Goal: Information Seeking & Learning: Check status

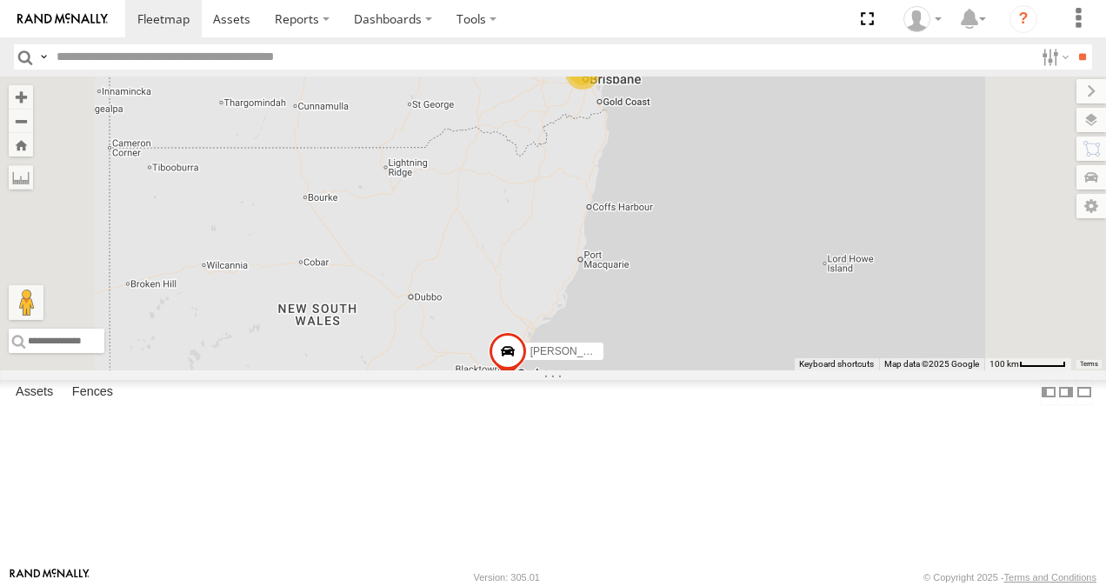
scroll to position [348, 0]
click at [0, 0] on link at bounding box center [0, 0] width 0 height 0
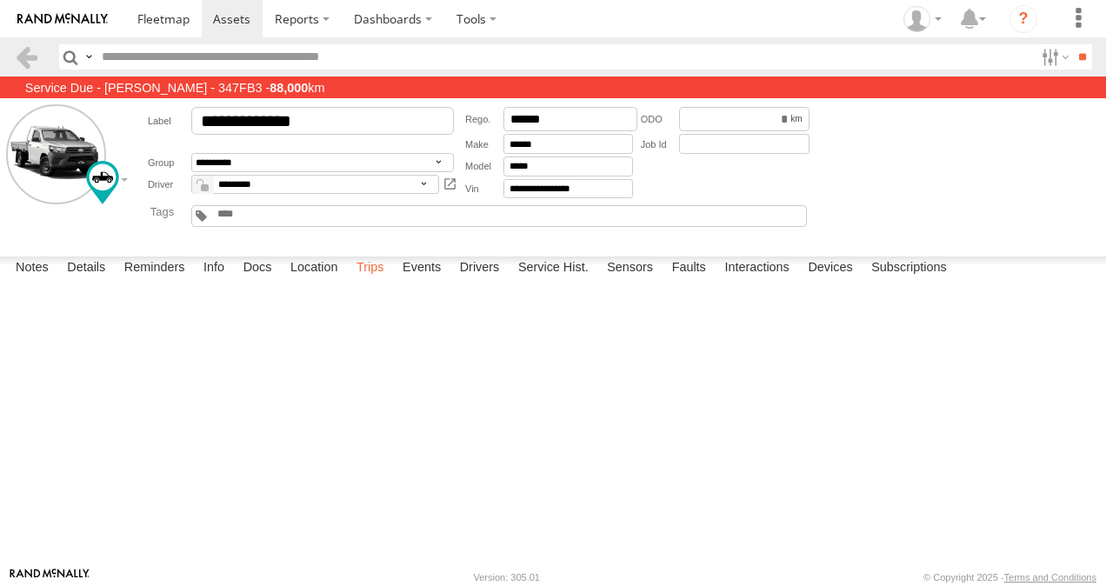
click at [376, 281] on label "Trips" at bounding box center [370, 268] width 45 height 24
click at [0, 0] on link at bounding box center [0, 0] width 0 height 0
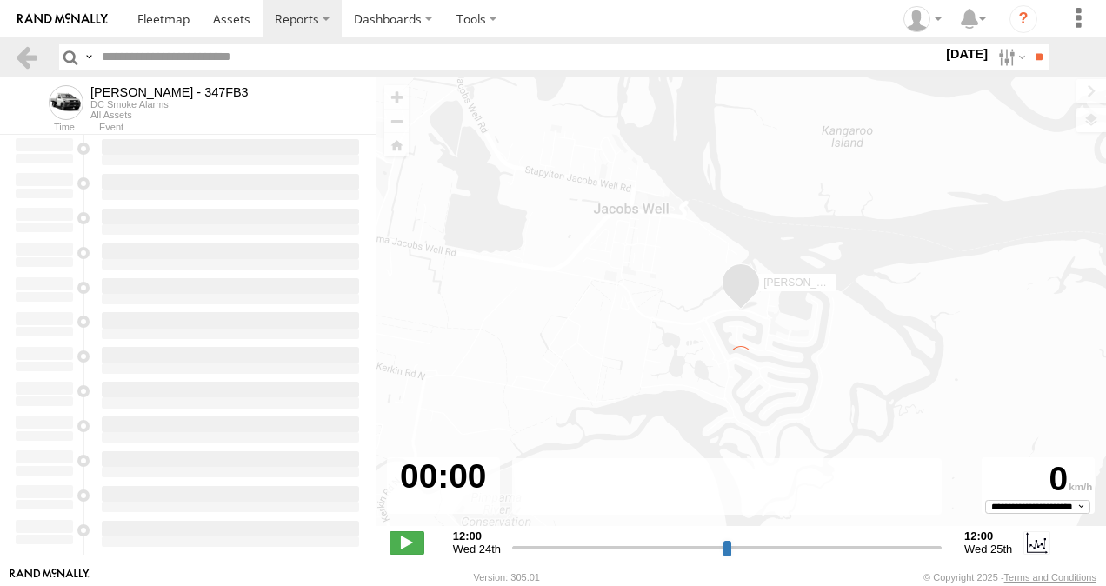
type input "**********"
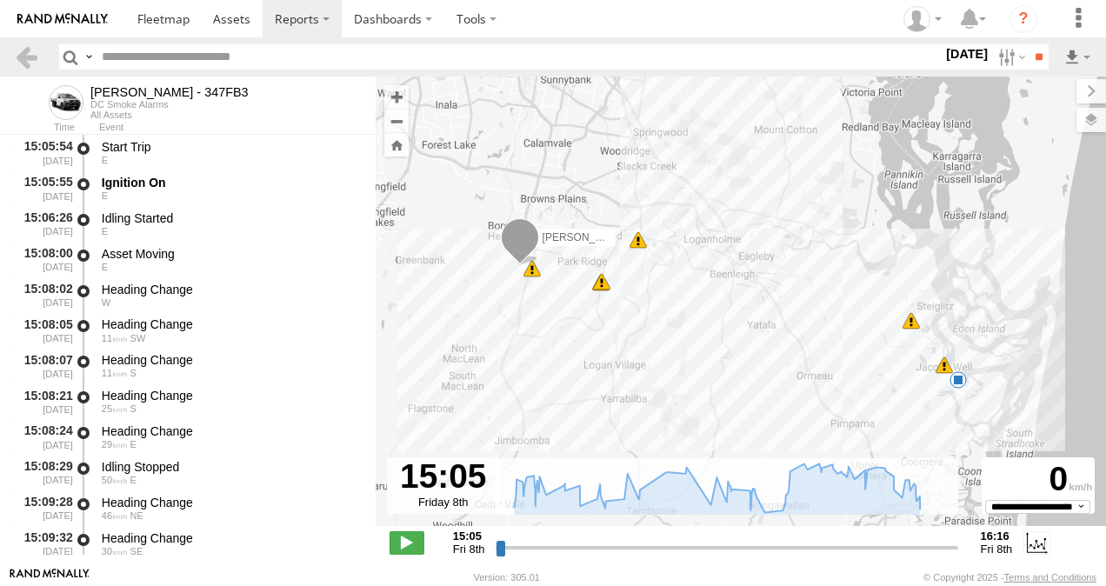
click at [639, 244] on span at bounding box center [637, 239] width 17 height 17
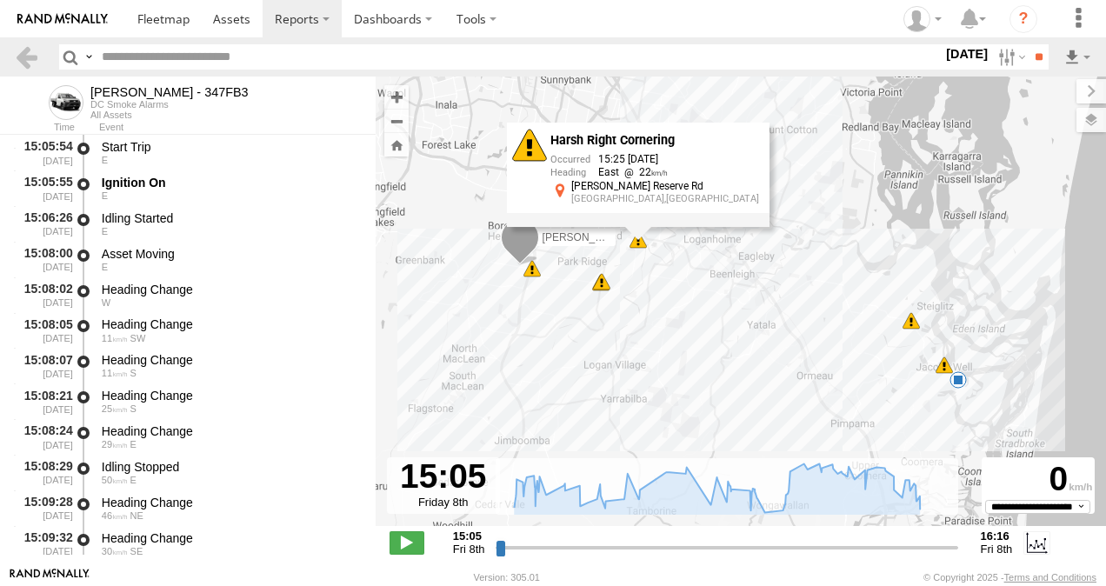
click at [605, 291] on div "Alex - 347FB3 15:09 Fri 15:18 Fri 15:18 Fri 15:25 Fri 16:03 Fri 16:07 Fri 16:16…" at bounding box center [741, 310] width 730 height 468
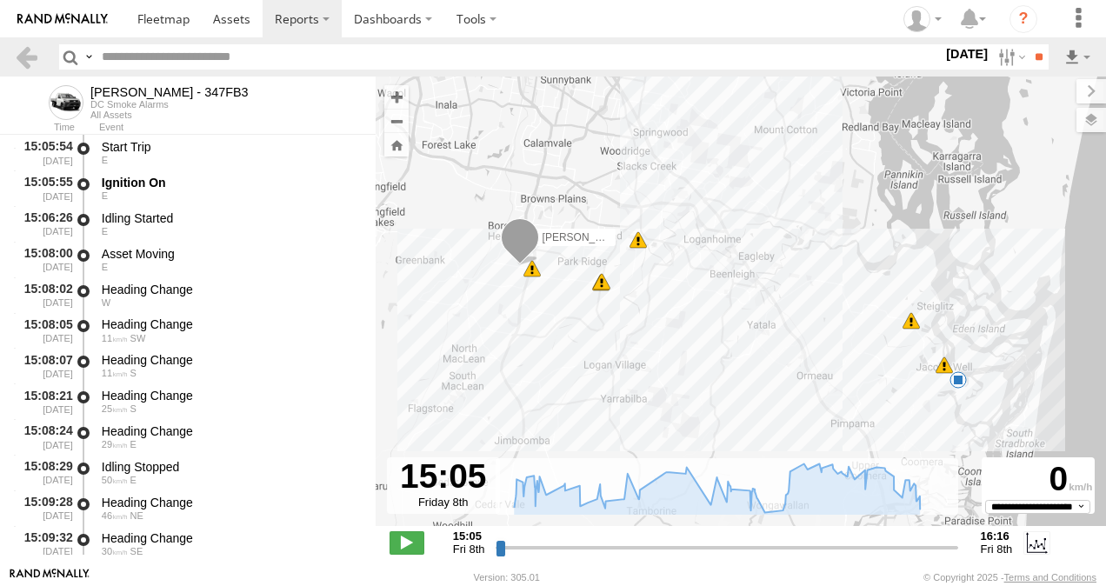
click at [600, 292] on div "Alex - 347FB3 15:09 Fri 15:18 Fri 15:18 Fri 15:25 Fri 16:03 Fri 16:07 Fri 16:16…" at bounding box center [741, 310] width 730 height 468
click at [602, 284] on span at bounding box center [601, 281] width 17 height 17
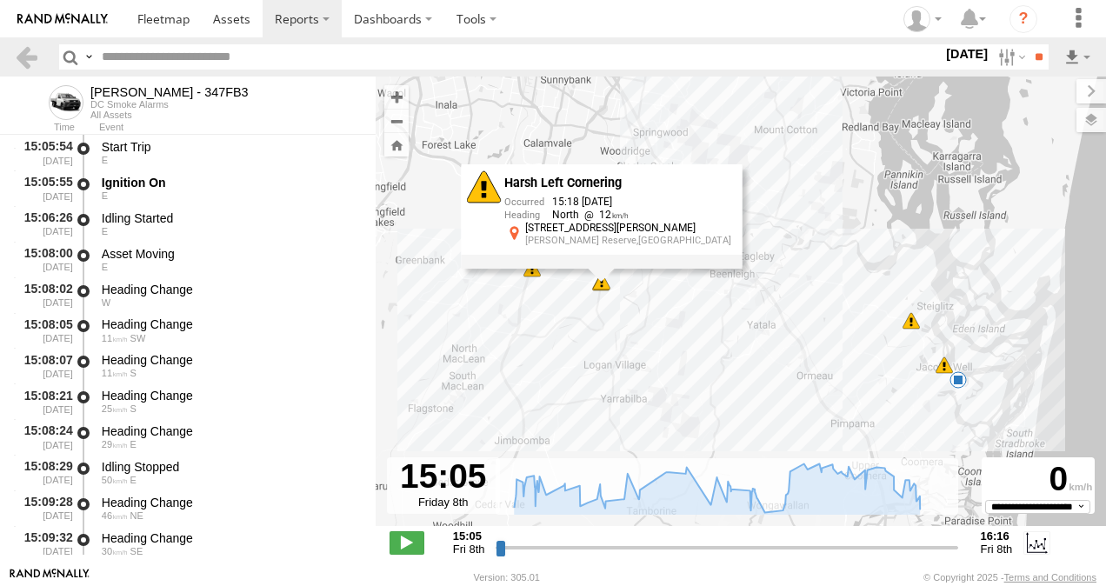
click at [909, 323] on span at bounding box center [910, 320] width 17 height 17
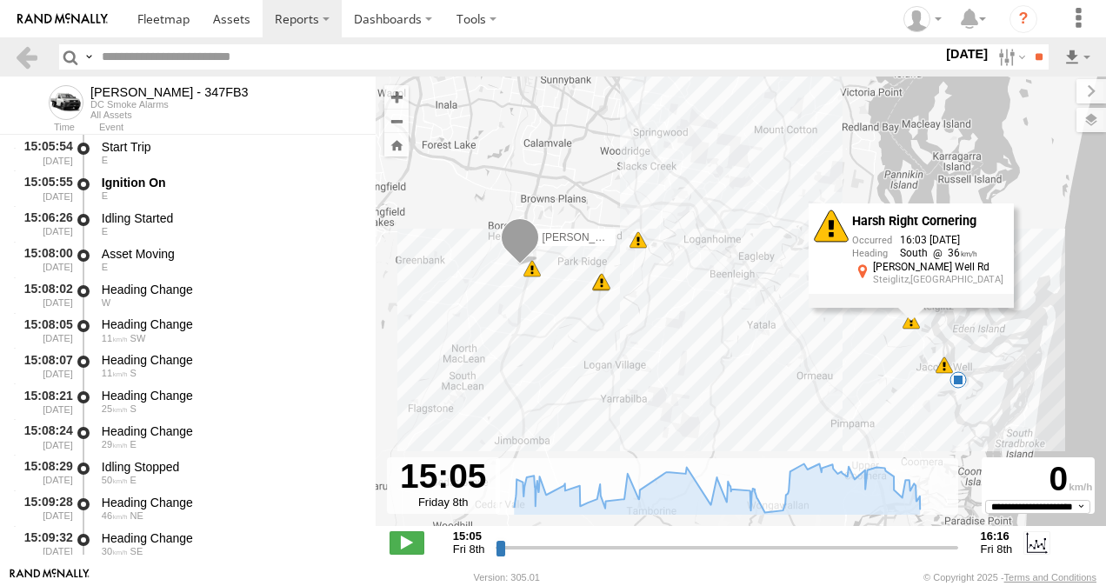
click at [815, 362] on div "Alex - 347FB3 15:09 Fri 15:18 Fri 15:18 Fri 15:25 Fri 16:03 Fri 16:07 Fri 16:16…" at bounding box center [741, 310] width 730 height 468
click at [845, 328] on div "Alex - 347FB3 15:09 Fri 15:18 Fri 15:18 Fri 15:25 Fri 16:03 Fri 16:07 Fri 16:16…" at bounding box center [741, 310] width 730 height 468
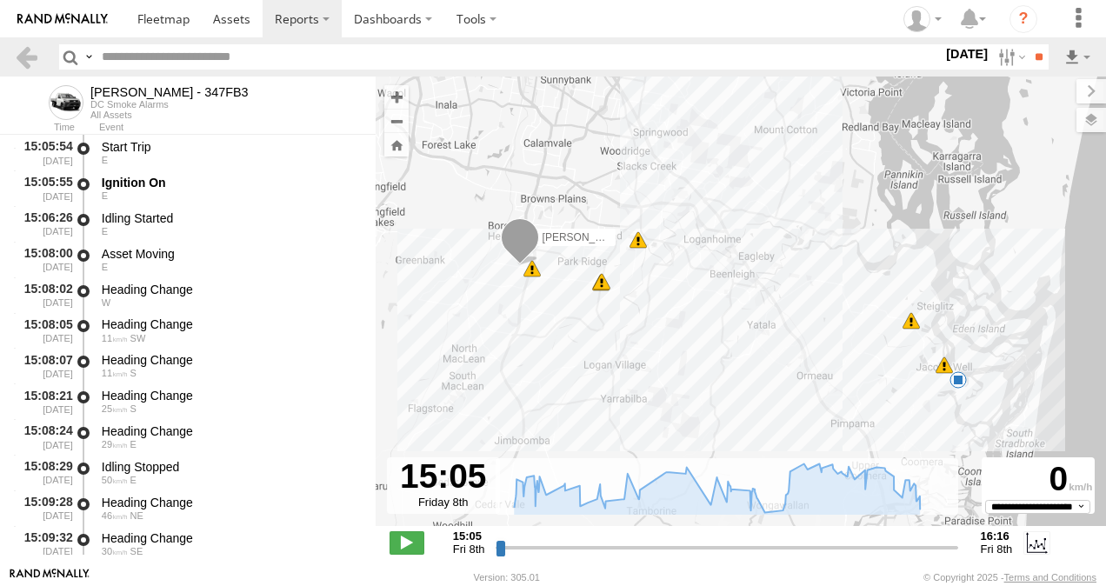
click at [944, 370] on span at bounding box center [943, 364] width 17 height 17
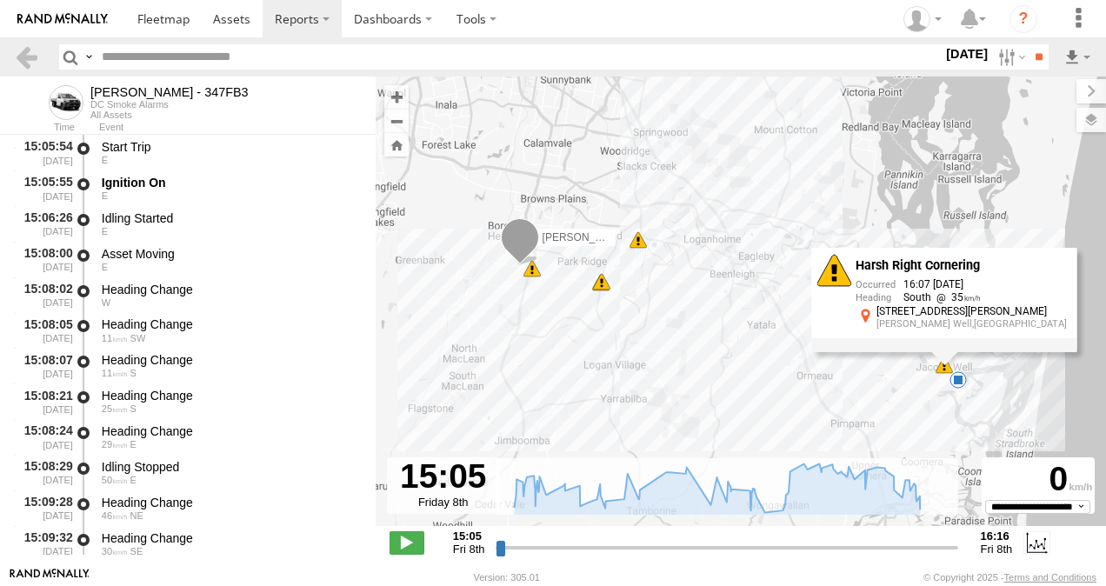
click at [958, 381] on span at bounding box center [957, 379] width 17 height 17
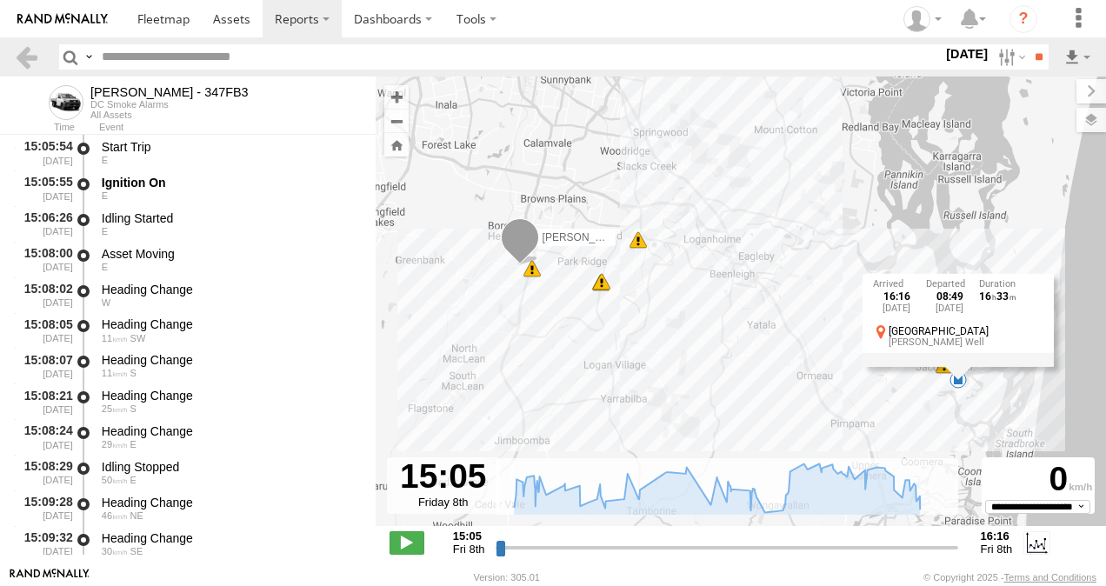
click at [774, 350] on div "Alex - 347FB3 15:09 Fri 15:18 Fri 15:18 Fri 15:25 Fri 16:03 Fri 16:07 Fri 16:16…" at bounding box center [741, 310] width 730 height 468
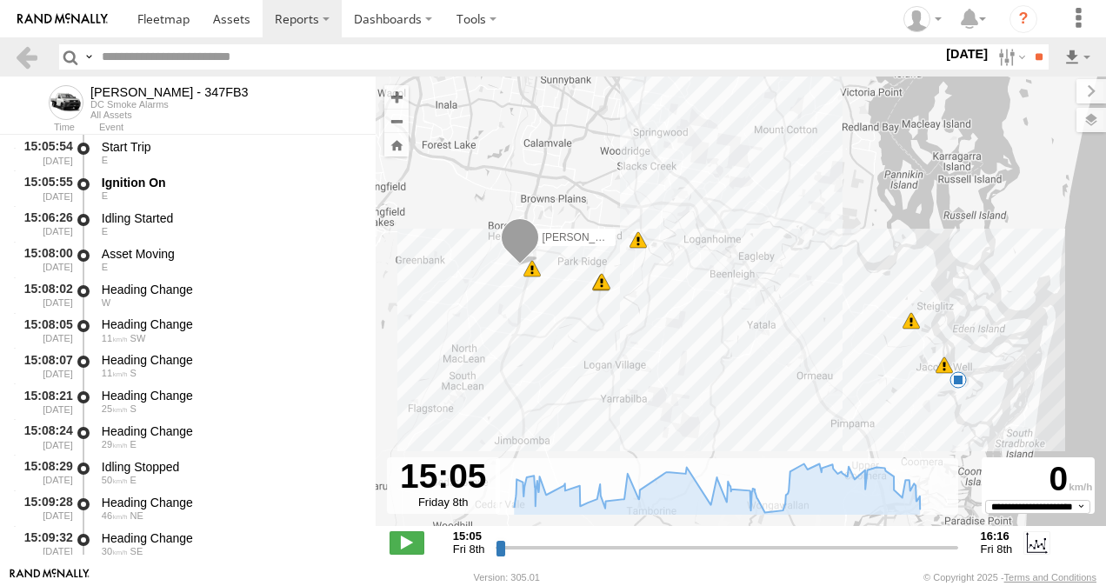
click at [910, 324] on span at bounding box center [910, 320] width 17 height 17
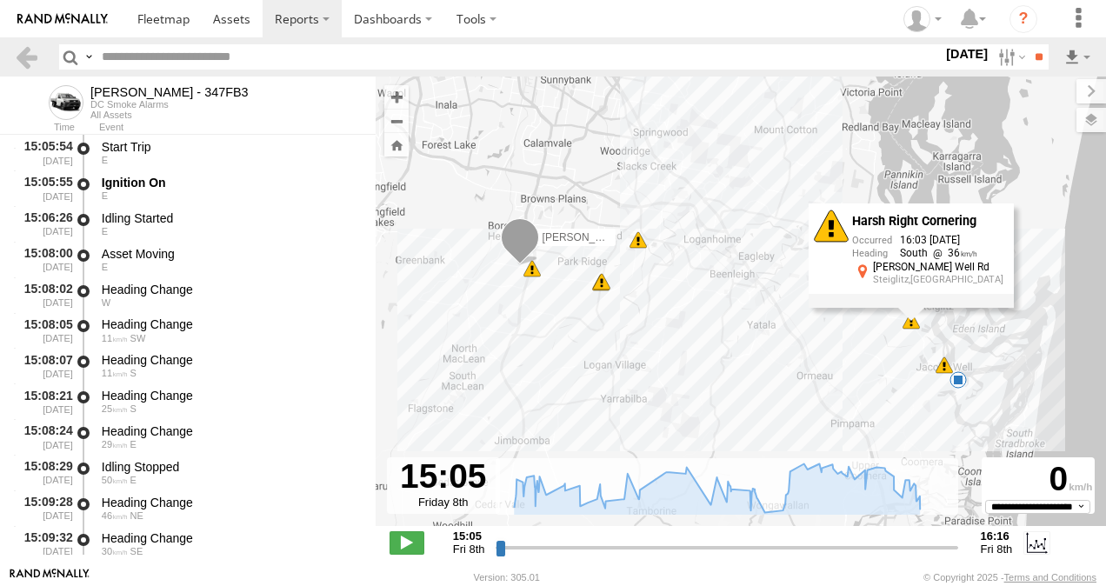
click at [781, 366] on div "Alex - 347FB3 15:09 Fri 15:18 Fri 15:18 Fri 15:25 Fri 16:03 Fri 16:07 Fri 16:16…" at bounding box center [741, 310] width 730 height 468
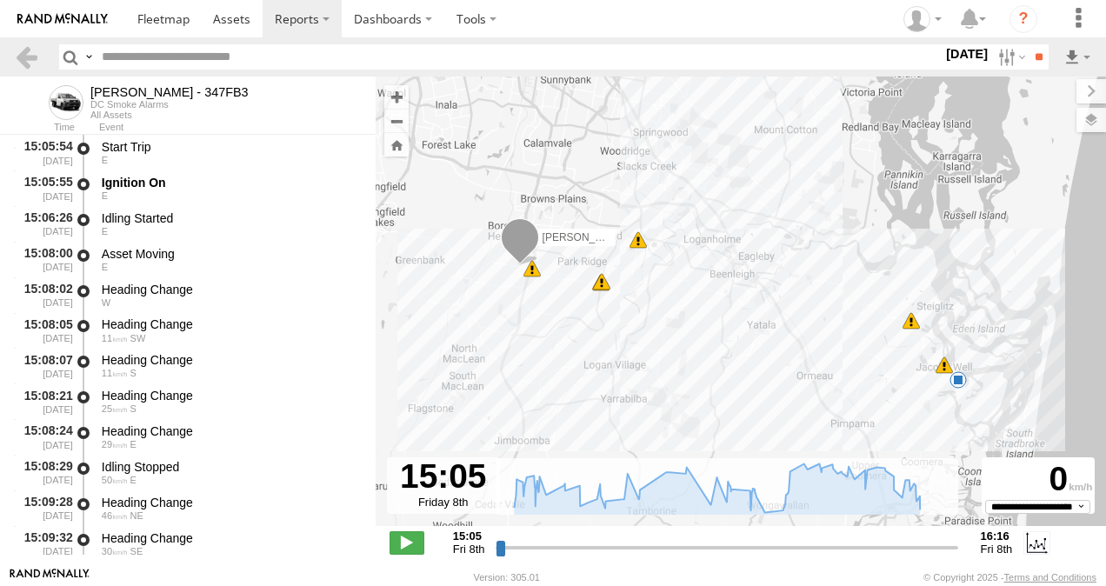
click at [639, 248] on span at bounding box center [637, 239] width 17 height 17
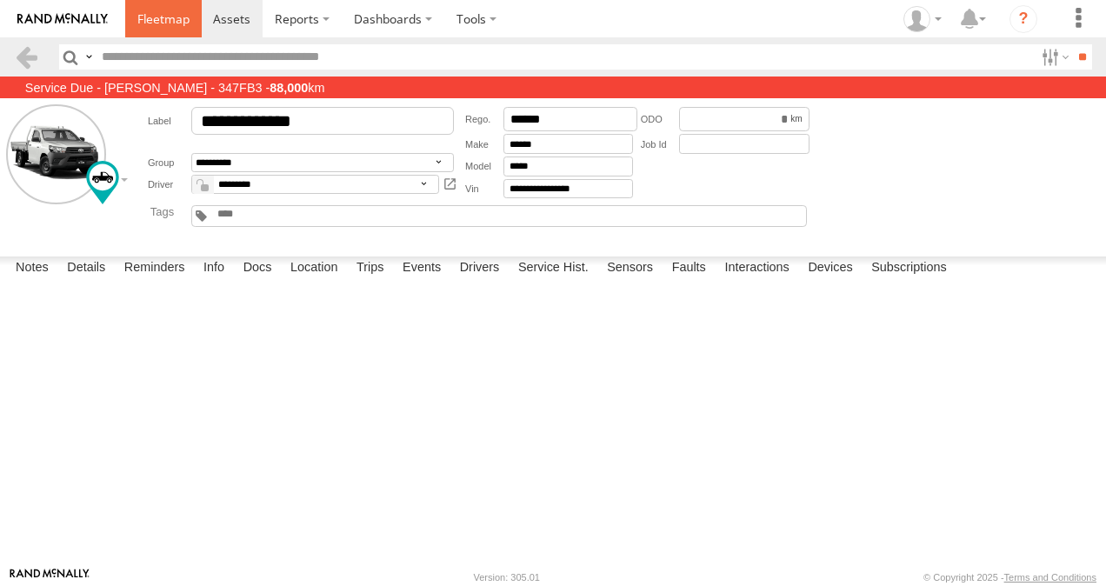
click at [159, 10] on link at bounding box center [163, 18] width 76 height 37
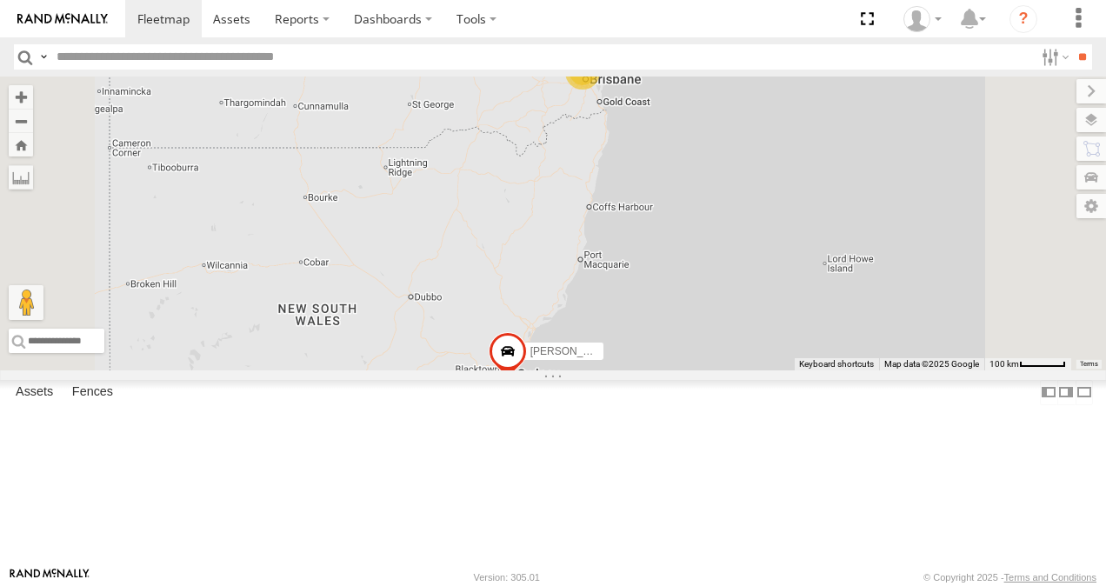
scroll to position [87, 0]
click at [0, 0] on link at bounding box center [0, 0] width 0 height 0
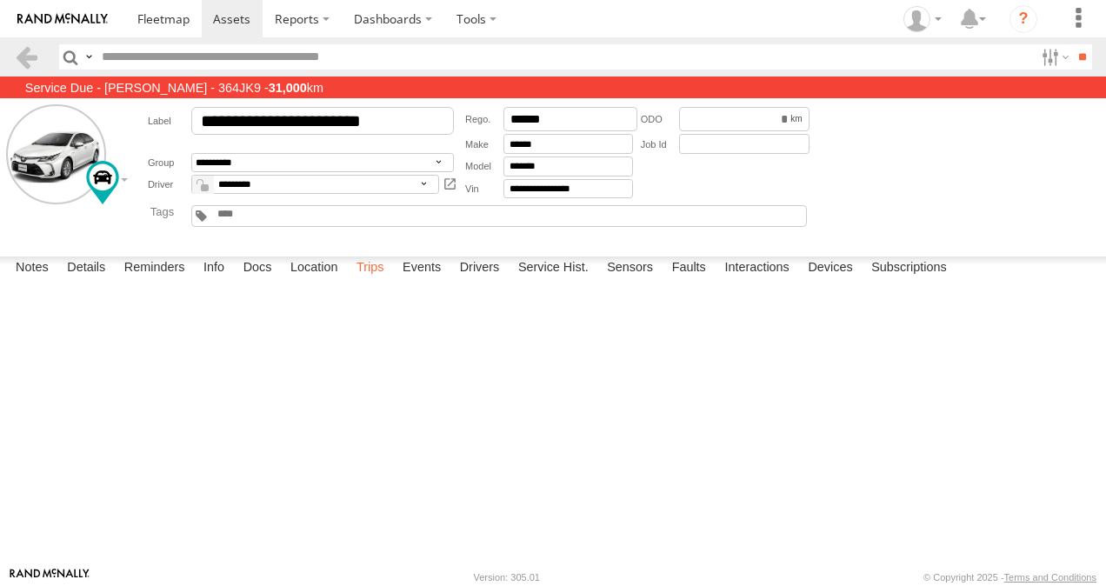
click at [376, 281] on label "Trips" at bounding box center [370, 268] width 45 height 24
click at [156, 19] on span at bounding box center [163, 18] width 52 height 17
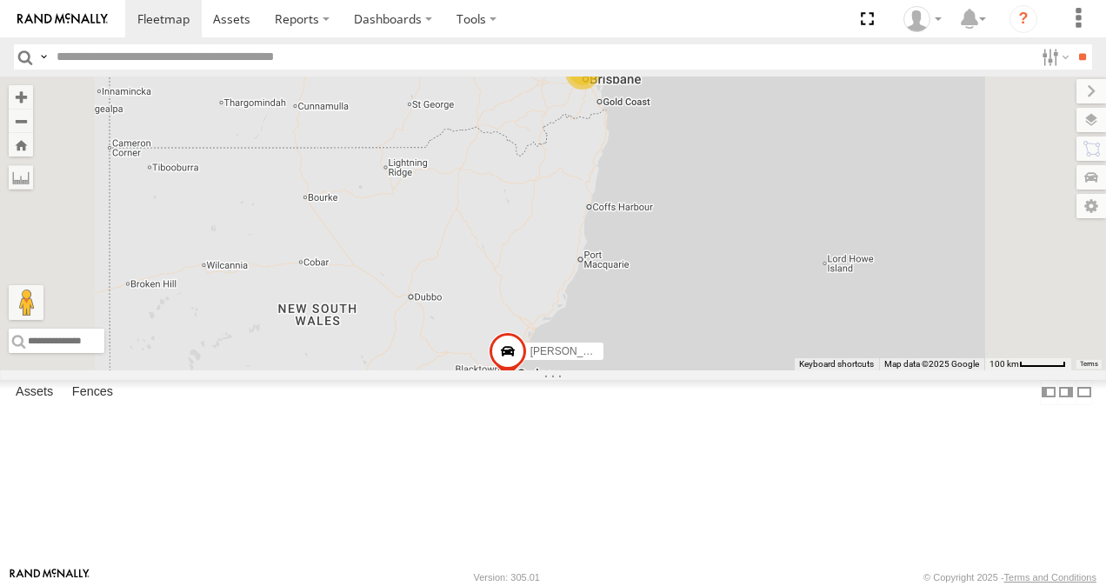
click at [0, 0] on link at bounding box center [0, 0] width 0 height 0
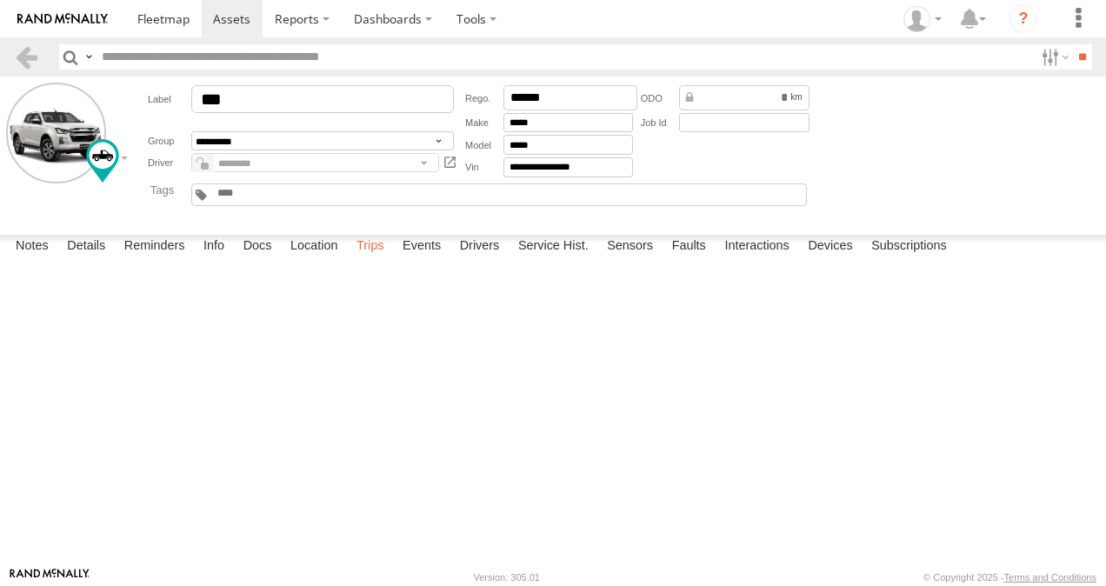
click at [368, 259] on label "Trips" at bounding box center [370, 247] width 45 height 24
click at [167, 22] on span at bounding box center [163, 18] width 52 height 17
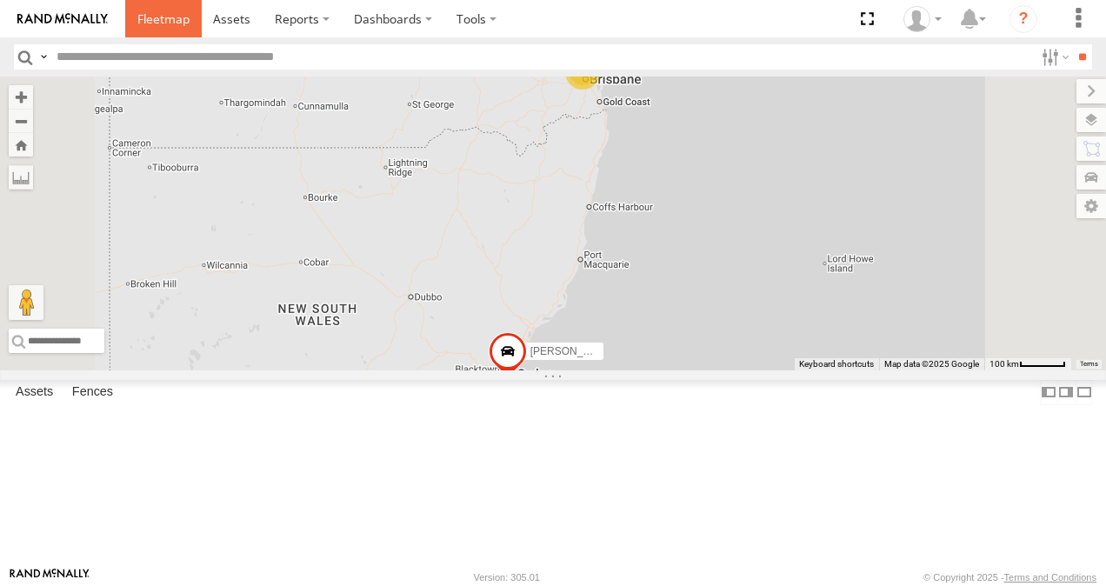
click at [163, 19] on span at bounding box center [163, 18] width 52 height 17
click at [0, 0] on link at bounding box center [0, 0] width 0 height 0
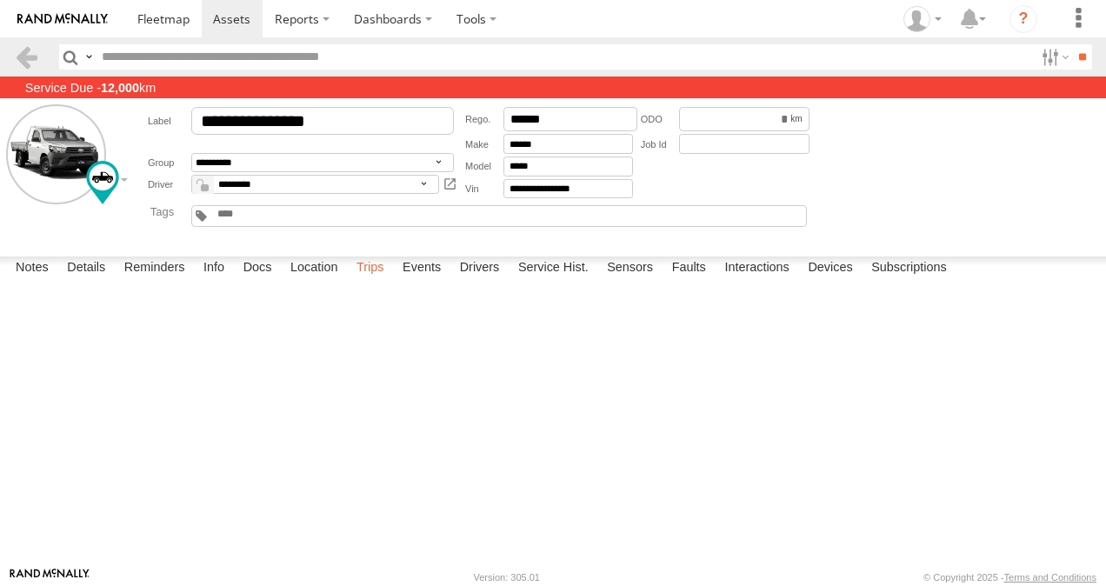
click at [369, 281] on label "Trips" at bounding box center [370, 268] width 45 height 24
click at [169, 24] on span at bounding box center [163, 18] width 52 height 17
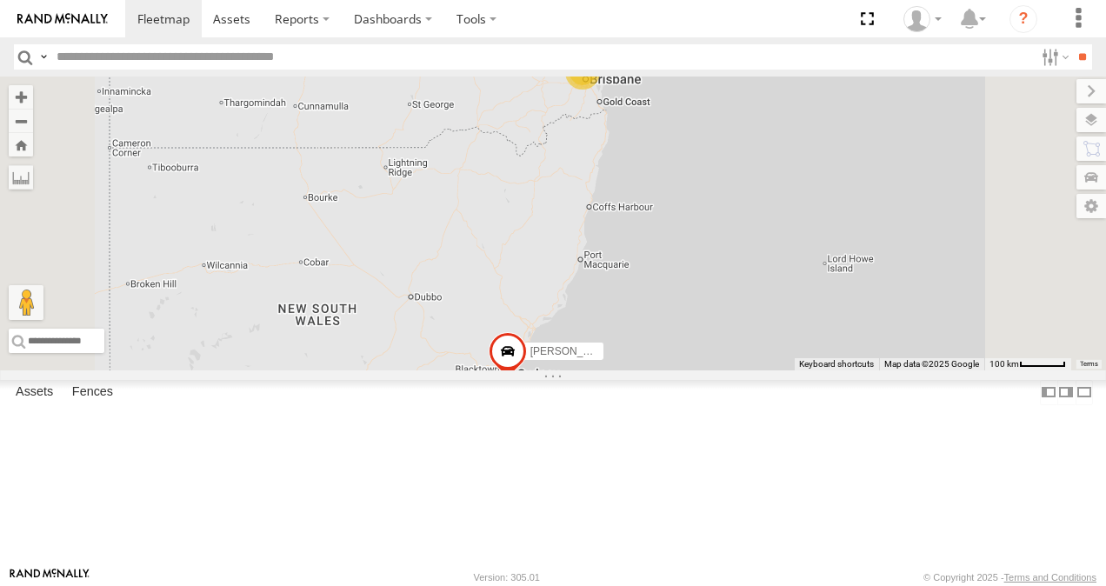
click at [0, 0] on link at bounding box center [0, 0] width 0 height 0
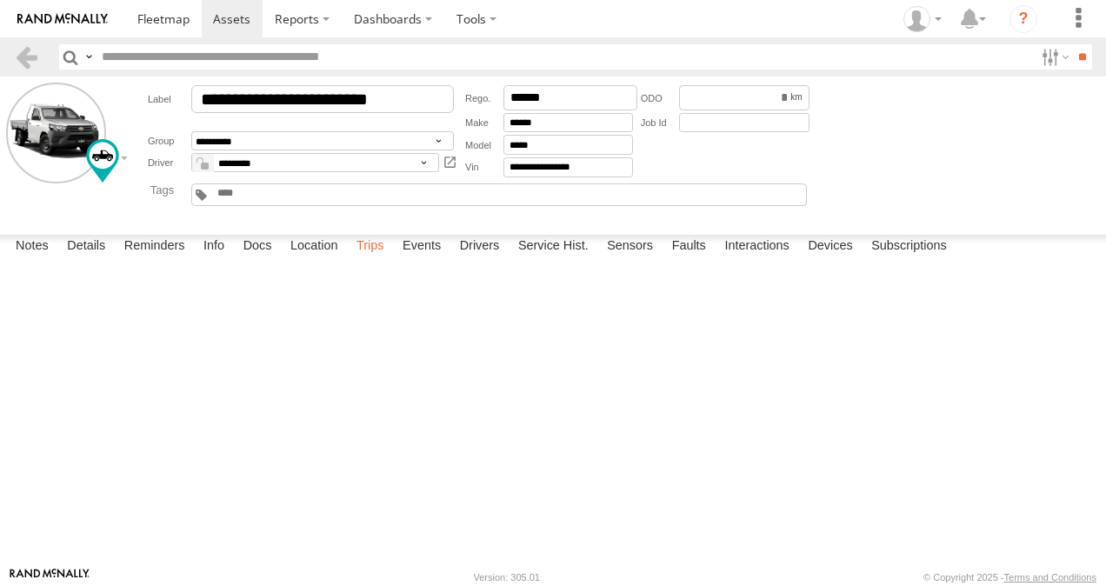
click at [376, 259] on label "Trips" at bounding box center [370, 247] width 45 height 24
click at [174, 22] on span at bounding box center [163, 18] width 52 height 17
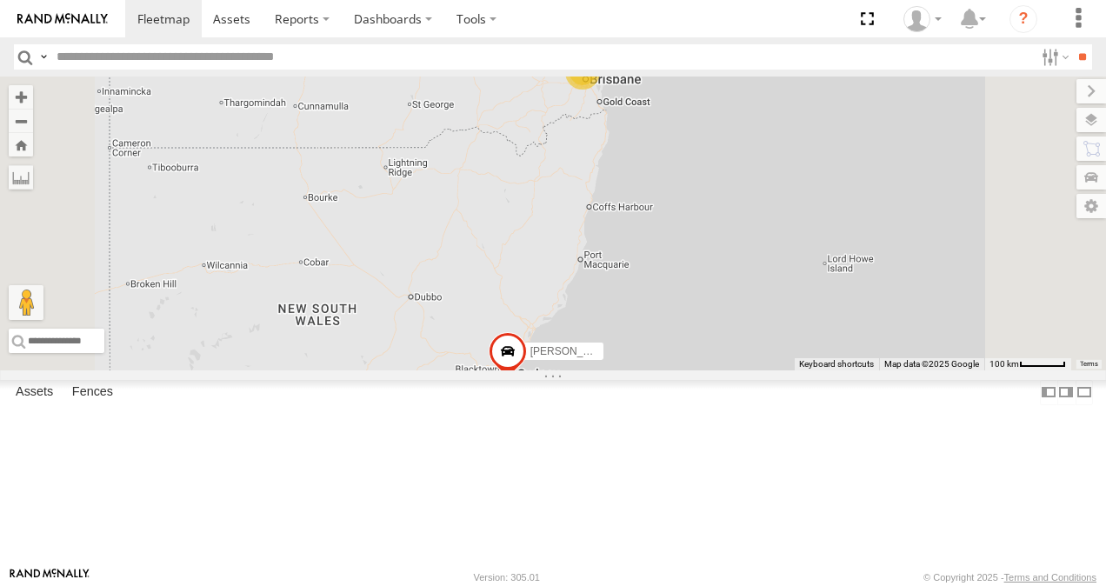
scroll to position [359, 0]
click at [0, 0] on link at bounding box center [0, 0] width 0 height 0
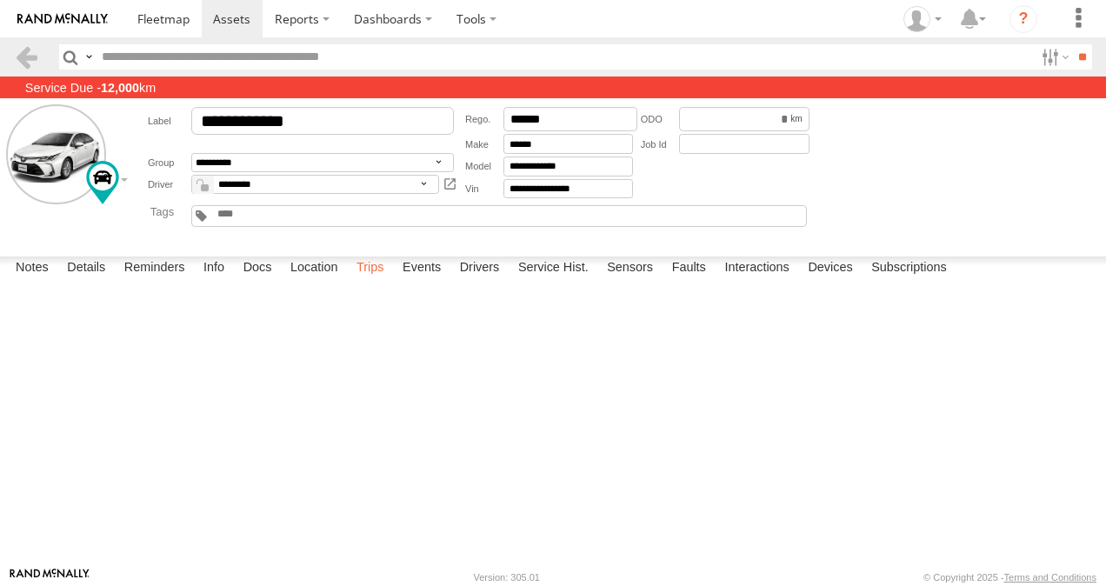
click at [370, 281] on label "Trips" at bounding box center [370, 268] width 45 height 24
click at [173, 21] on span at bounding box center [163, 18] width 52 height 17
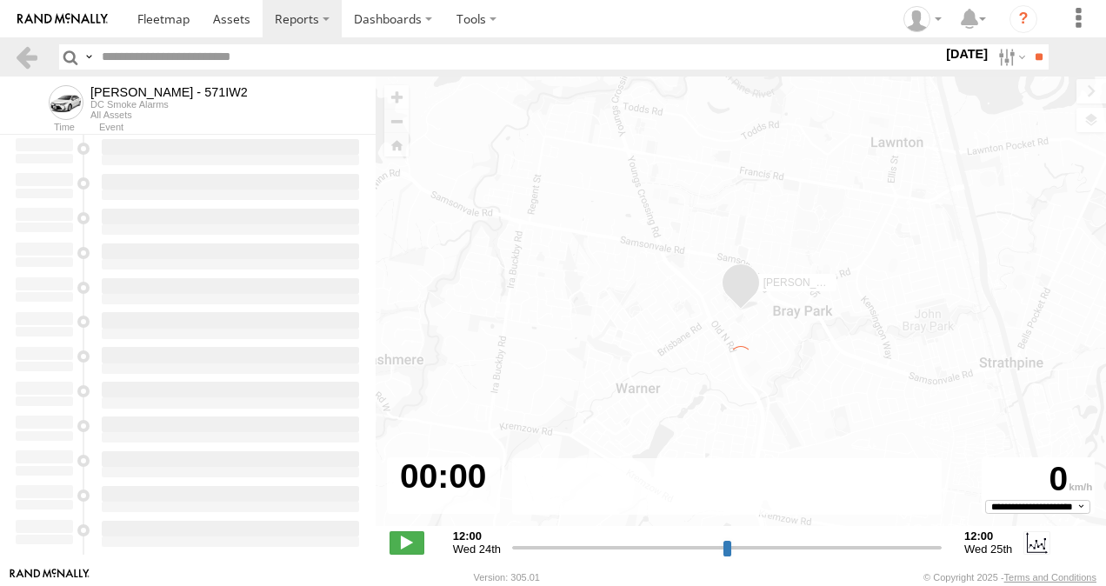
type input "**********"
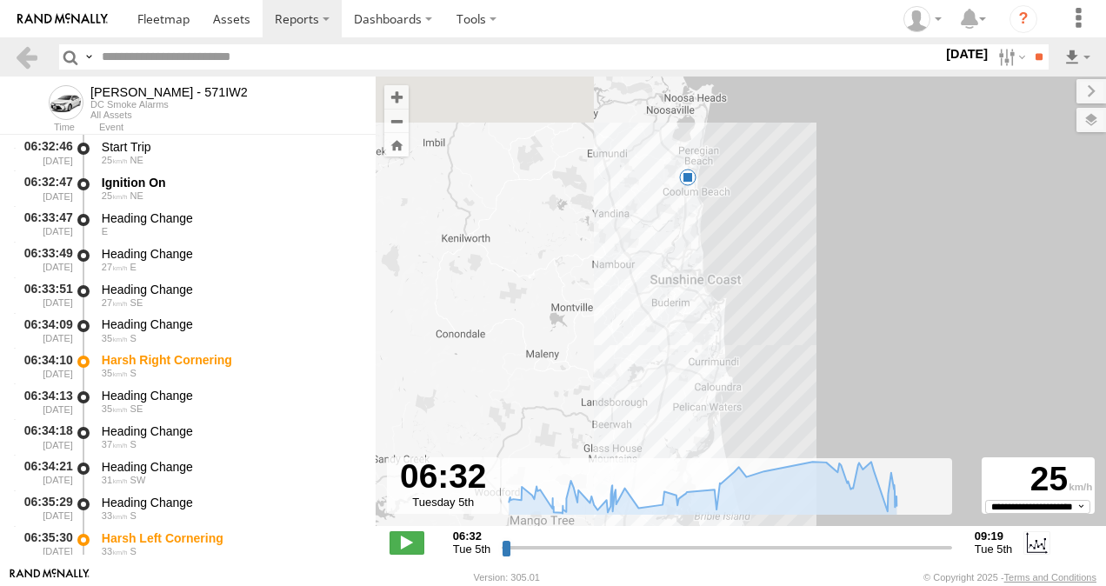
drag, startPoint x: 739, startPoint y: 209, endPoint x: 739, endPoint y: 426, distance: 217.3
click at [733, 431] on div "[PERSON_NAME] - 571IW2 07:31 Tue 09:05 Tue 8 9" at bounding box center [741, 310] width 730 height 468
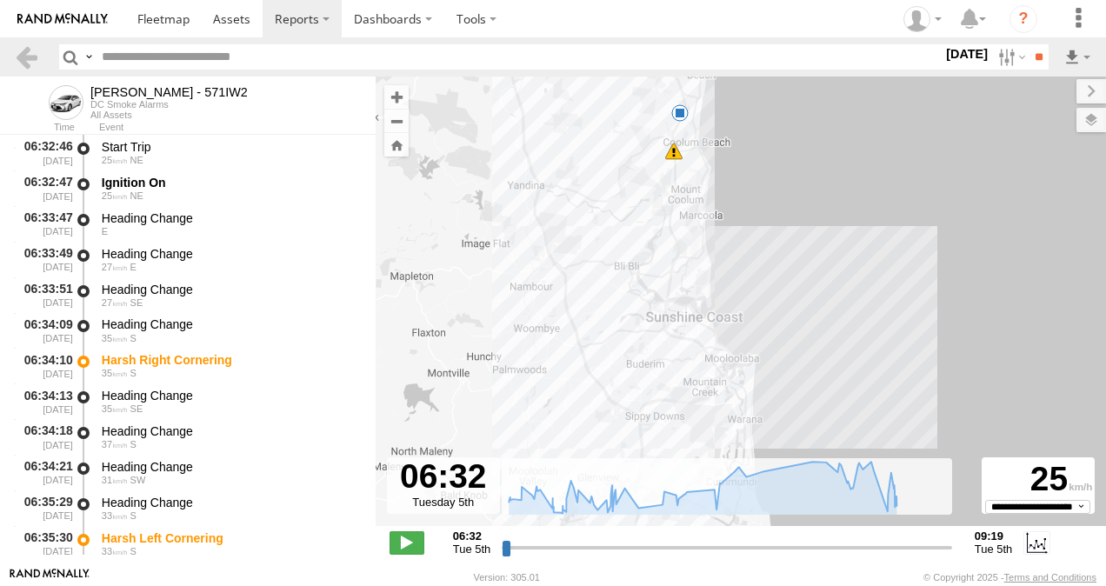
click at [680, 114] on span at bounding box center [679, 112] width 17 height 17
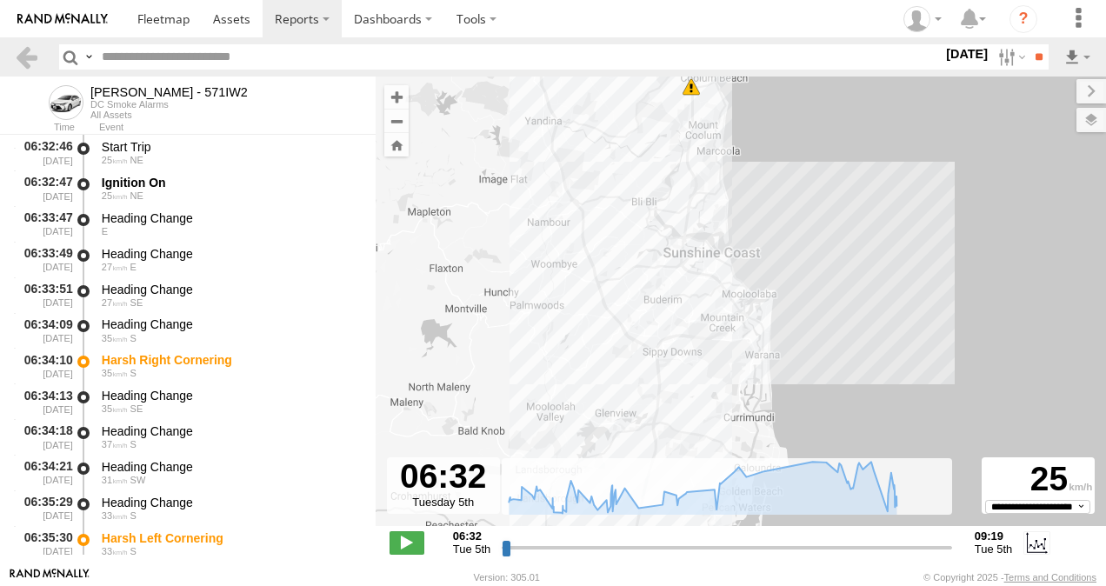
drag, startPoint x: 821, startPoint y: 231, endPoint x: 823, endPoint y: 246, distance: 15.0
click at [840, 176] on div "[PERSON_NAME] - 571IW2 07:31 Tue 09:05 Tue 6 09:05 [DATE] 09:19 [DATE] 16 [PERS…" at bounding box center [741, 310] width 730 height 468
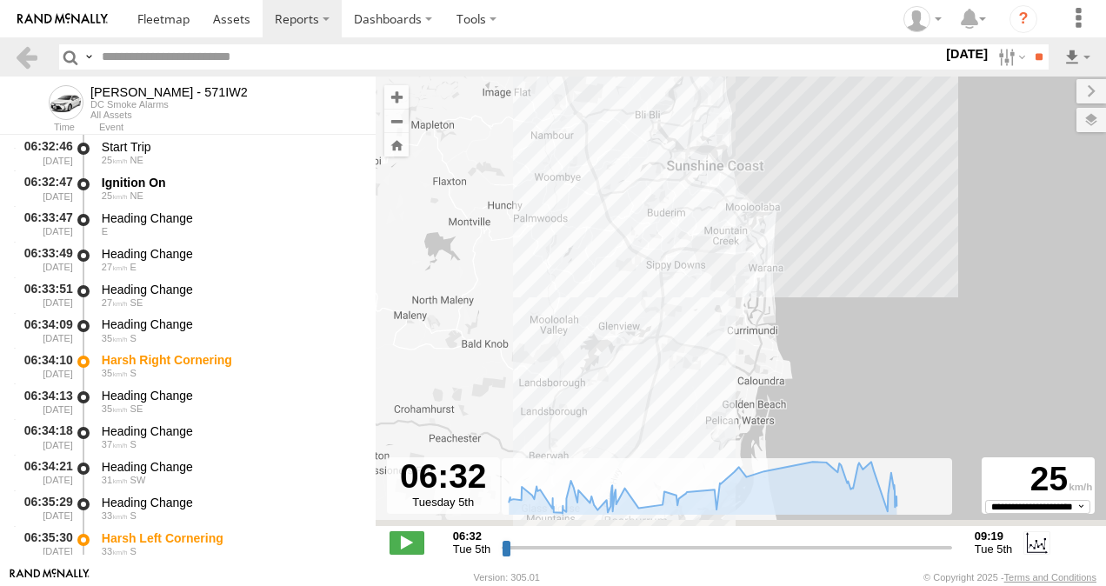
drag, startPoint x: 808, startPoint y: 380, endPoint x: 801, endPoint y: 130, distance: 250.4
click at [801, 130] on div "[PERSON_NAME] - 571IW2 07:31 Tue 09:05 Tue 6 09:05 [DATE] 09:19 [DATE] 16 [PERS…" at bounding box center [741, 310] width 730 height 468
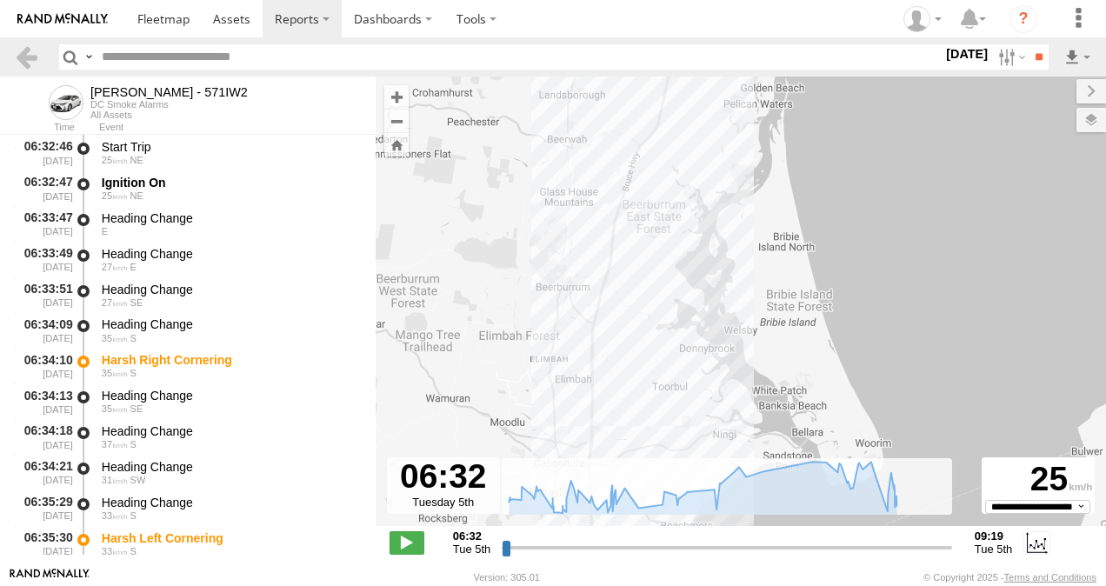
drag, startPoint x: 741, startPoint y: 381, endPoint x: 732, endPoint y: 310, distance: 70.9
click at [783, 216] on div "Tom - 571IW2 07:31 Tue 09:05 Tue 6 09:05 Tue 5th Aug 09:19 Tue 5th Aug 13 16 Ka…" at bounding box center [741, 310] width 730 height 468
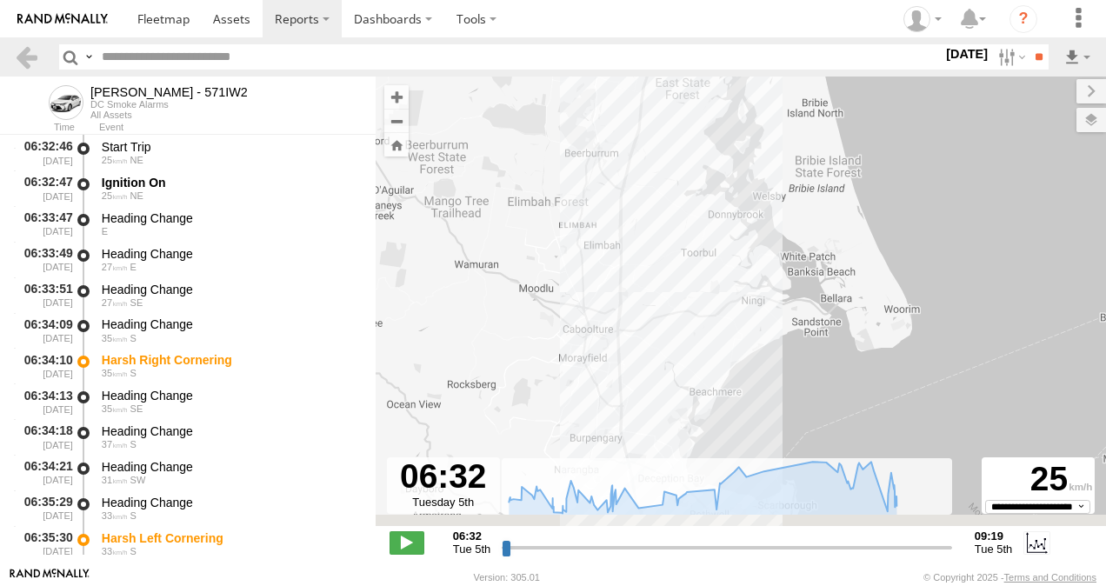
drag, startPoint x: 712, startPoint y: 386, endPoint x: 741, endPoint y: 220, distance: 168.5
click at [746, 200] on div "Tom - 571IW2 07:31 Tue 09:05 Tue 6 09:05 Tue 5th Aug 09:19 Tue 5th Aug 13 16 Ka…" at bounding box center [741, 310] width 730 height 468
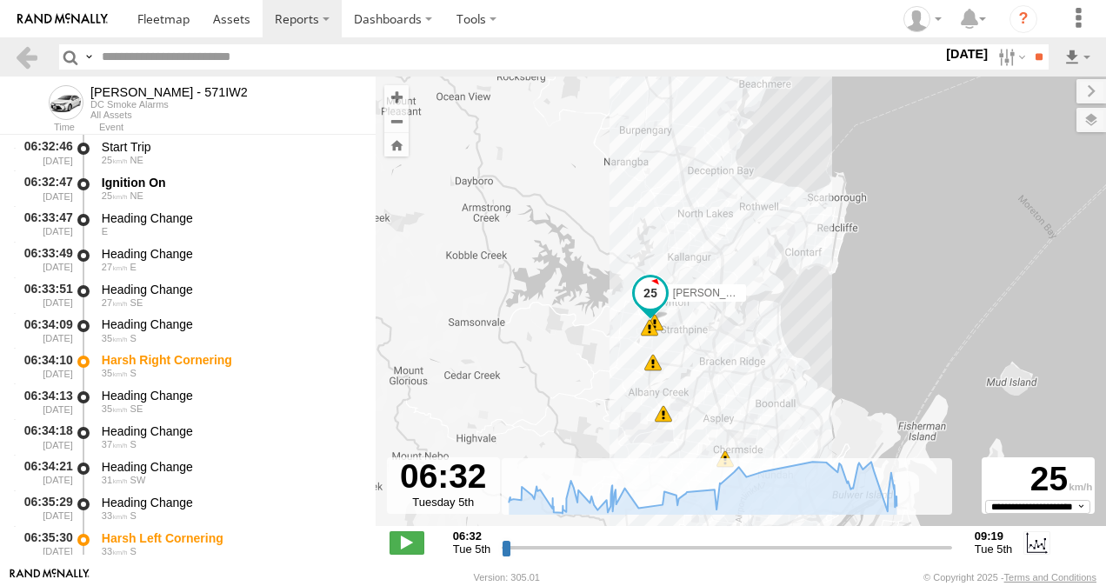
drag, startPoint x: 739, startPoint y: 351, endPoint x: 747, endPoint y: 271, distance: 80.4
click at [747, 271] on div "Tom - 571IW2 07:31 Tue 09:05 Tue 6 06:34 Tue 06:35 Tue 06:38 Tue 6 9 09:05 Tue …" at bounding box center [741, 310] width 730 height 468
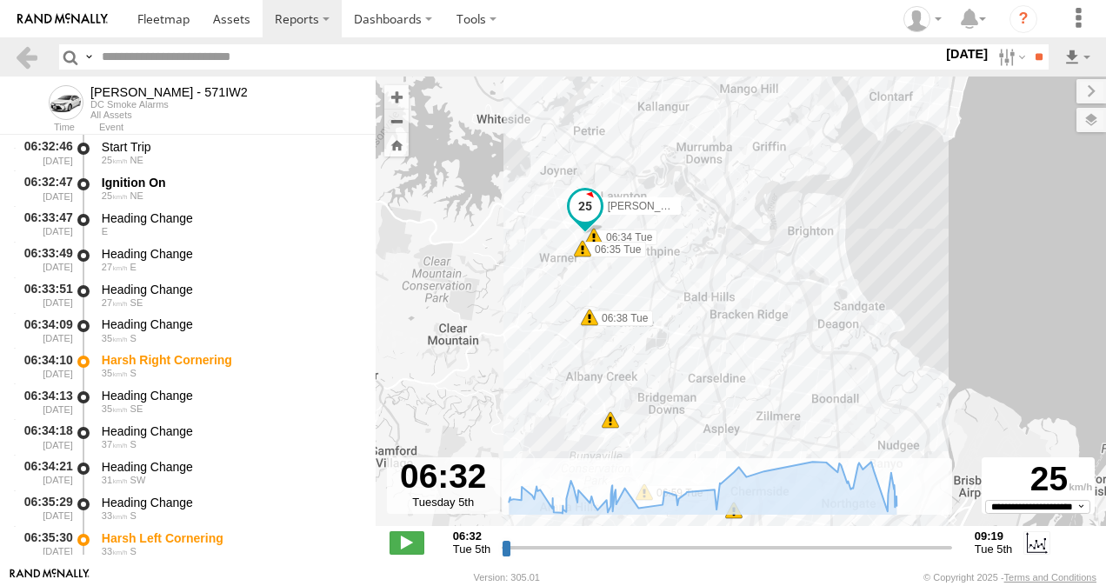
click at [596, 238] on span at bounding box center [593, 236] width 17 height 17
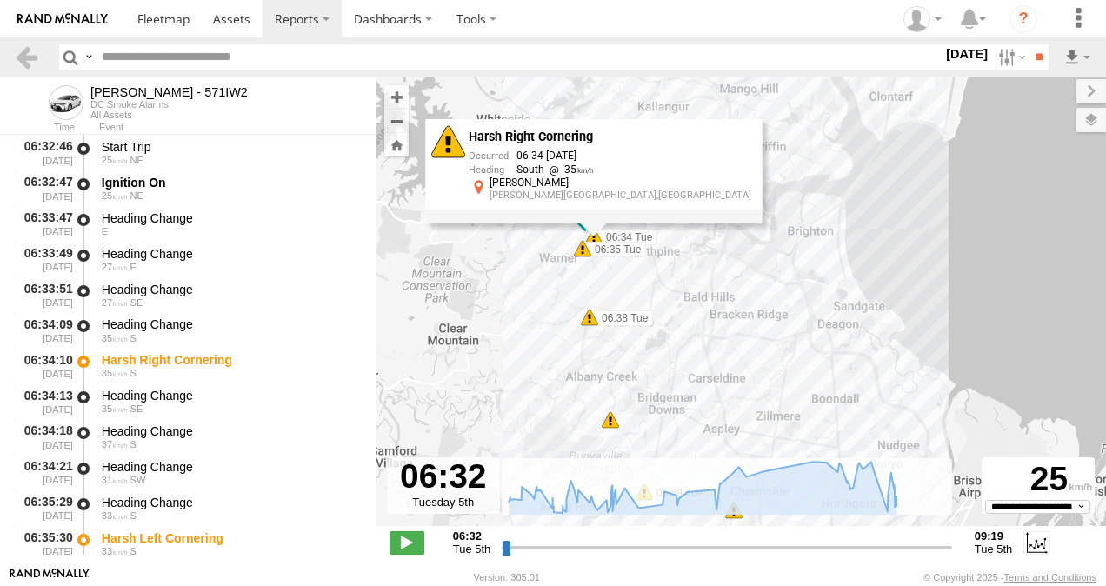
click at [584, 256] on span at bounding box center [582, 248] width 17 height 17
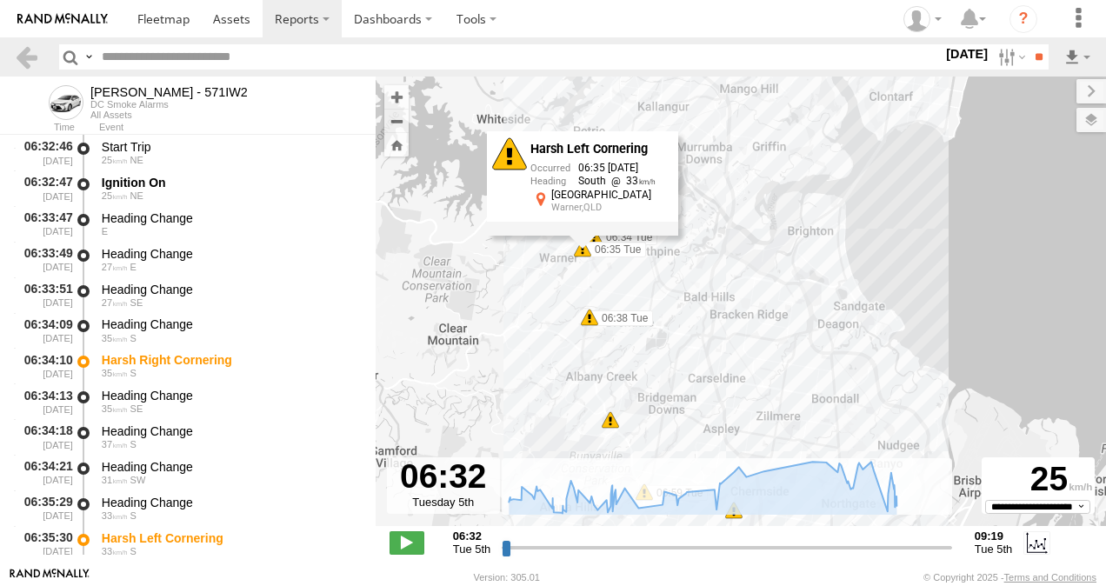
click at [592, 316] on span at bounding box center [589, 317] width 17 height 17
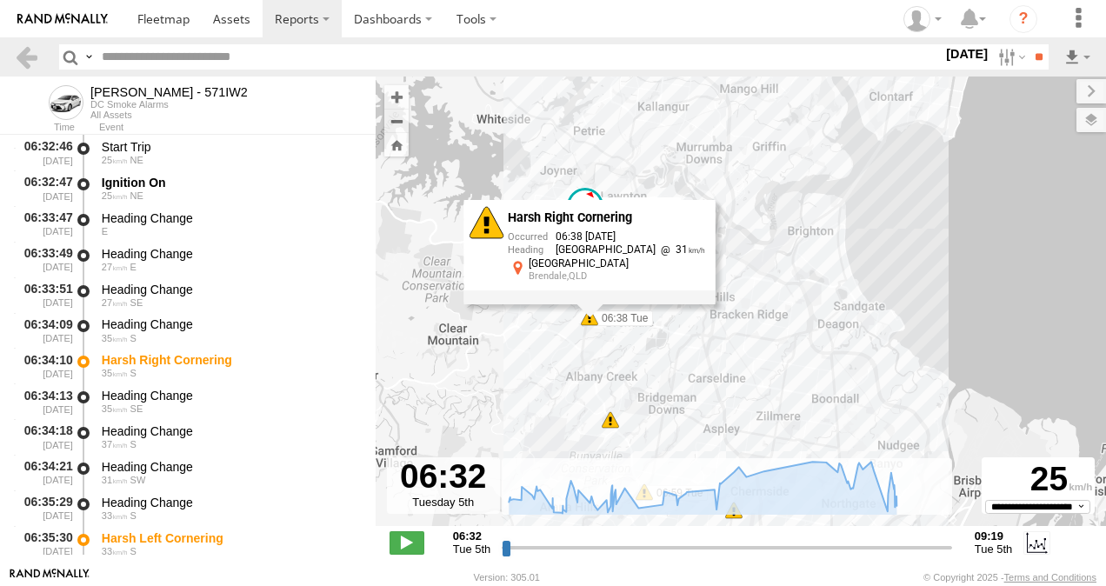
click at [612, 427] on div "5" at bounding box center [610, 419] width 17 height 17
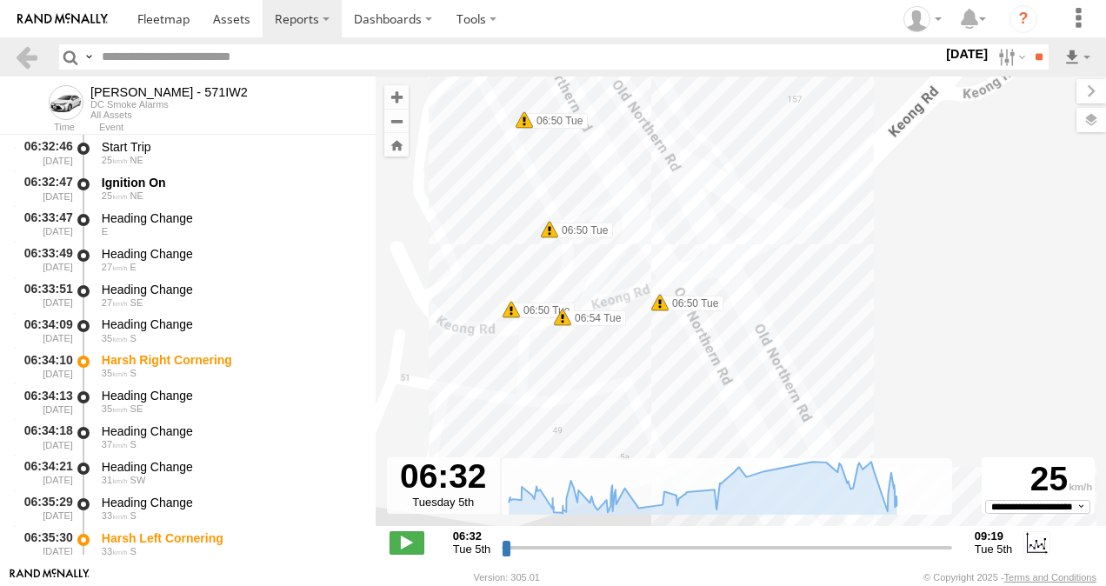
drag, startPoint x: 795, startPoint y: 405, endPoint x: 638, endPoint y: 264, distance: 211.1
click at [638, 264] on div "Tom - 571IW2 07:31 Tue 09:05 Tue 06:34 Tue 06:35 Tue 06:38 Tue 06:59 Tue 07:12 …" at bounding box center [741, 310] width 730 height 468
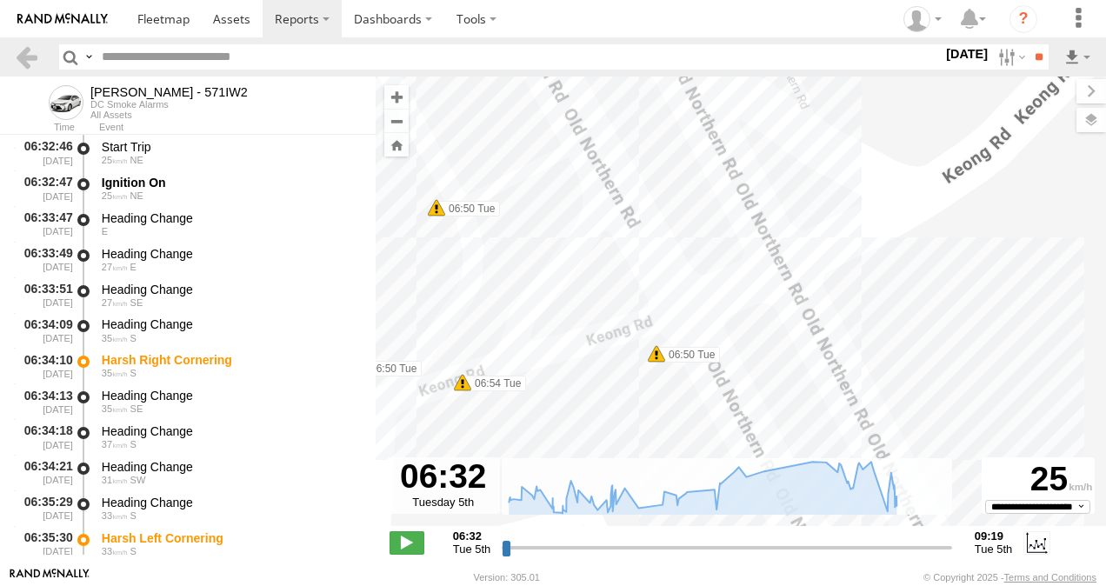
drag, startPoint x: 737, startPoint y: 323, endPoint x: 791, endPoint y: 345, distance: 58.1
click at [796, 337] on div "Tom - 571IW2 07:31 Tue 09:05 Tue 06:34 Tue 06:35 Tue 06:38 Tue 06:59 Tue 07:12 …" at bounding box center [741, 310] width 730 height 468
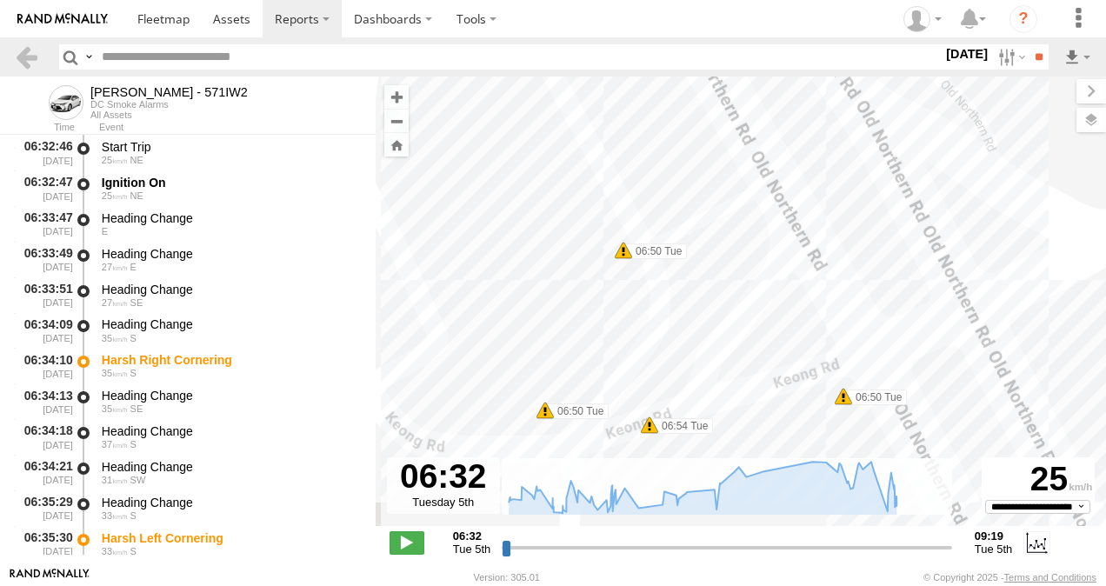
drag, startPoint x: 598, startPoint y: 342, endPoint x: 808, endPoint y: 351, distance: 210.5
click at [805, 384] on div "Tom - 571IW2 07:31 Tue 09:05 Tue 06:34 Tue 06:35 Tue 06:38 Tue 06:59 Tue 07:12 …" at bounding box center [741, 310] width 730 height 468
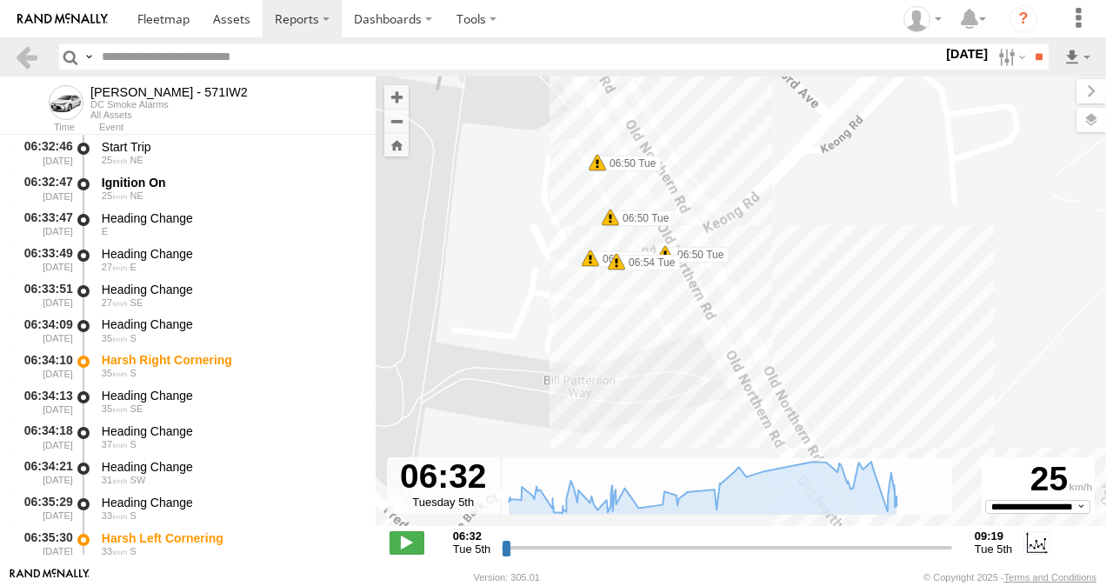
drag, startPoint x: 887, startPoint y: 404, endPoint x: 722, endPoint y: 306, distance: 191.4
click at [722, 306] on div "Tom - 571IW2 07:31 Tue 09:05 Tue 06:34 Tue 06:35 Tue 06:38 Tue 06:59 Tue 07:12 …" at bounding box center [741, 310] width 730 height 468
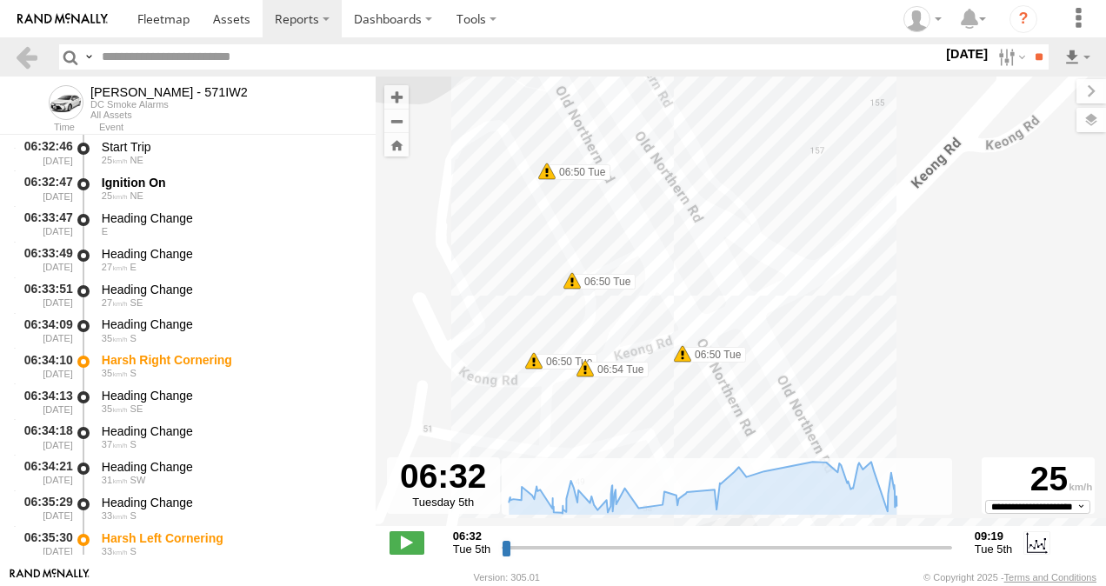
drag, startPoint x: 680, startPoint y: 223, endPoint x: 874, endPoint y: 428, distance: 281.6
click at [870, 435] on div "Tom - 571IW2 07:31 Tue 09:05 Tue 06:34 Tue 06:35 Tue 06:38 Tue 06:59 Tue 07:12 …" at bounding box center [741, 310] width 730 height 468
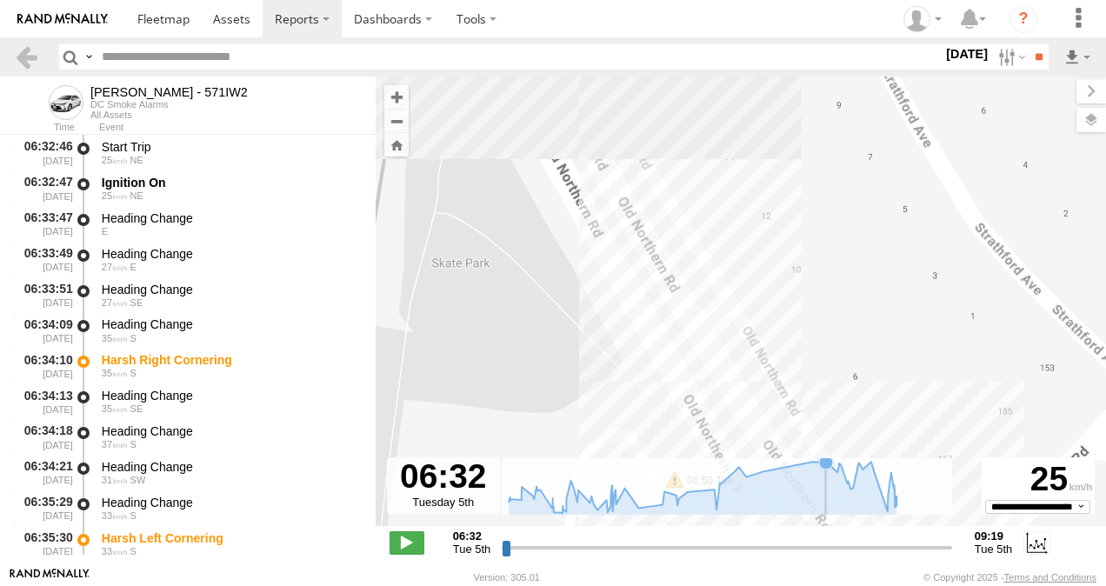
drag, startPoint x: 810, startPoint y: 257, endPoint x: 833, endPoint y: 486, distance: 229.7
click at [828, 500] on div "To navigate the map with touch gestures double-tap and hold your finger on the …" at bounding box center [741, 321] width 730 height 490
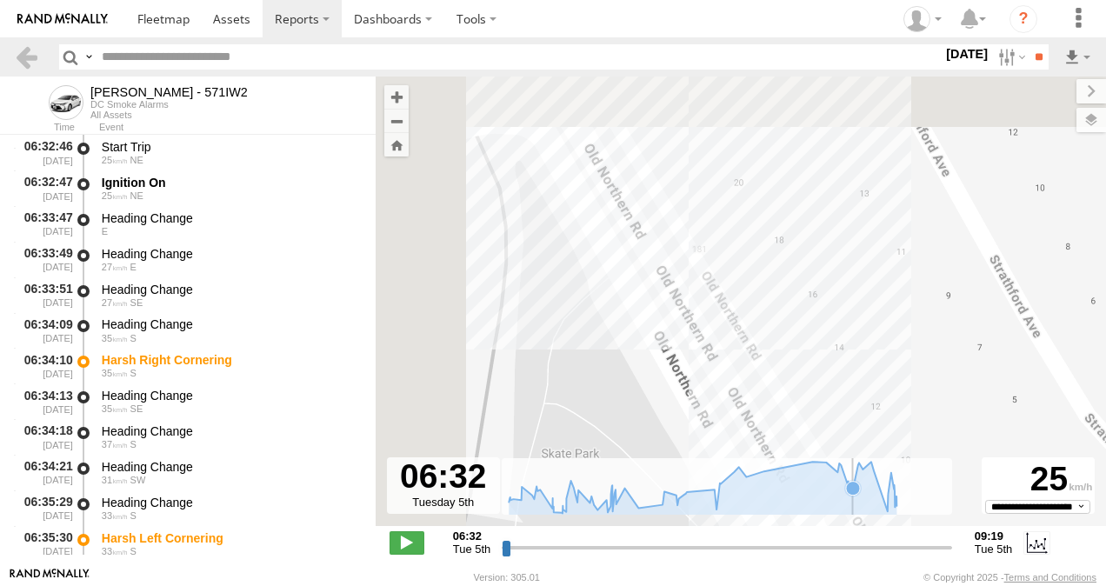
drag, startPoint x: 748, startPoint y: 296, endPoint x: 880, endPoint y: 497, distance: 241.1
click at [893, 539] on div "To navigate the map with touch gestures double-tap and hold your finger on the …" at bounding box center [741, 321] width 730 height 490
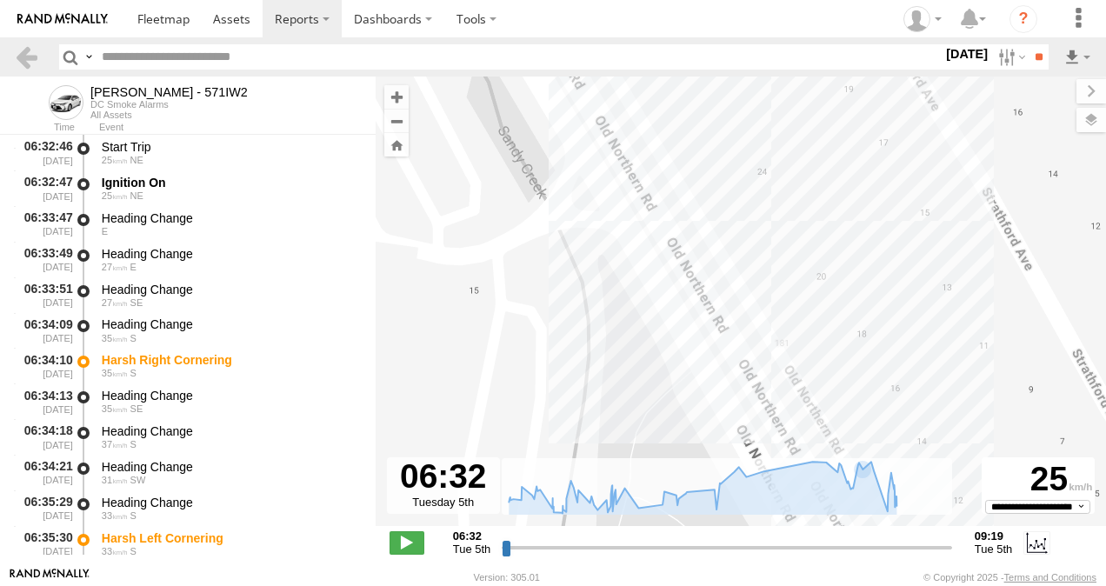
drag, startPoint x: 774, startPoint y: 316, endPoint x: 801, endPoint y: 428, distance: 115.5
click at [801, 428] on div "Tom - 571IW2 07:31 Tue 09:05 Tue 06:34 Tue 06:35 Tue 06:38 Tue 06:59 Tue 07:12 …" at bounding box center [741, 310] width 730 height 468
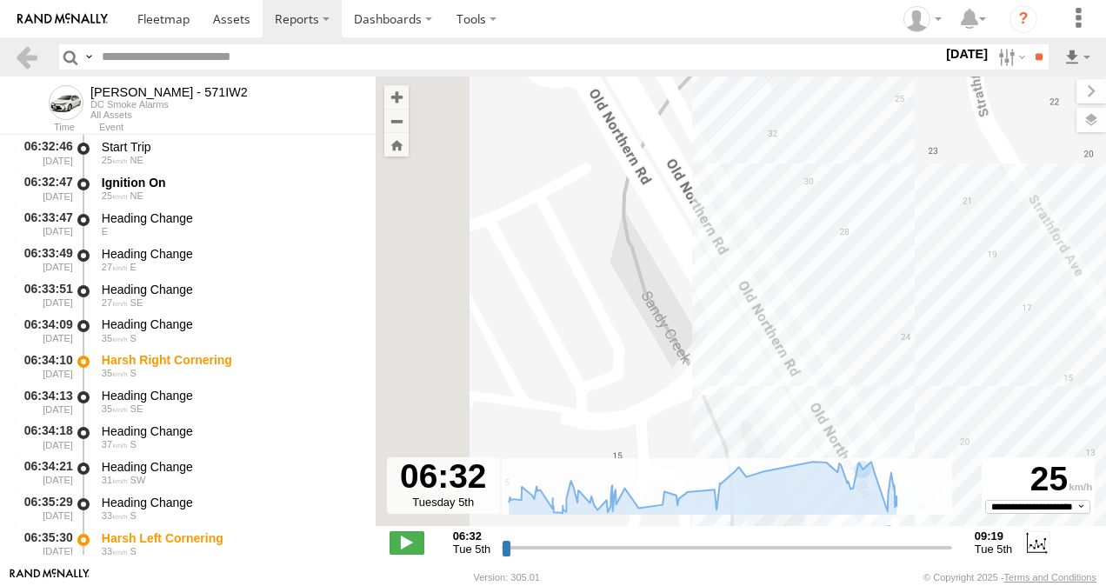
drag, startPoint x: 807, startPoint y: 302, endPoint x: 826, endPoint y: 310, distance: 20.7
click at [826, 310] on div "Tom - 571IW2 07:31 Tue 09:05 Tue 06:34 Tue 06:35 Tue 06:38 Tue 06:59 Tue 07:12 …" at bounding box center [741, 310] width 730 height 468
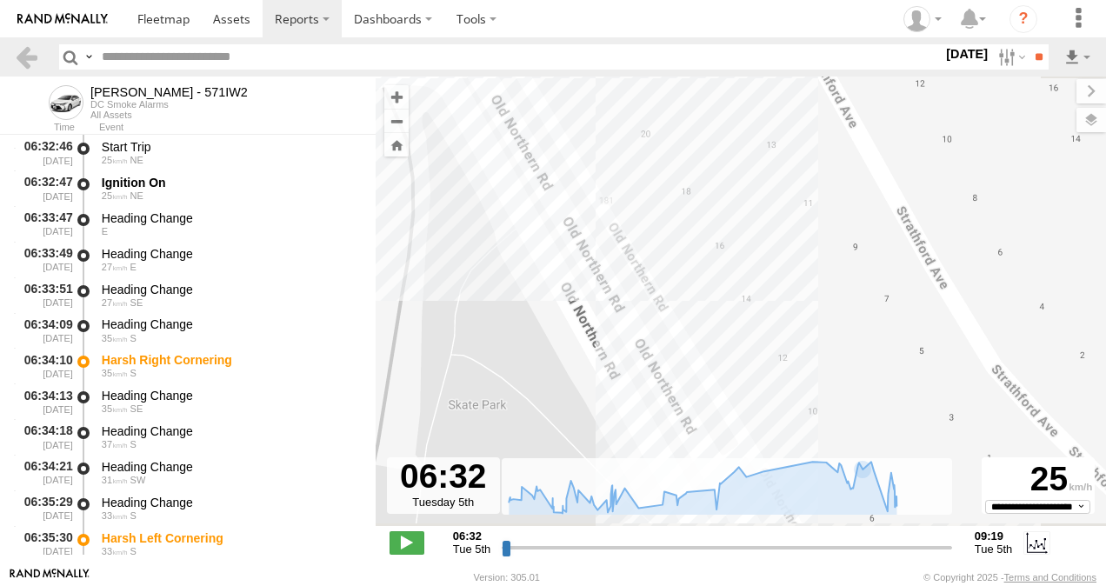
drag, startPoint x: 901, startPoint y: 389, endPoint x: 708, endPoint y: 189, distance: 277.9
click at [708, 189] on div "Tom - 571IW2 07:31 Tue 09:05 Tue 06:34 Tue 06:35 Tue 06:38 Tue 06:59 Tue 07:12 …" at bounding box center [741, 310] width 730 height 468
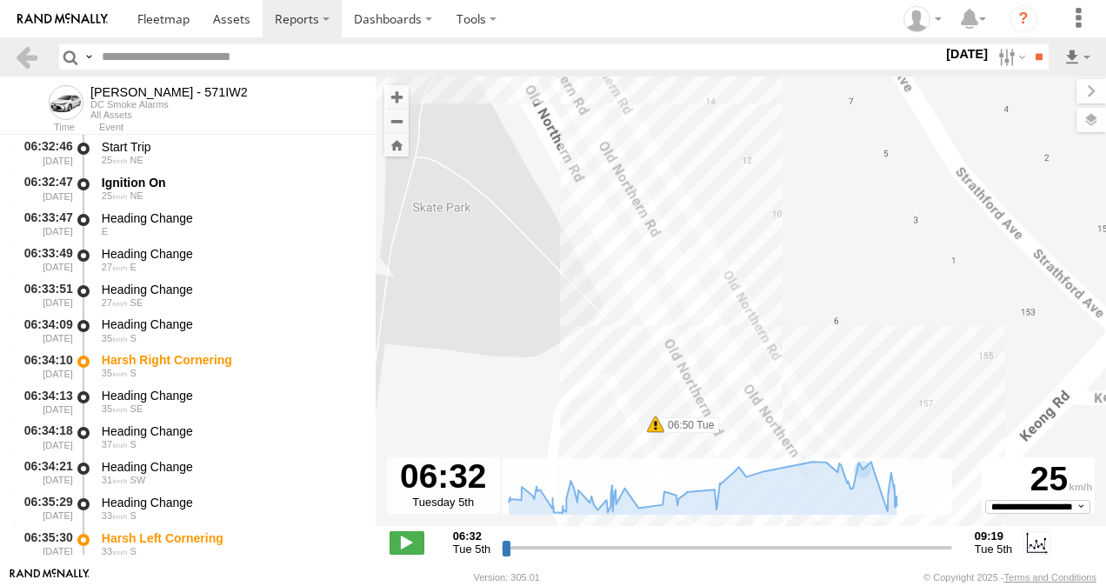
drag, startPoint x: 768, startPoint y: 351, endPoint x: 741, endPoint y: 146, distance: 207.0
click at [741, 146] on div "Tom - 571IW2 07:31 Tue 09:05 Tue 06:34 Tue 06:35 Tue 06:38 Tue 06:59 Tue 07:12 …" at bounding box center [741, 310] width 730 height 468
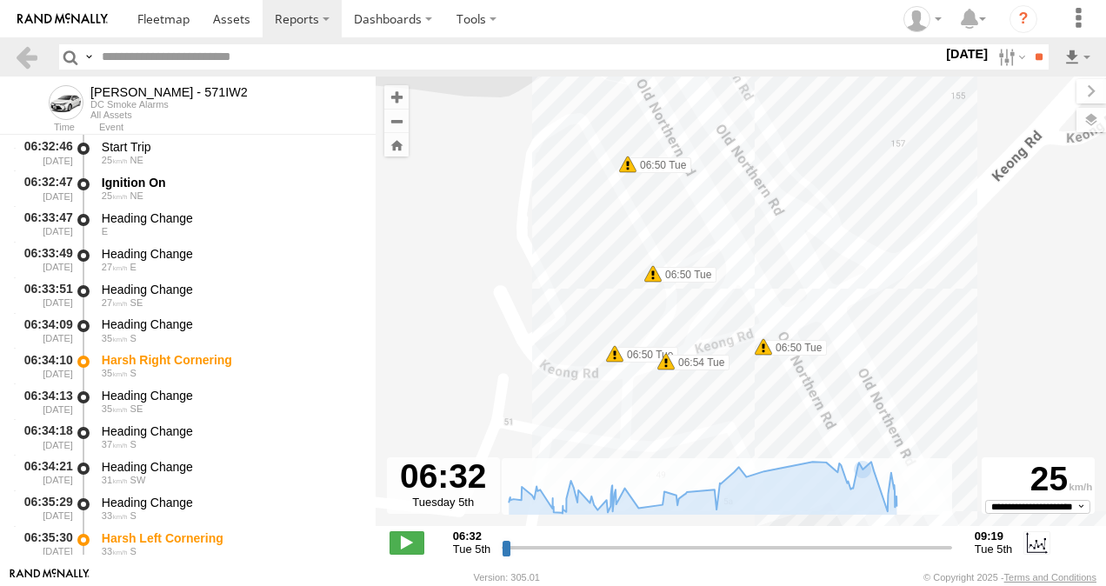
click at [761, 348] on span at bounding box center [763, 346] width 17 height 17
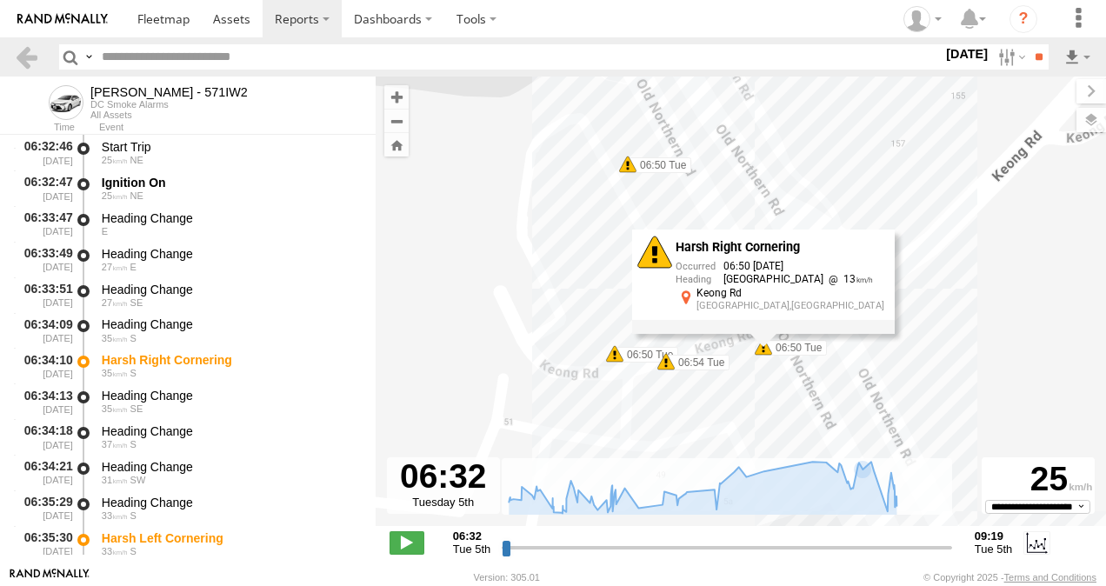
click at [667, 360] on span at bounding box center [665, 361] width 17 height 17
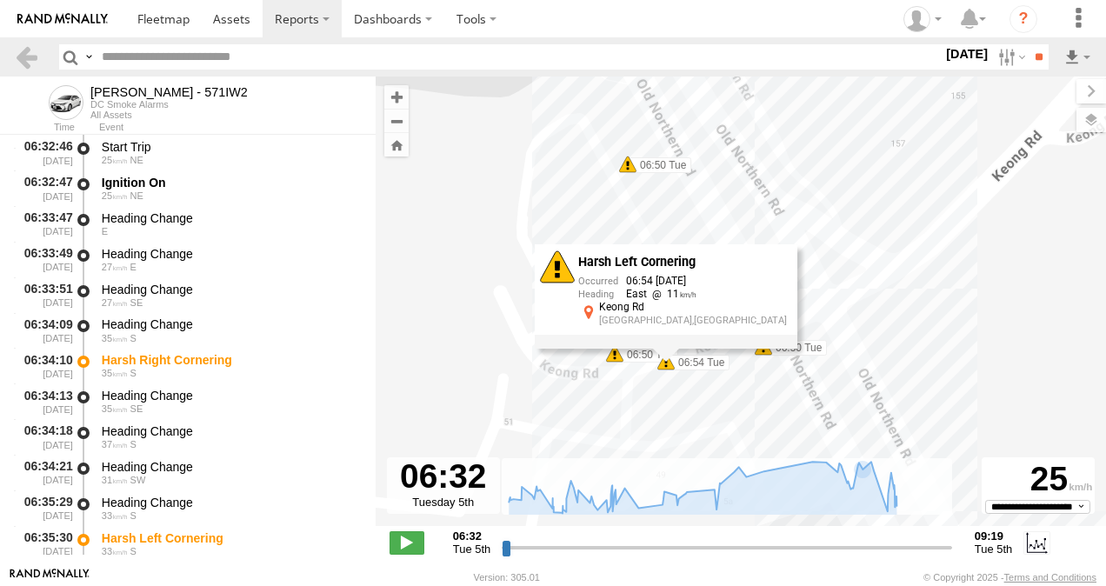
click at [761, 350] on span at bounding box center [763, 346] width 17 height 17
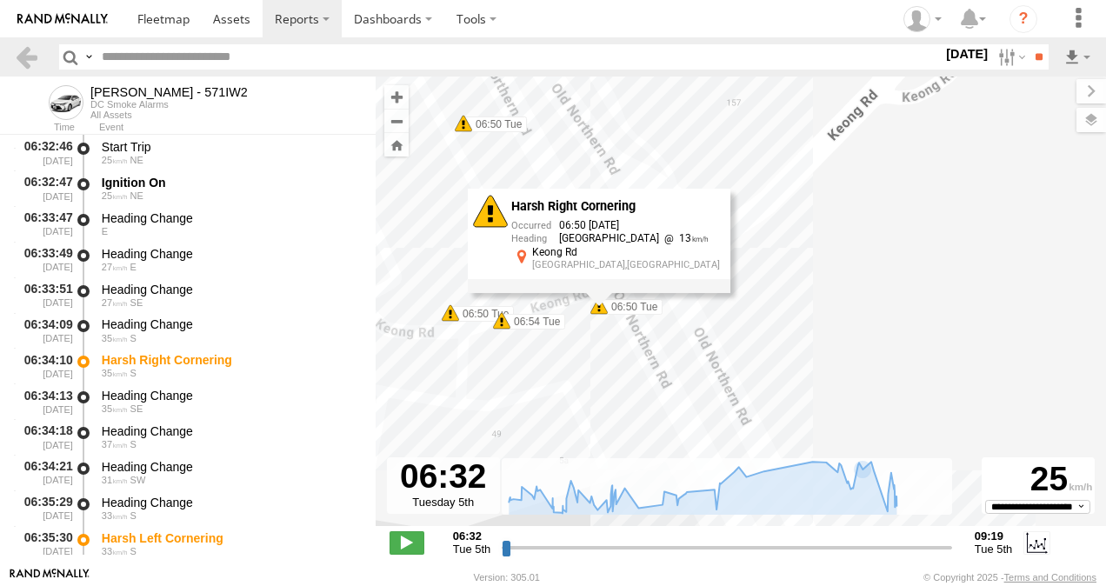
drag, startPoint x: 781, startPoint y: 391, endPoint x: 609, endPoint y: 348, distance: 176.7
click at [609, 348] on div "Tom - 571IW2 07:31 Tue 09:05 Tue 06:34 Tue 06:35 Tue 06:38 Tue 06:59 Tue 07:12 …" at bounding box center [741, 310] width 730 height 468
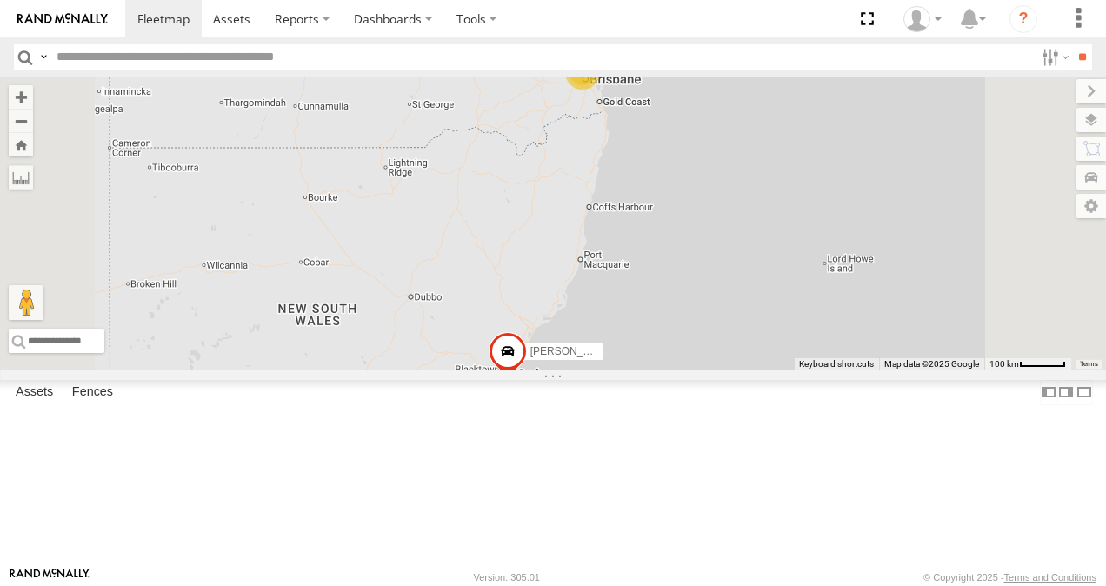
scroll to position [261, 0]
click at [0, 0] on link at bounding box center [0, 0] width 0 height 0
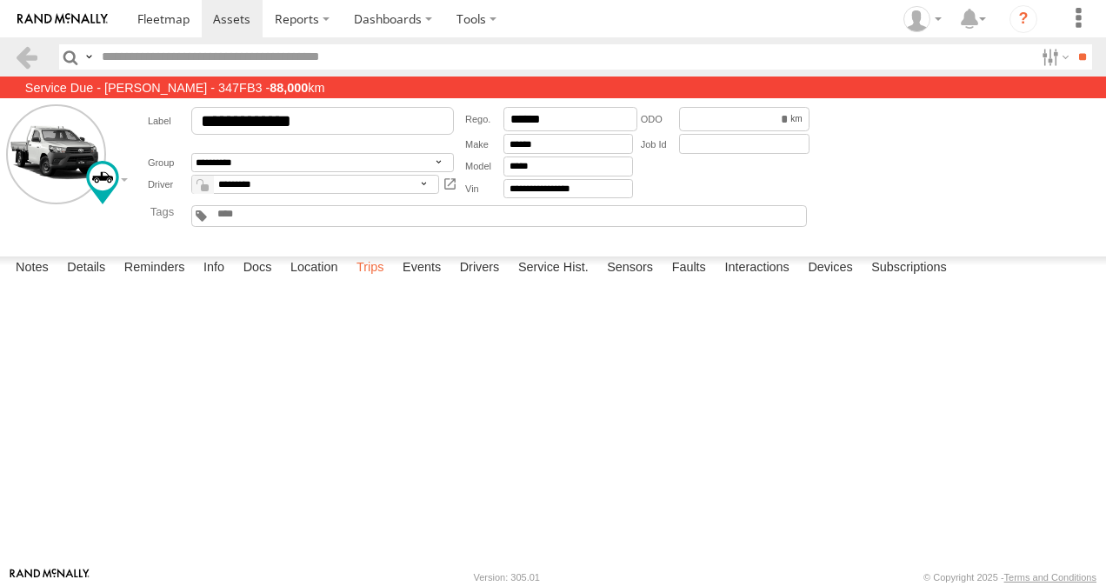
click at [375, 281] on label "Trips" at bounding box center [370, 268] width 45 height 24
click at [162, 17] on span at bounding box center [163, 18] width 52 height 17
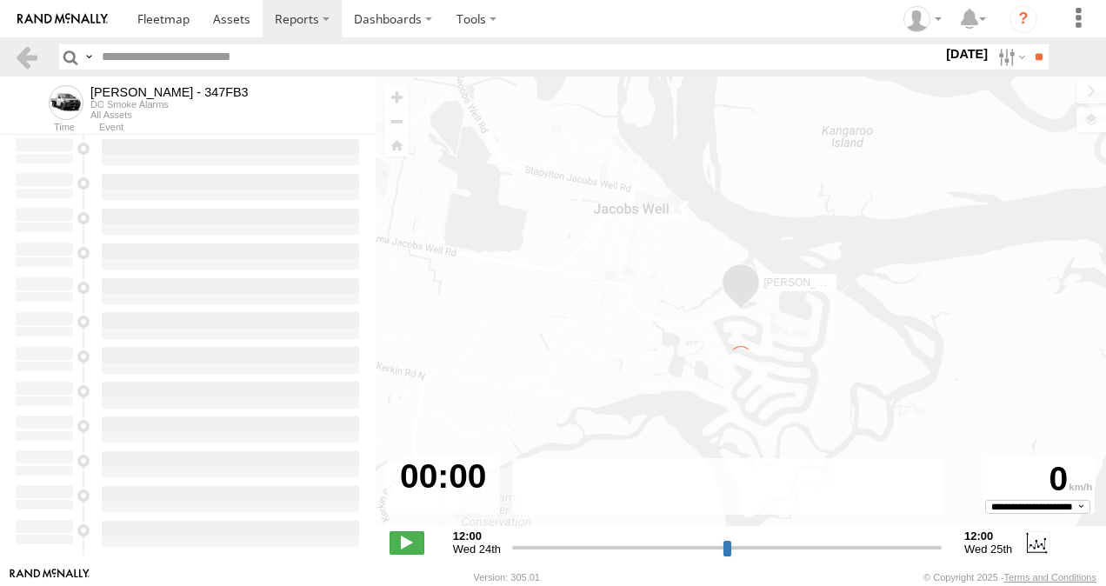
type input "**********"
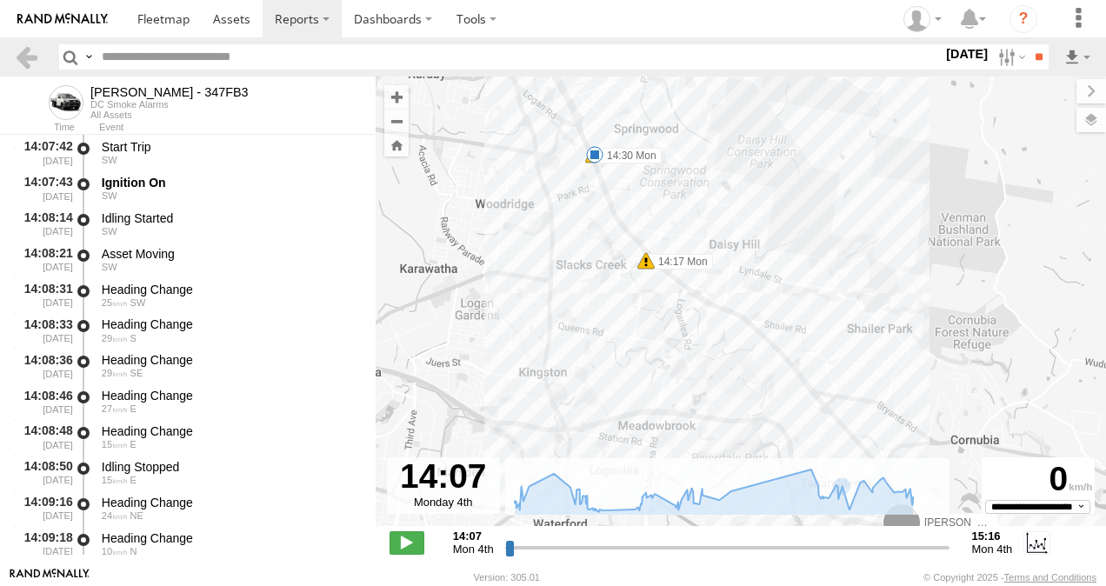
drag, startPoint x: 576, startPoint y: 162, endPoint x: 602, endPoint y: 296, distance: 136.2
click at [602, 296] on div "[PERSON_NAME] - 347FB3 14:17 Mon 14:30 Mon 14:30 Mon 15:16 Mon" at bounding box center [741, 310] width 730 height 468
click at [596, 162] on span at bounding box center [595, 159] width 17 height 17
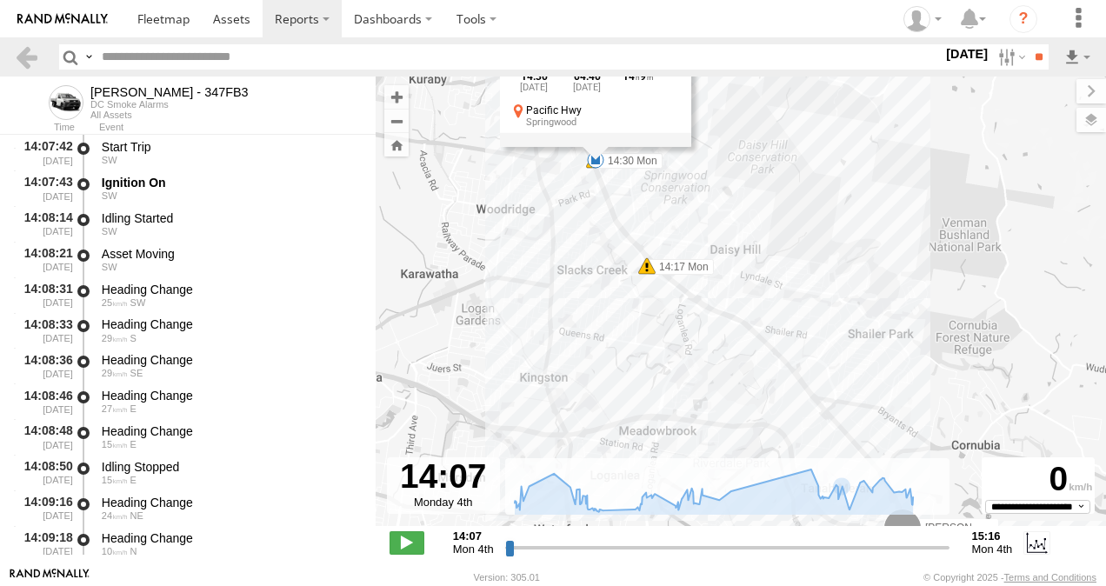
drag, startPoint x: 577, startPoint y: 216, endPoint x: 562, endPoint y: 275, distance: 61.1
click at [577, 217] on div "Alex - 347FB3 14:17 Mon 14:30 Mon 14:30 Mon 15:16 Mon 14:30 Mon 4th Aug 04:40 T…" at bounding box center [741, 310] width 730 height 468
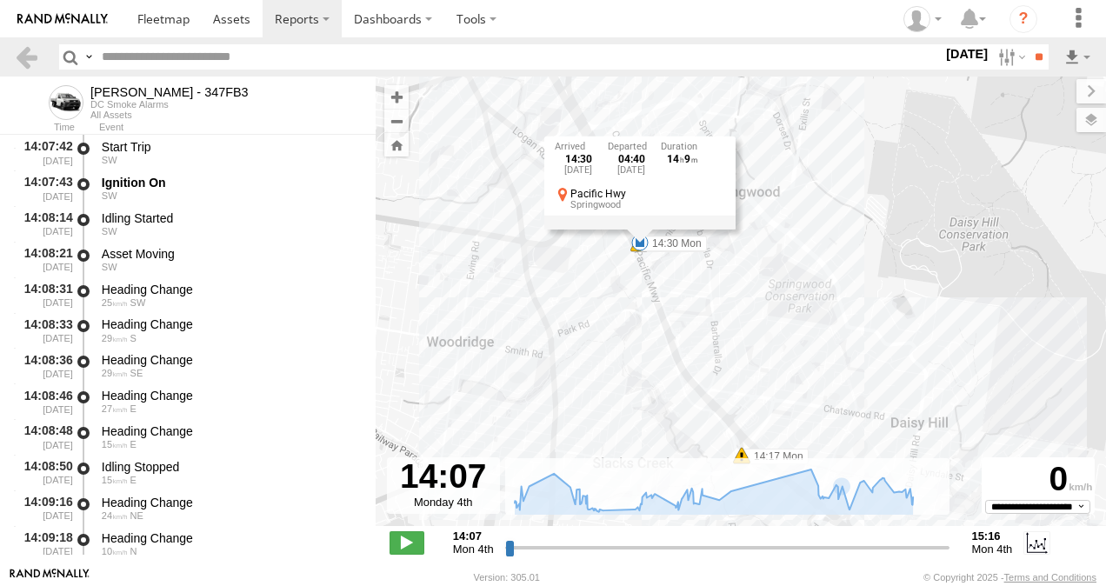
drag, startPoint x: 591, startPoint y: 205, endPoint x: 603, endPoint y: 400, distance: 195.1
click at [599, 415] on div "Alex - 347FB3 14:17 Mon 14:30 Mon 14:30 Mon 15:16 Mon 14:30 Mon 4th Aug 04:40 T…" at bounding box center [741, 310] width 730 height 468
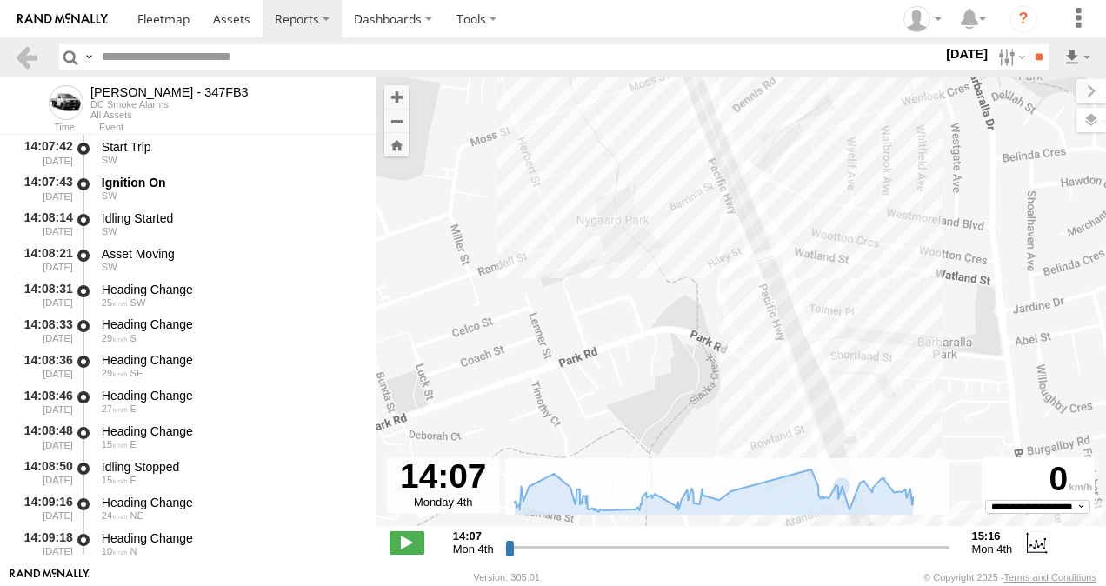
drag, startPoint x: 605, startPoint y: 301, endPoint x: 617, endPoint y: 289, distance: 16.6
click at [498, 388] on div "Alex - 347FB3 14:17 Mon 14:30 Mon 14:30 Mon 15:16 Mon 14:30 Mon 4th Aug 04:40 T…" at bounding box center [741, 310] width 730 height 468
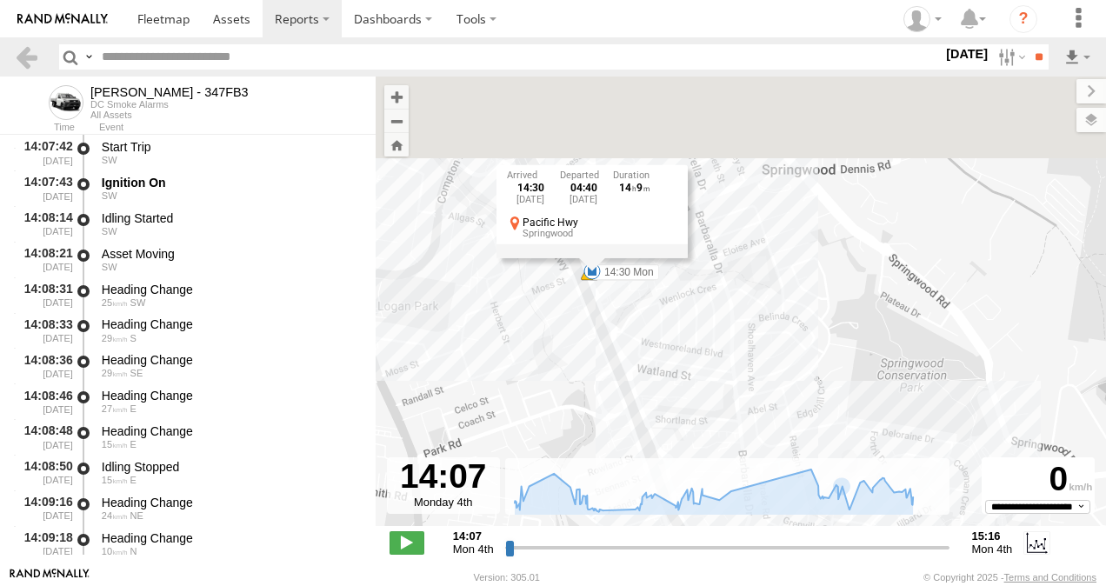
drag, startPoint x: 598, startPoint y: 251, endPoint x: 738, endPoint y: 299, distance: 147.9
click at [565, 303] on div "Alex - 347FB3 14:17 Mon 14:30 Mon 14:30 Mon 15:16 Mon 14:30 Mon 4th Aug 04:40 T…" at bounding box center [741, 310] width 730 height 468
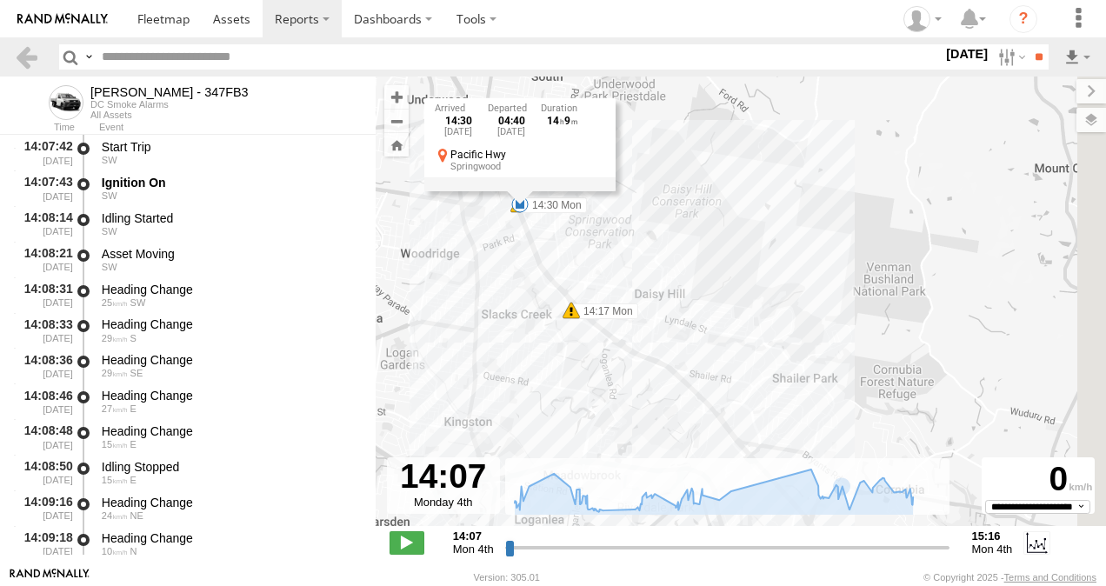
drag, startPoint x: 870, startPoint y: 358, endPoint x: 635, endPoint y: 259, distance: 255.6
click at [635, 259] on div "Alex - 347FB3 14:17 Mon 14:30 Mon 14:30 Mon 15:16 Mon 14:30 Mon 4th Aug 04:40 T…" at bounding box center [741, 310] width 730 height 468
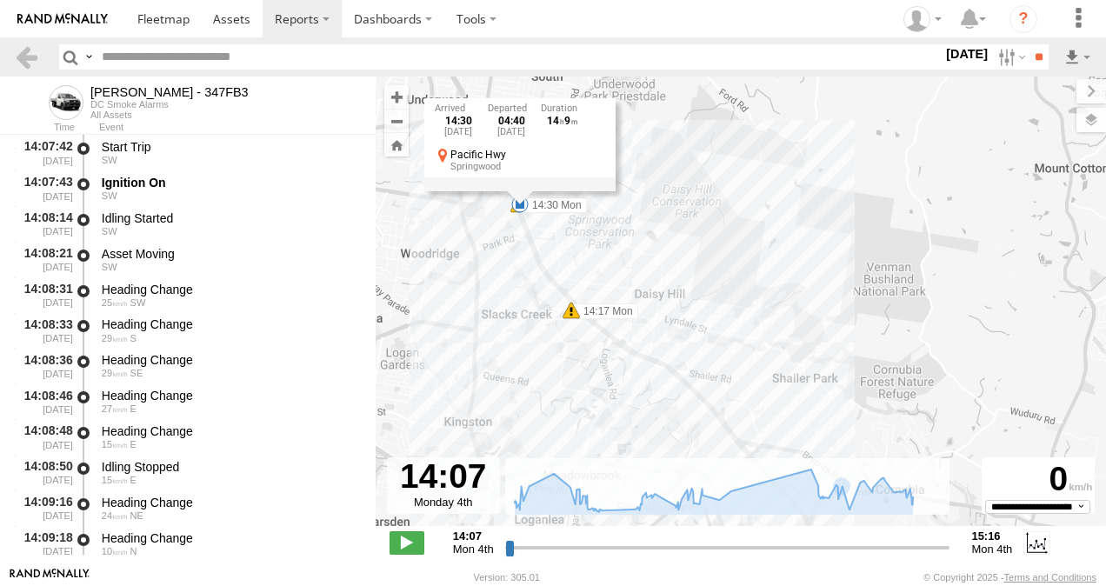
drag, startPoint x: 768, startPoint y: 235, endPoint x: 757, endPoint y: 221, distance: 17.4
click at [757, 222] on div "Alex - 347FB3 14:17 Mon 14:30 Mon 14:30 Mon 15:16 Mon 14:30 Mon 4th Aug 04:40 T…" at bounding box center [741, 310] width 730 height 468
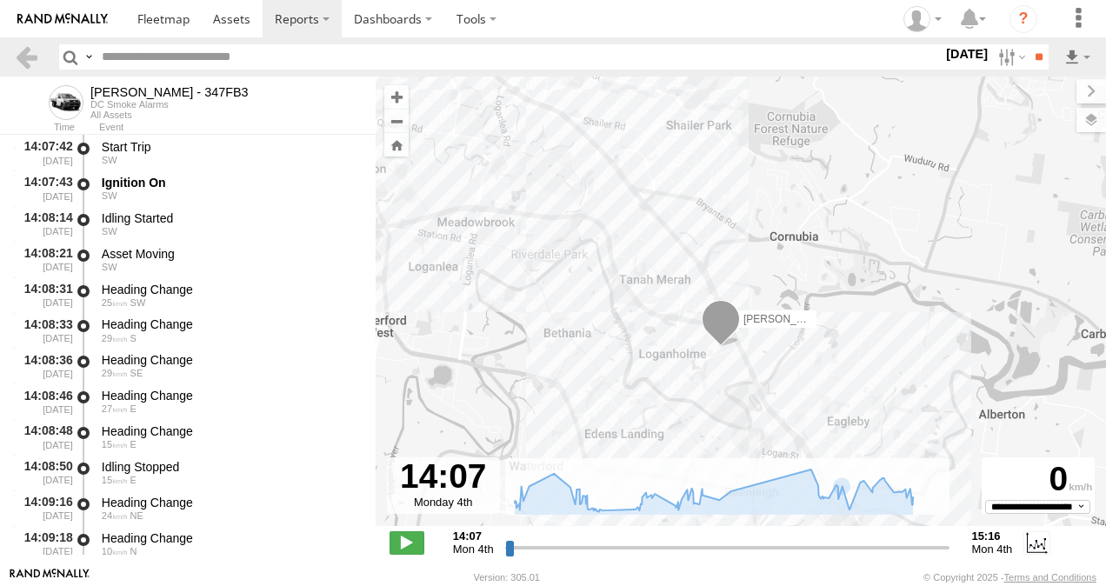
drag, startPoint x: 808, startPoint y: 289, endPoint x: 803, endPoint y: 158, distance: 130.5
click at [803, 158] on div "Alex - 347FB3 14:17 Mon 14:30 Mon 14:30 Mon 15:16 Mon 14:30 Mon 4th Aug 04:40 T…" at bounding box center [741, 310] width 730 height 468
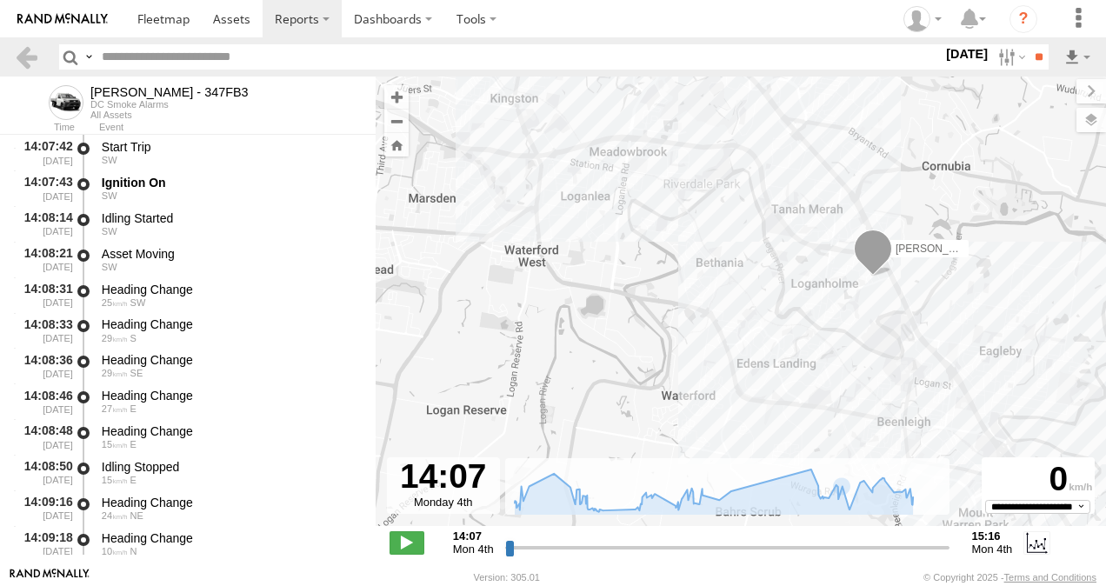
drag, startPoint x: 574, startPoint y: 276, endPoint x: 659, endPoint y: 240, distance: 92.7
click at [591, 200] on div "Alex - 347FB3 14:17 Mon 14:30 Mon 14:30 Mon 15:16 Mon 14:30 Mon 4th Aug 04:40 T…" at bounding box center [741, 310] width 730 height 468
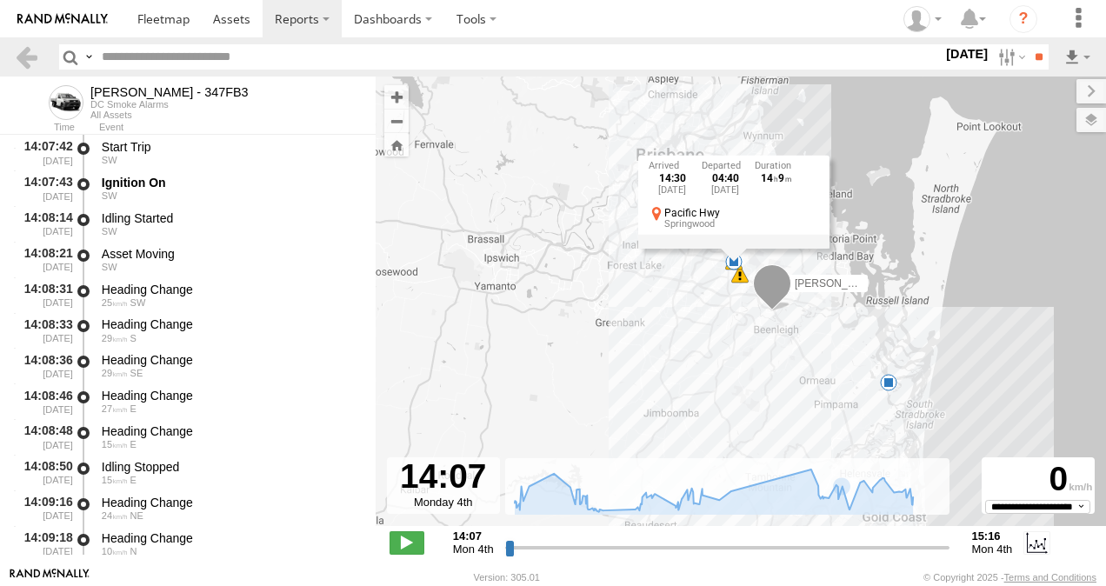
click at [890, 385] on span at bounding box center [888, 382] width 17 height 17
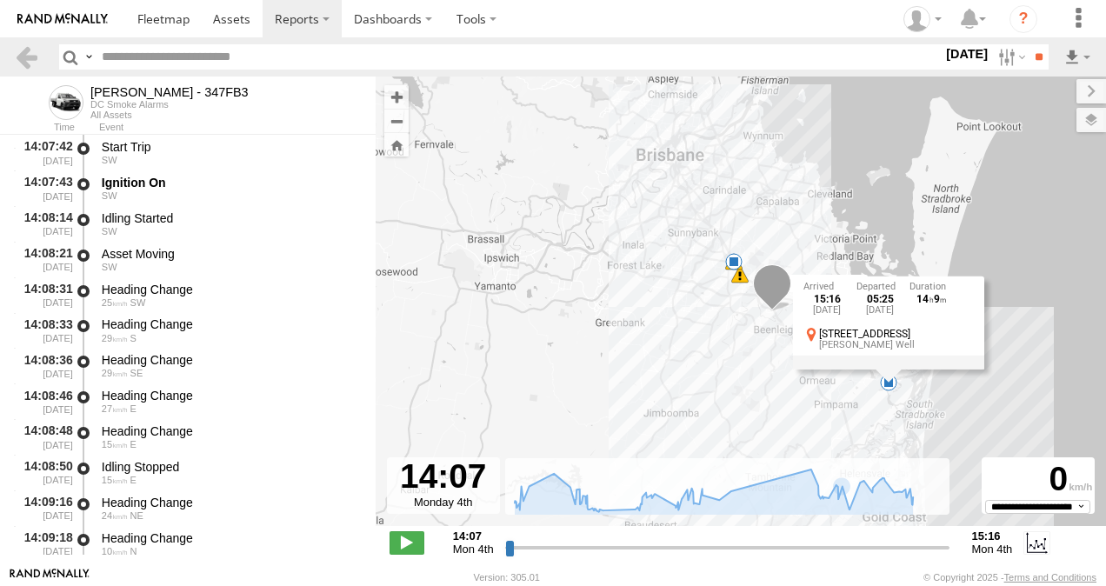
drag, startPoint x: 662, startPoint y: 395, endPoint x: 716, endPoint y: 402, distance: 54.3
click at [663, 395] on div "Alex - 347FB3 14:17 Mon 14:30 Mon 14:30 Mon 15:16 Mon 15:16 Mon 4th Aug 05:25 T…" at bounding box center [741, 310] width 730 height 468
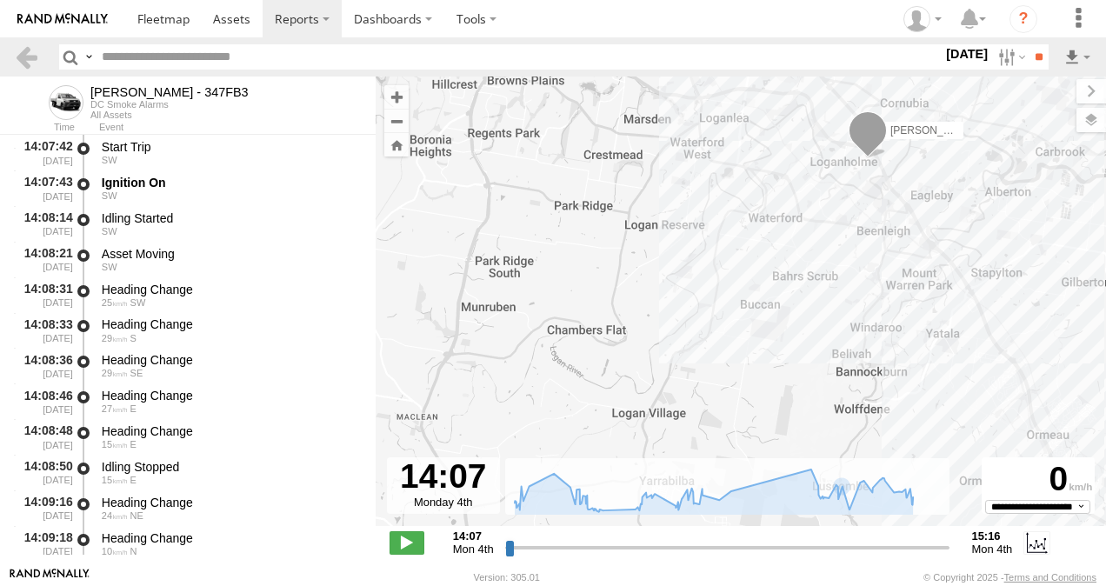
drag, startPoint x: 869, startPoint y: 324, endPoint x: 741, endPoint y: 434, distance: 169.0
click at [740, 436] on div "Alex - 347FB3 14:17 Mon 14:30 Mon 14:30 Mon 15:16 Mon" at bounding box center [741, 310] width 730 height 468
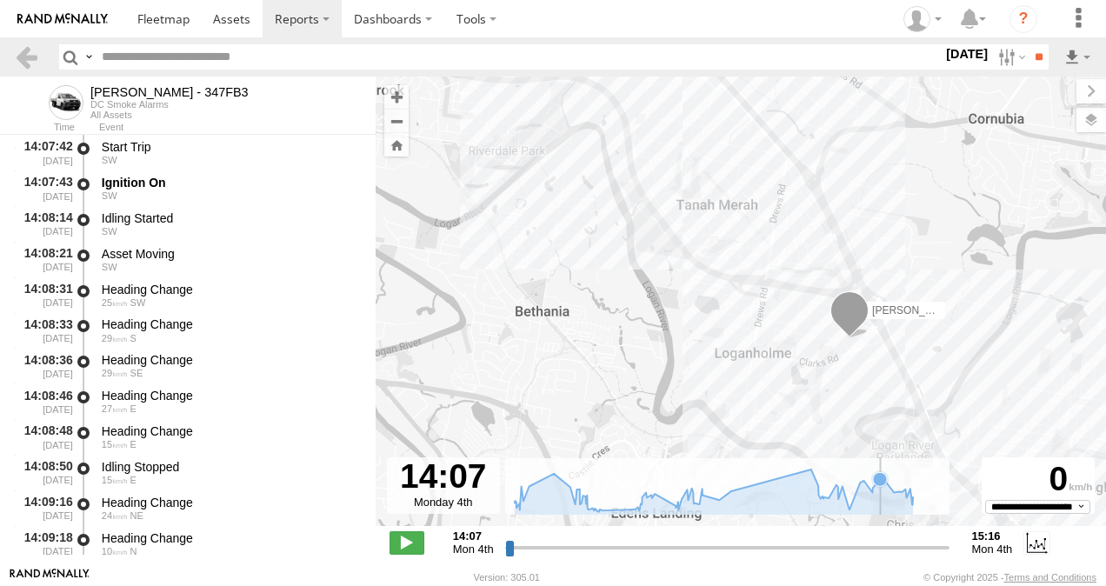
drag, startPoint x: 768, startPoint y: 251, endPoint x: 779, endPoint y: 410, distance: 159.4
click at [881, 503] on div "To navigate the map with touch gestures double-tap and hold your finger on the …" at bounding box center [741, 321] width 730 height 490
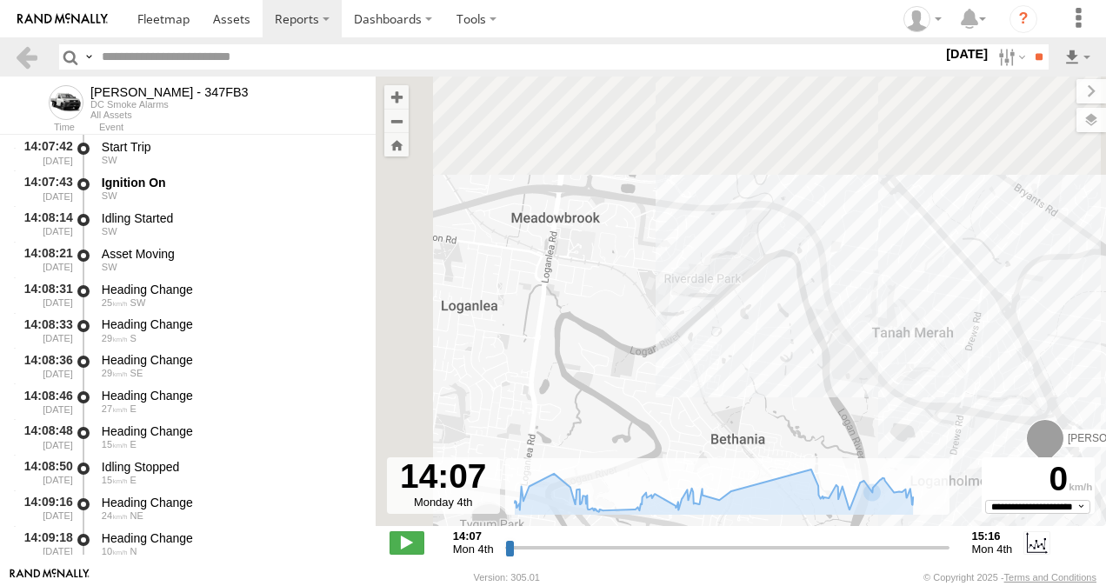
drag, startPoint x: 721, startPoint y: 311, endPoint x: 888, endPoint y: 461, distance: 224.1
click at [888, 461] on div "To navigate the map with touch gestures double-tap and hold your finger on the …" at bounding box center [741, 321] width 730 height 490
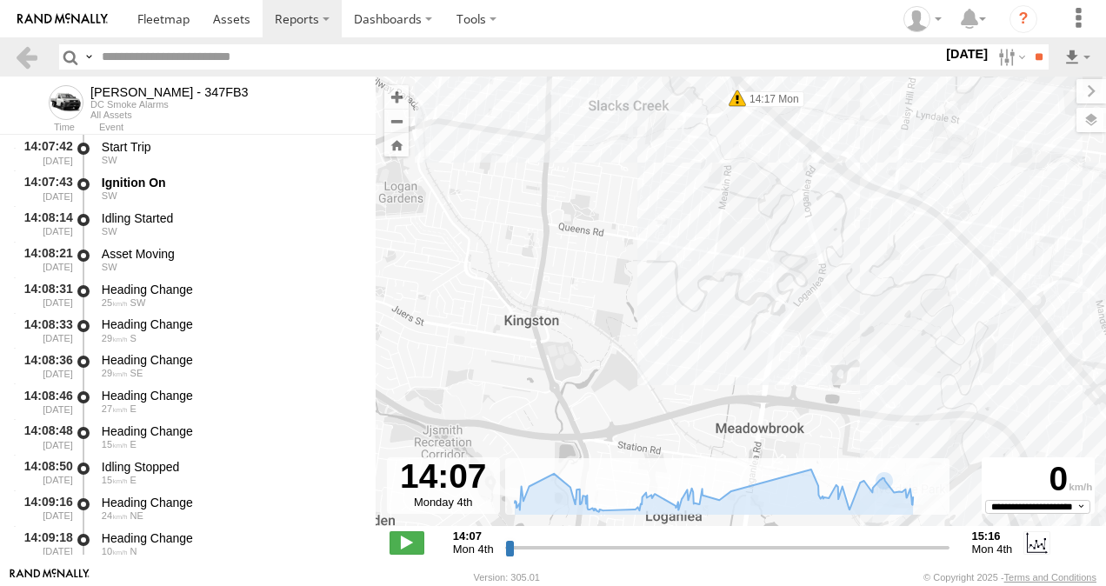
drag, startPoint x: 812, startPoint y: 303, endPoint x: 977, endPoint y: 466, distance: 231.7
click at [977, 466] on div "Alex - 347FB3 14:17 Mon 14:30 Mon 14:30 Mon 15:16 Mon" at bounding box center [741, 310] width 730 height 468
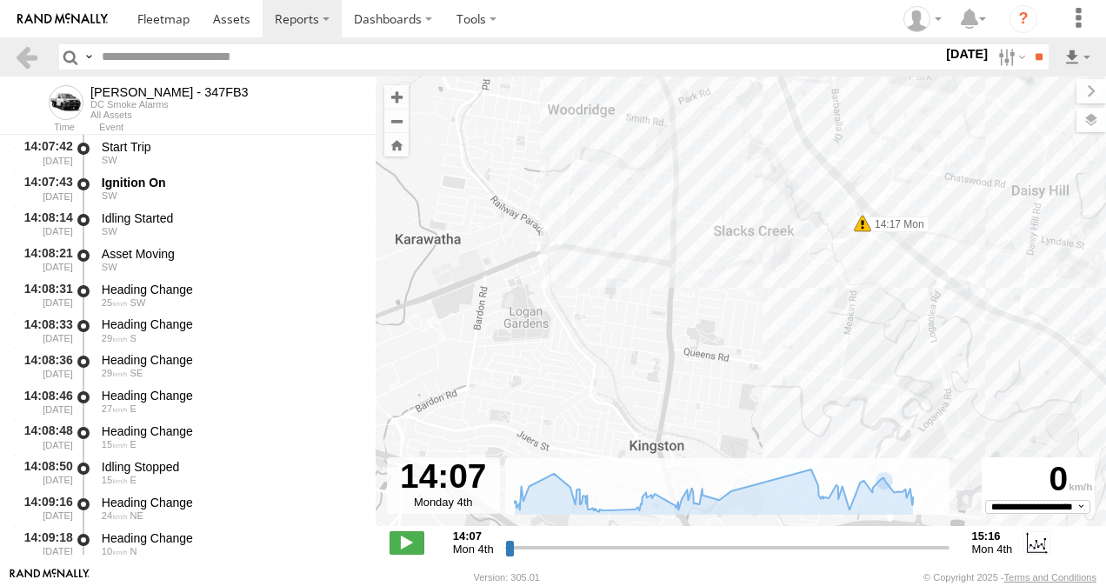
drag, startPoint x: 796, startPoint y: 320, endPoint x: 891, endPoint y: 403, distance: 126.3
click at [895, 410] on div "Alex - 347FB3 14:17 Mon 14:30 Mon 14:30 Mon 15:16 Mon" at bounding box center [741, 310] width 730 height 468
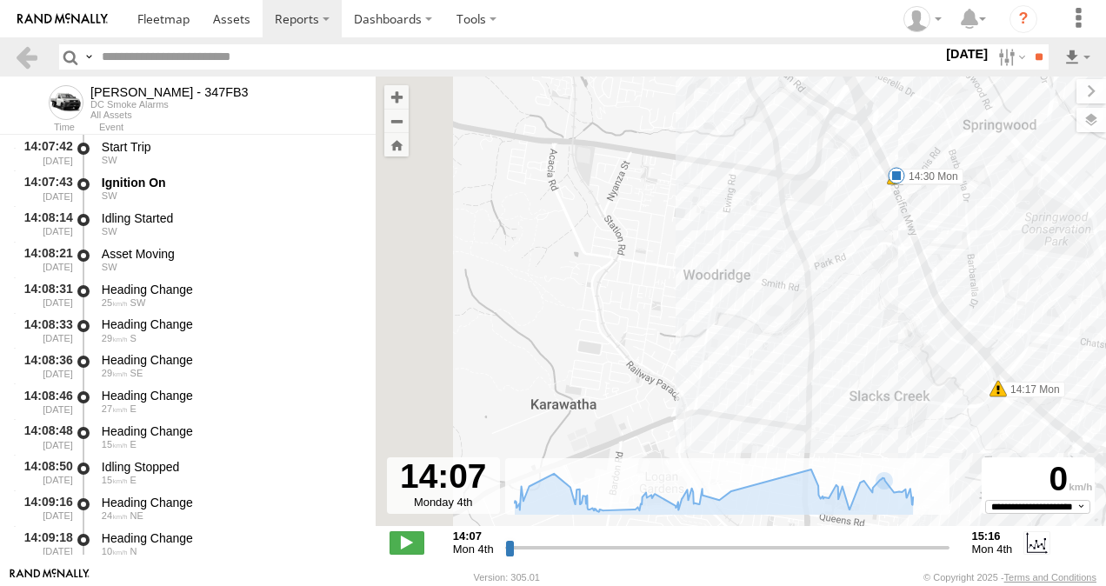
drag, startPoint x: 608, startPoint y: 176, endPoint x: 753, endPoint y: 361, distance: 234.7
click at [753, 361] on div "Alex - 347FB3 14:17 Mon 14:30 Mon 14:30 Mon 15:16 Mon" at bounding box center [741, 310] width 730 height 468
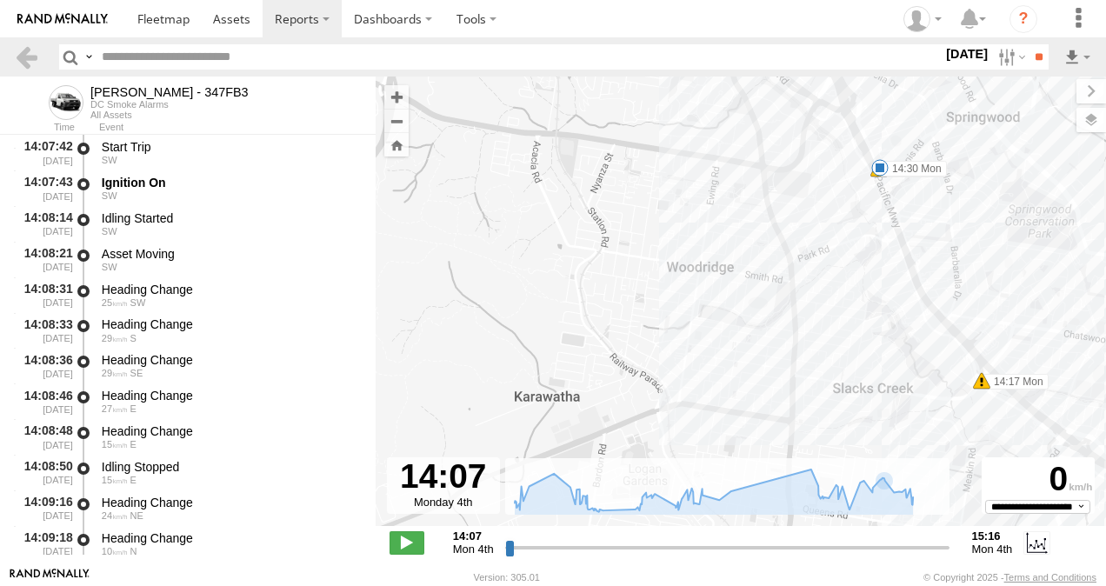
drag, startPoint x: 828, startPoint y: 271, endPoint x: 804, endPoint y: 256, distance: 28.9
click at [804, 256] on div "Alex - 347FB3 14:17 Mon 14:30 Mon 14:30 Mon 15:16 Mon" at bounding box center [741, 310] width 730 height 468
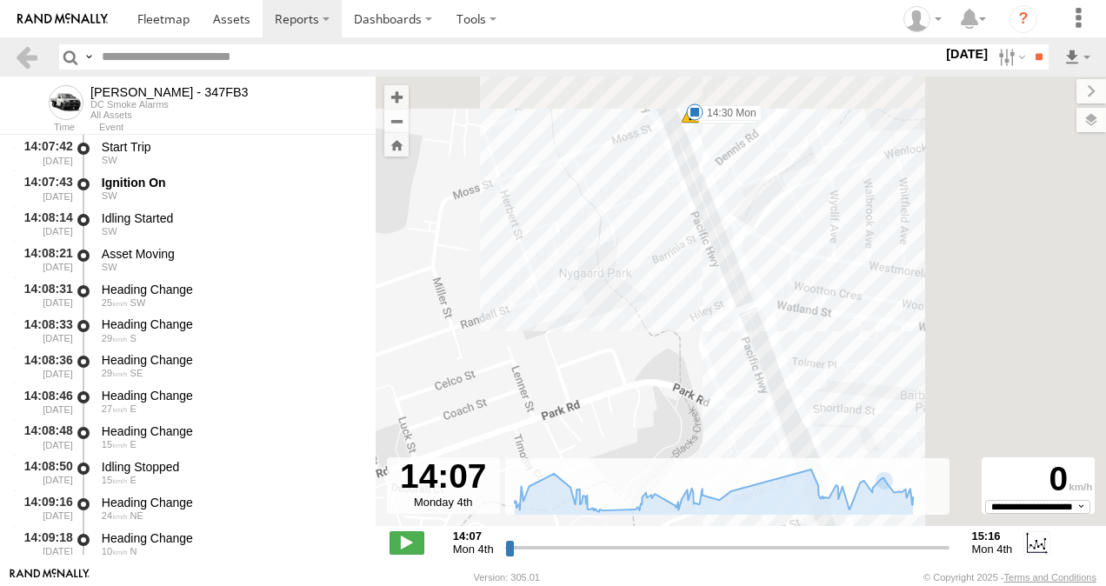
drag, startPoint x: 831, startPoint y: 264, endPoint x: 535, endPoint y: 391, distance: 322.4
click at [508, 406] on div "Alex - 347FB3 14:17 Mon 14:30 Mon 14:30 Mon 15:16 Mon" at bounding box center [741, 310] width 730 height 468
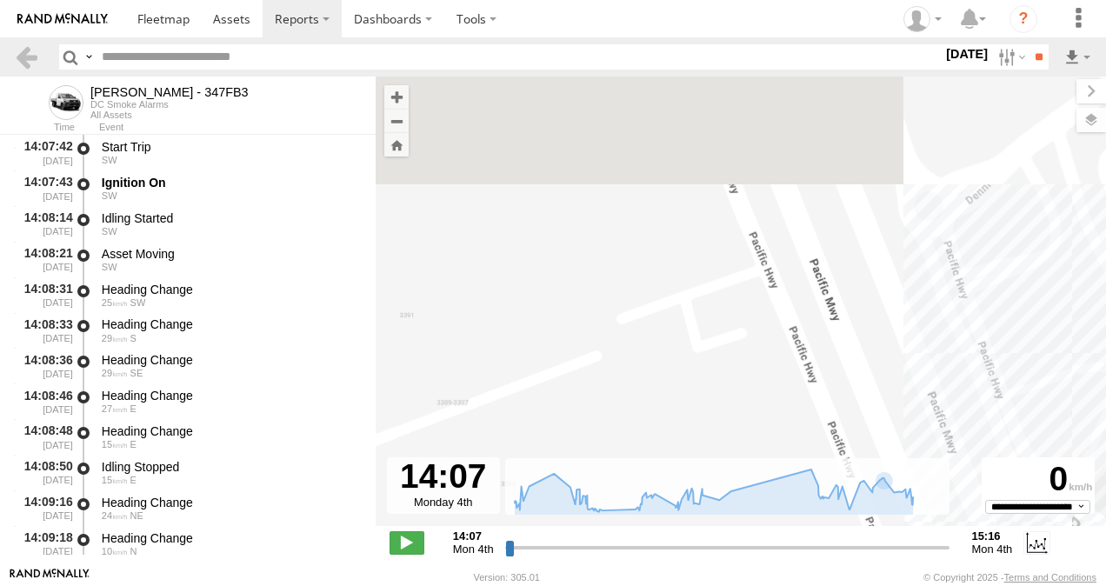
drag, startPoint x: 664, startPoint y: 252, endPoint x: 587, endPoint y: 479, distance: 239.7
click at [585, 481] on div "To navigate the map with touch gestures double-tap and hold your finger on the …" at bounding box center [741, 321] width 730 height 490
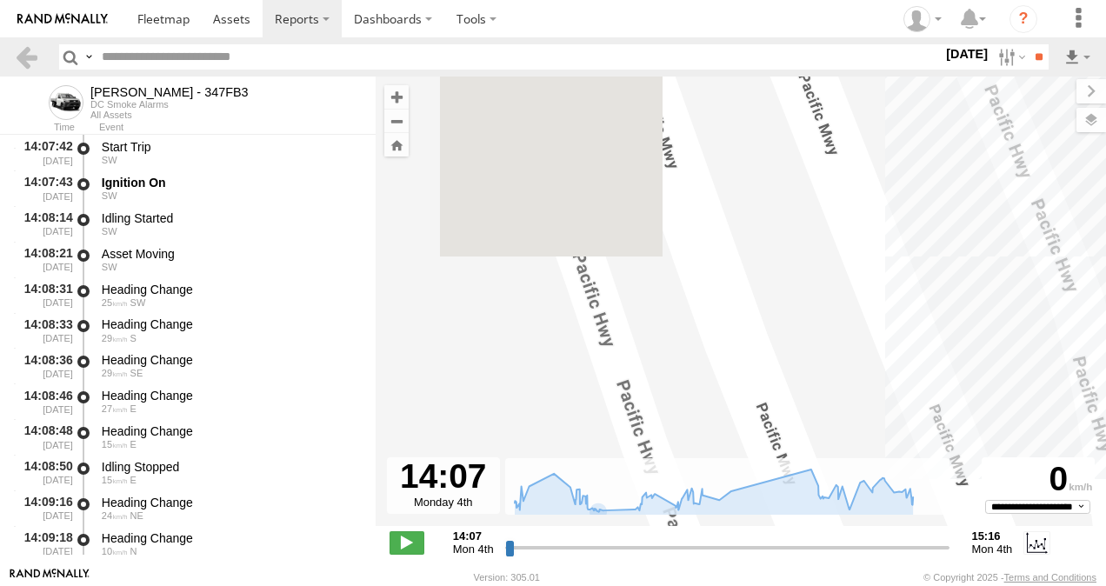
drag, startPoint x: 706, startPoint y: 221, endPoint x: 728, endPoint y: 394, distance: 174.5
click at [680, 435] on div "Alex - 347FB3 14:17 Mon 14:30 Mon 14:30 Mon 15:16 Mon" at bounding box center [741, 310] width 730 height 468
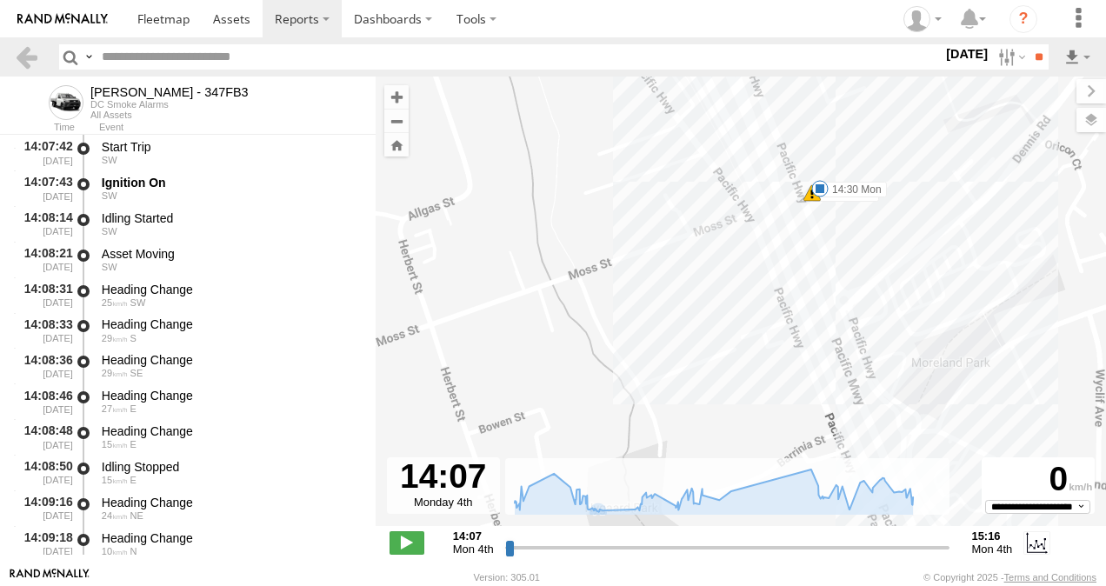
click at [810, 196] on span at bounding box center [811, 192] width 17 height 17
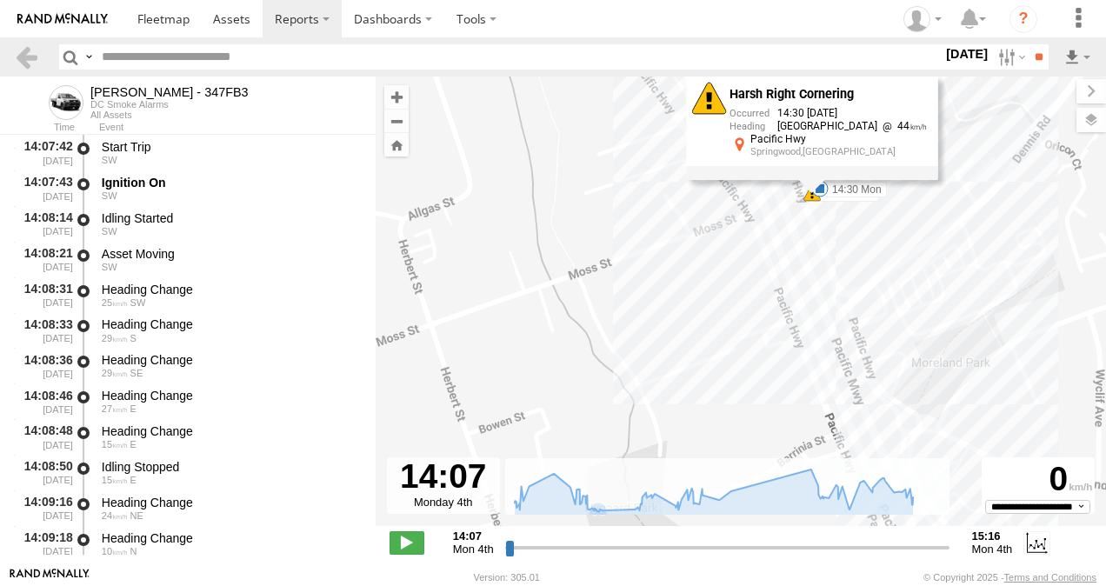
click at [906, 235] on div "Alex - 347FB3 14:17 Mon 14:30 Mon 14:30 Mon 15:16 Mon Harsh Right Cornering 14:…" at bounding box center [741, 310] width 730 height 468
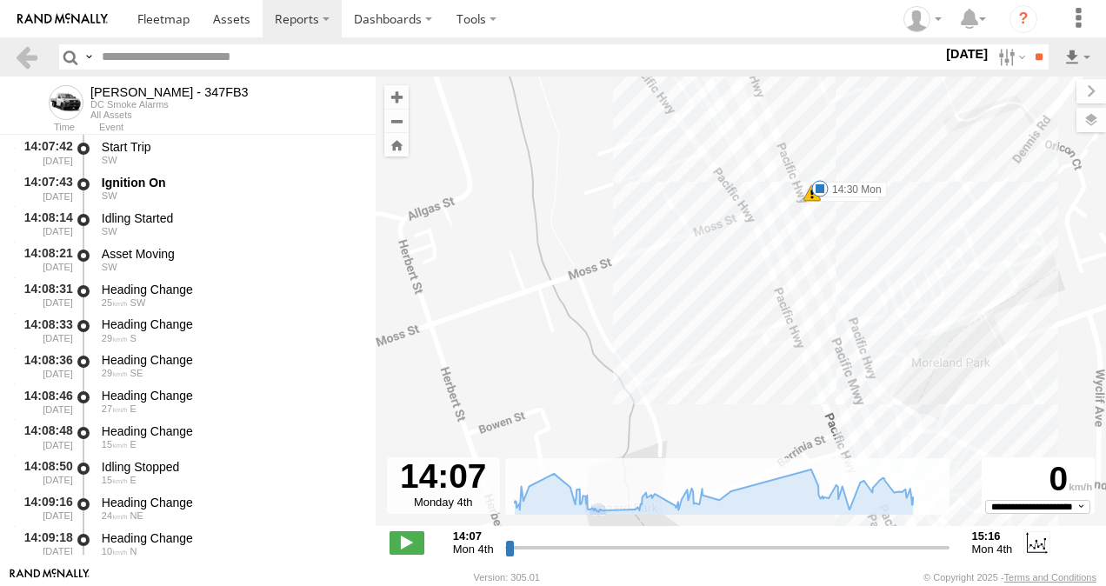
click at [809, 198] on span at bounding box center [811, 192] width 17 height 17
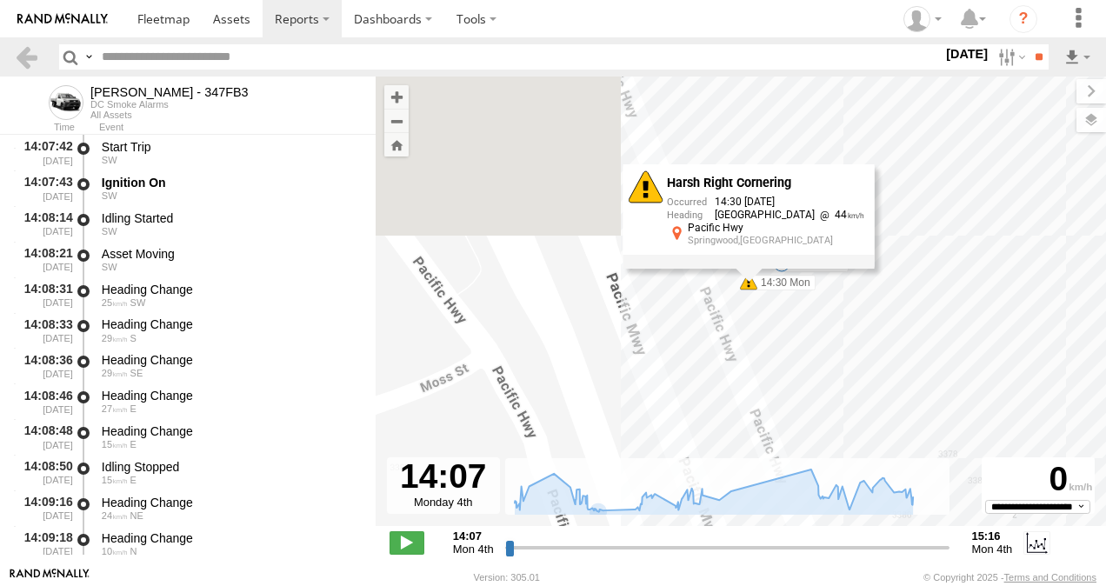
drag, startPoint x: 880, startPoint y: 176, endPoint x: 741, endPoint y: 427, distance: 287.1
click at [740, 429] on div "Alex - 347FB3 14:17 Mon 14:30 Mon 14:30 Mon 15:16 Mon Harsh Right Cornering 14:…" at bounding box center [741, 310] width 730 height 468
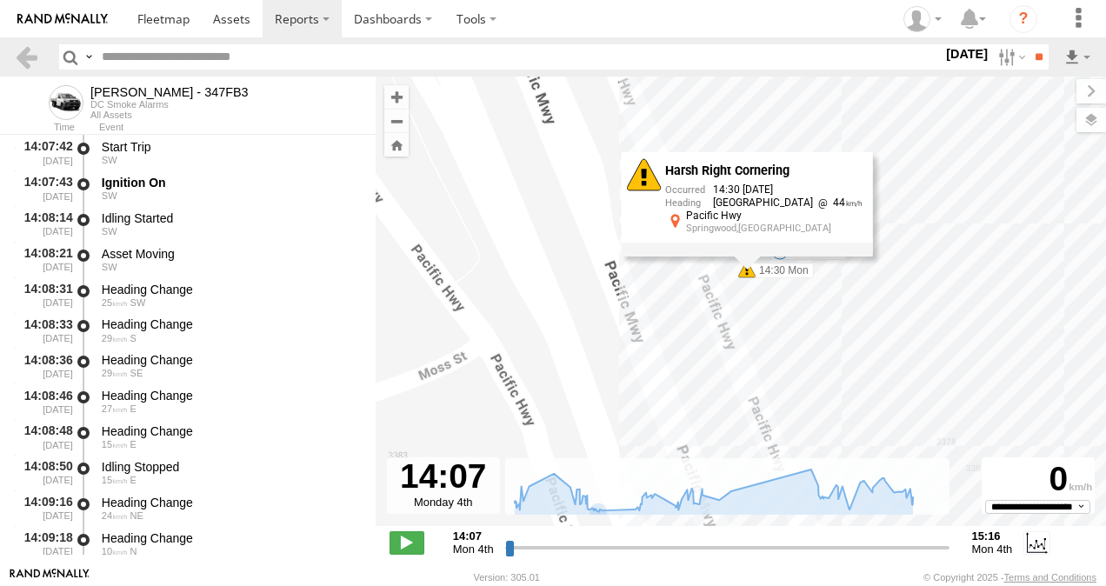
click at [743, 257] on div "Harsh Right Cornering 14:30 04/08/2025 North East 44 Pacific Hwy Springwood,QLD" at bounding box center [747, 205] width 251 height 104
drag, startPoint x: 818, startPoint y: 305, endPoint x: 831, endPoint y: 335, distance: 32.3
click at [818, 306] on div "Alex - 347FB3 14:17 Mon 14:30 Mon 14:30 Mon 15:16 Mon Harsh Right Cornering 14:…" at bounding box center [741, 310] width 730 height 468
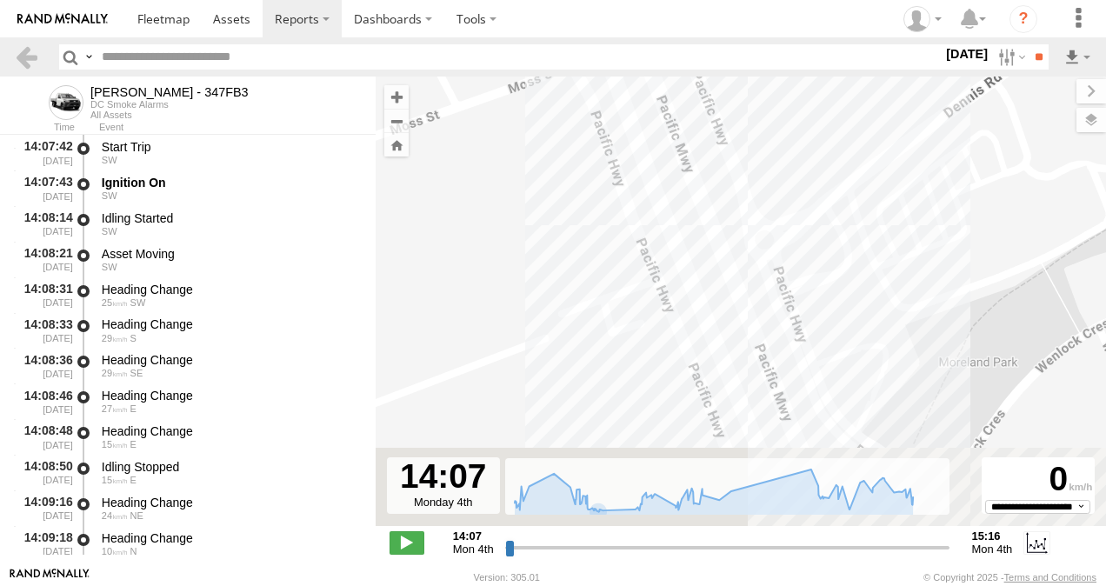
drag, startPoint x: 858, startPoint y: 377, endPoint x: 749, endPoint y: 3, distance: 389.3
click at [749, 3] on body "?" at bounding box center [553, 293] width 1106 height 586
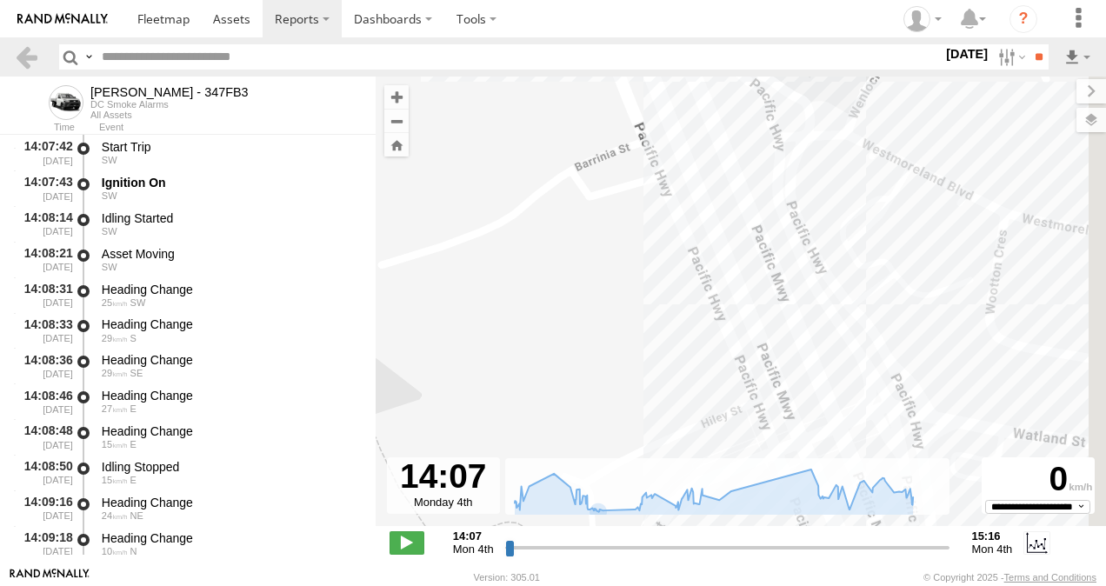
drag, startPoint x: 765, startPoint y: 225, endPoint x: 721, endPoint y: 76, distance: 155.1
click at [675, 0] on html at bounding box center [553, 293] width 1106 height 586
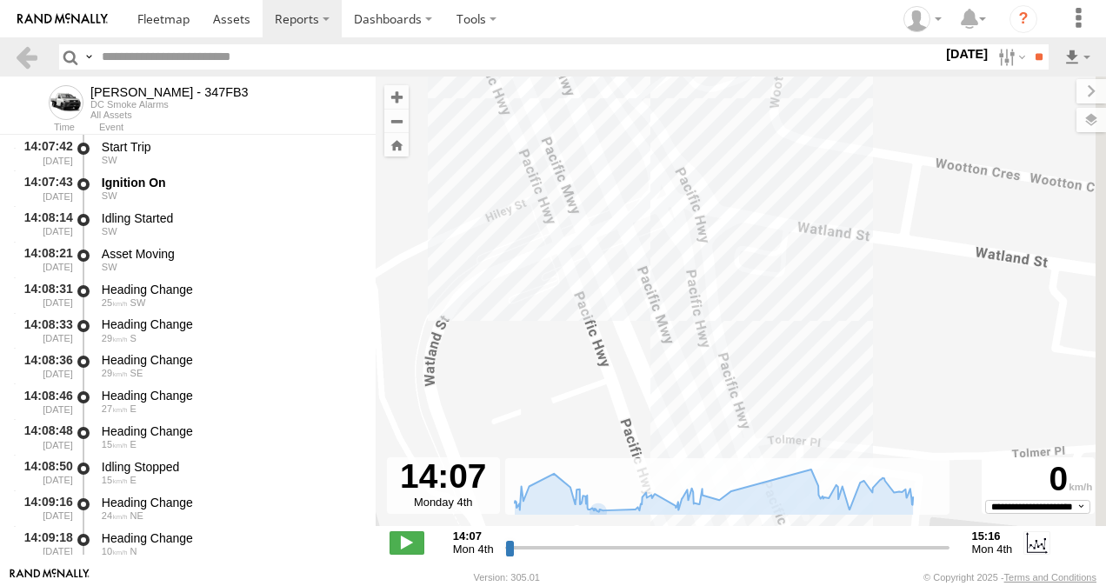
drag, startPoint x: 786, startPoint y: 190, endPoint x: 635, endPoint y: 86, distance: 183.0
click at [635, 86] on div "Alex - 347FB3 14:17 Mon 14:30 Mon 14:30 Mon 15:16 Mon" at bounding box center [741, 310] width 730 height 468
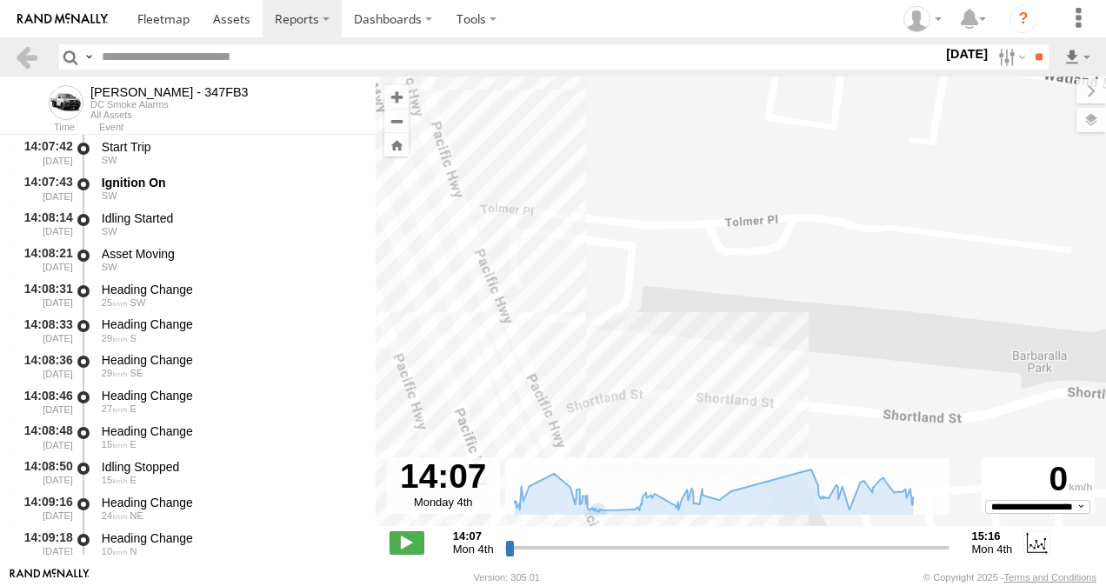
drag, startPoint x: 791, startPoint y: 228, endPoint x: 775, endPoint y: 26, distance: 202.3
click at [772, 26] on body "?" at bounding box center [553, 293] width 1106 height 586
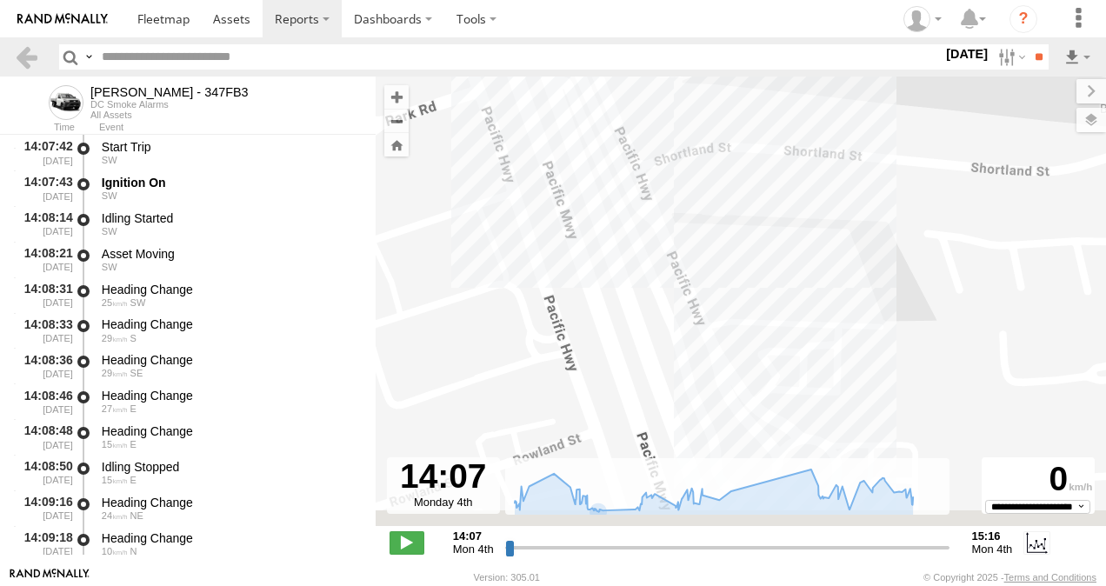
drag, startPoint x: 748, startPoint y: 327, endPoint x: 791, endPoint y: 35, distance: 295.3
click at [794, 14] on body "?" at bounding box center [553, 293] width 1106 height 586
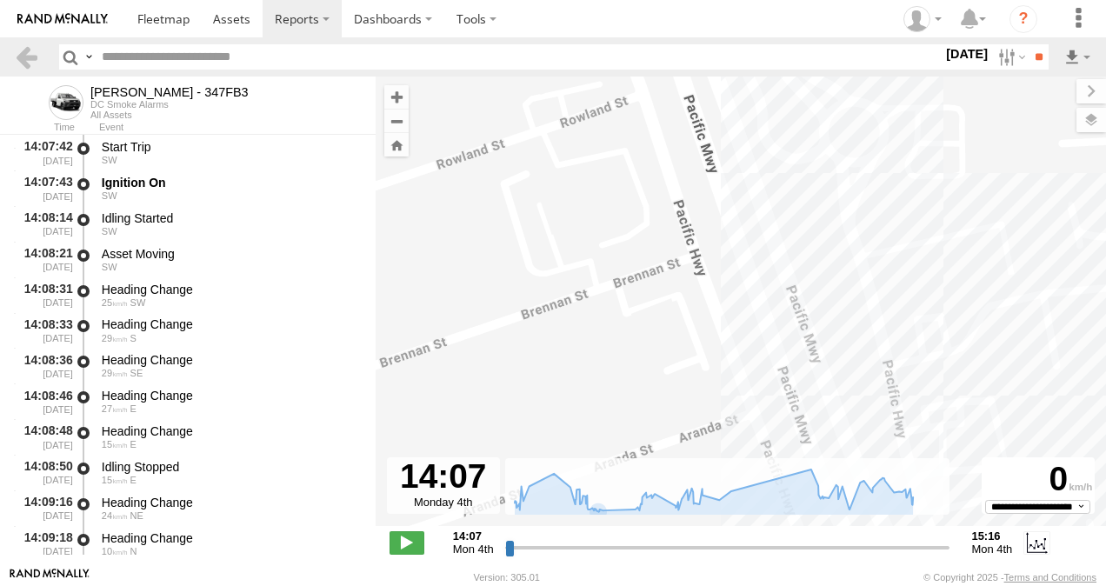
drag, startPoint x: 813, startPoint y: 196, endPoint x: 691, endPoint y: 96, distance: 157.5
click at [691, 96] on div "Alex - 347FB3 14:17 Mon 14:30 Mon 14:30 Mon 15:16 Mon" at bounding box center [741, 310] width 730 height 468
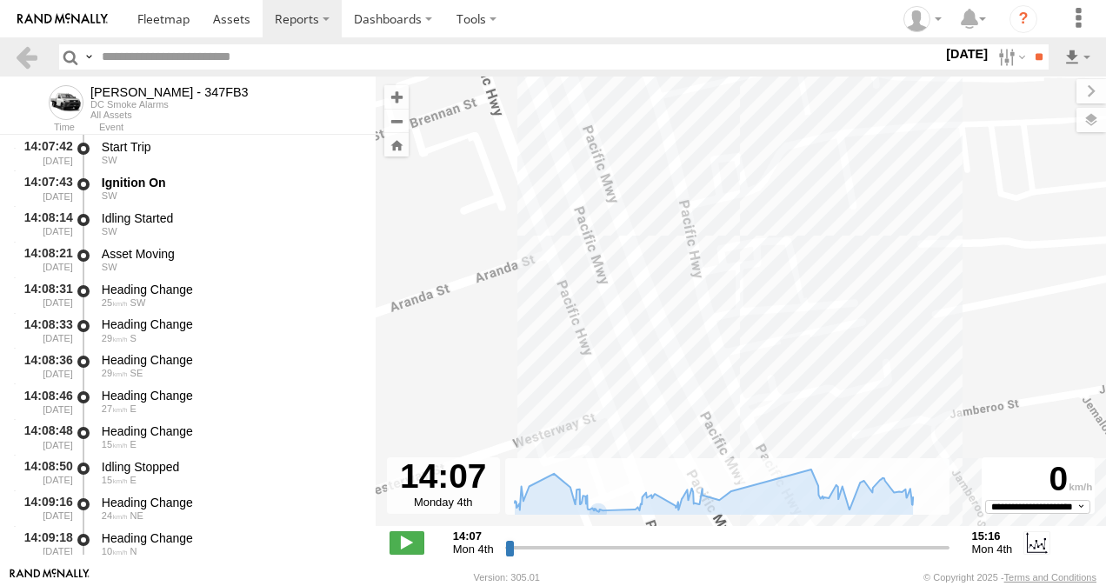
drag, startPoint x: 804, startPoint y: 242, endPoint x: 741, endPoint y: 52, distance: 199.8
click at [746, 49] on body "?" at bounding box center [553, 293] width 1106 height 586
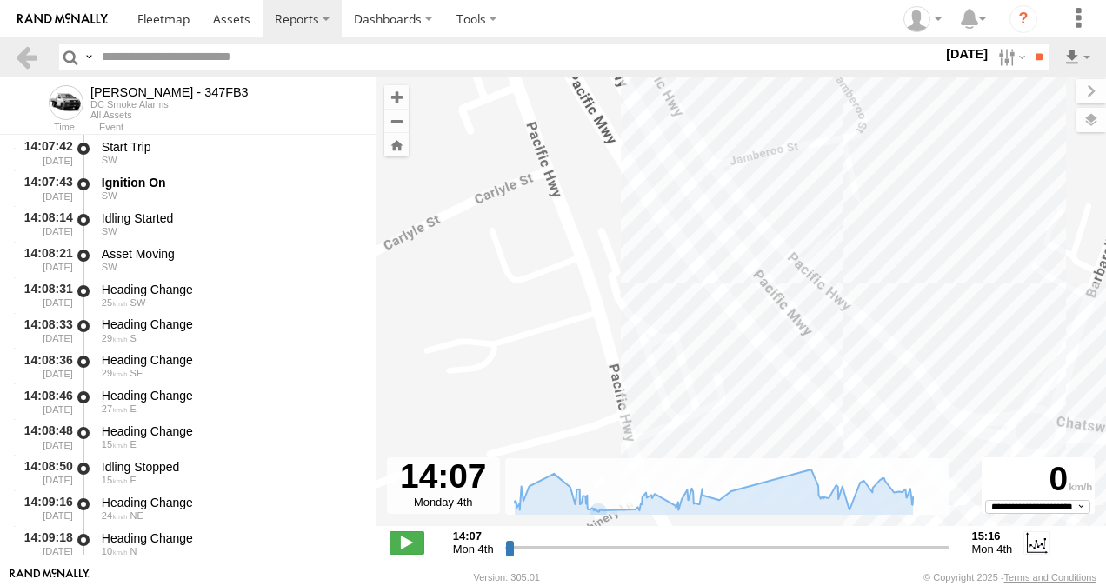
drag, startPoint x: 807, startPoint y: 269, endPoint x: 672, endPoint y: 117, distance: 203.2
click at [676, 120] on div "Alex - 347FB3 14:17 Mon 14:30 Mon 14:30 Mon 15:16 Mon" at bounding box center [741, 310] width 730 height 468
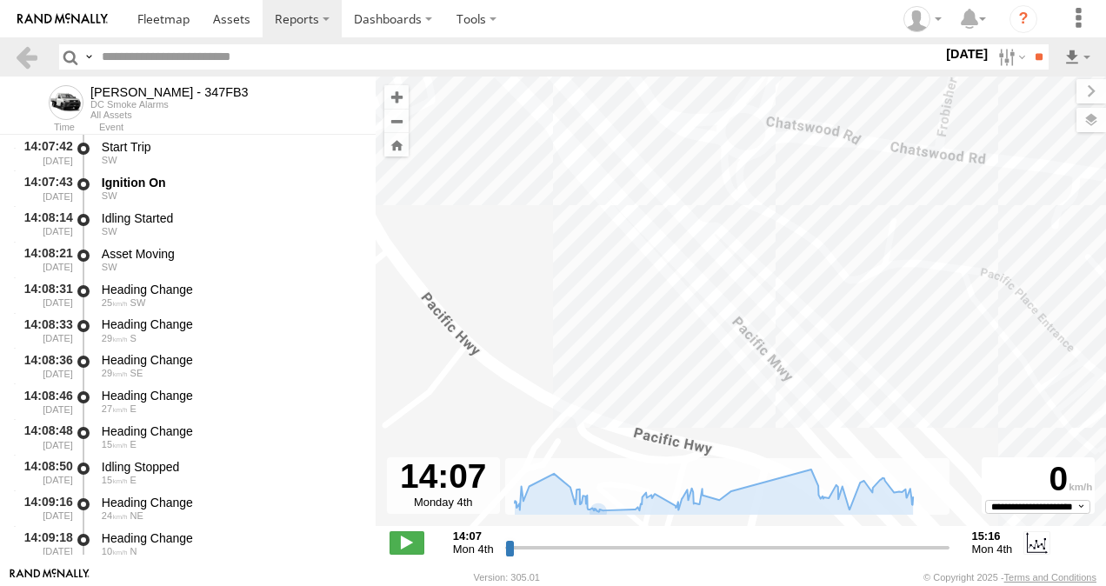
drag, startPoint x: 829, startPoint y: 247, endPoint x: 518, endPoint y: 171, distance: 320.2
click at [518, 171] on div "Alex - 347FB3 14:17 Mon 14:30 Mon 14:30 Mon 15:16 Mon" at bounding box center [741, 310] width 730 height 468
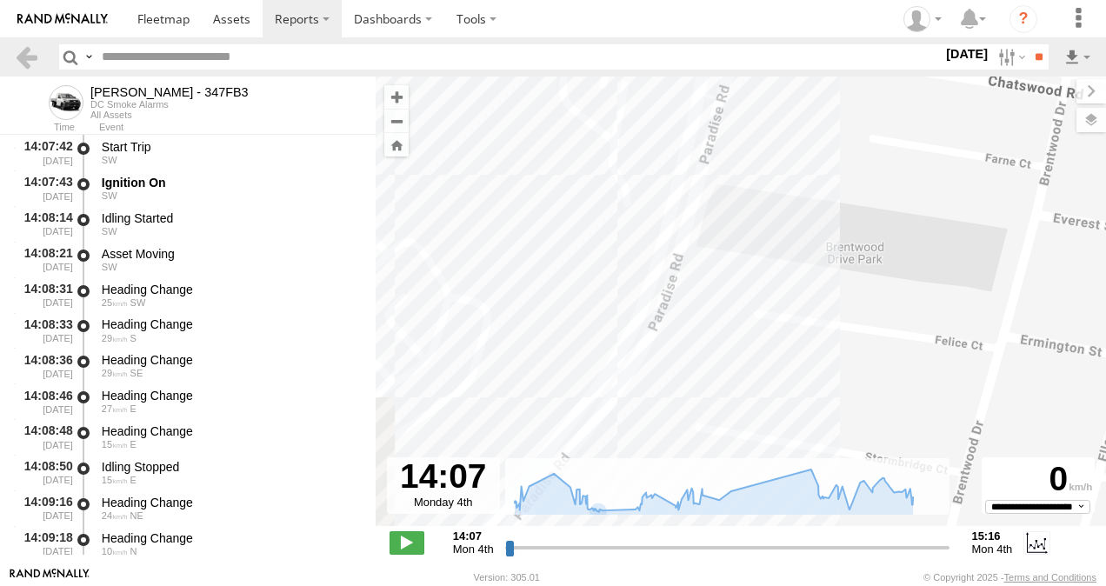
drag, startPoint x: 735, startPoint y: 209, endPoint x: 806, endPoint y: 132, distance: 104.0
click at [806, 132] on div "Alex - 347FB3 14:17 Mon 14:30 Mon 14:30 Mon 15:16 Mon" at bounding box center [741, 310] width 730 height 468
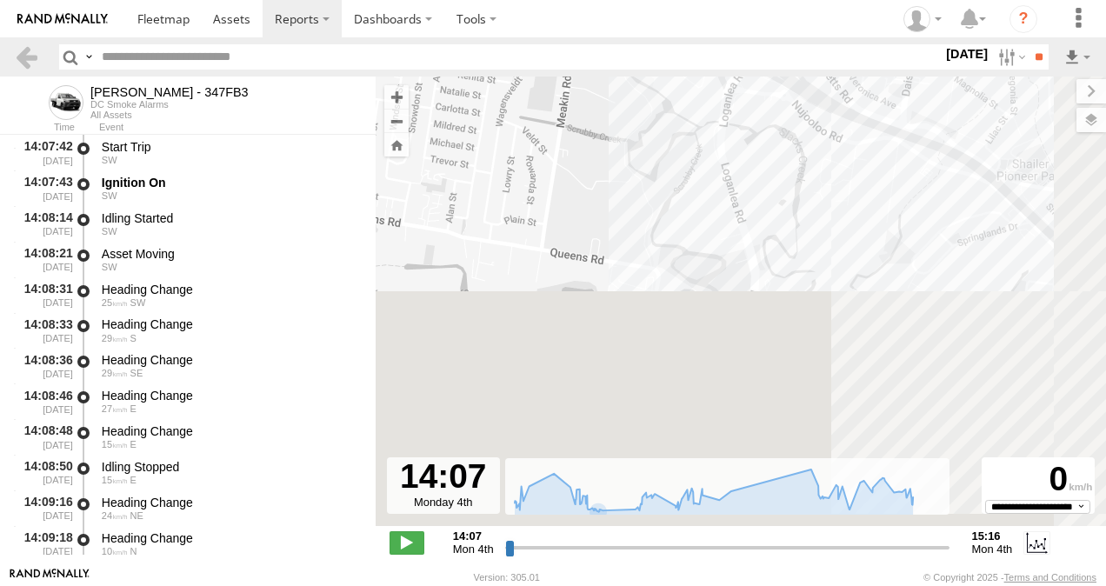
drag, startPoint x: 767, startPoint y: 359, endPoint x: 683, endPoint y: -41, distance: 408.5
click at [683, 0] on html at bounding box center [553, 293] width 1106 height 586
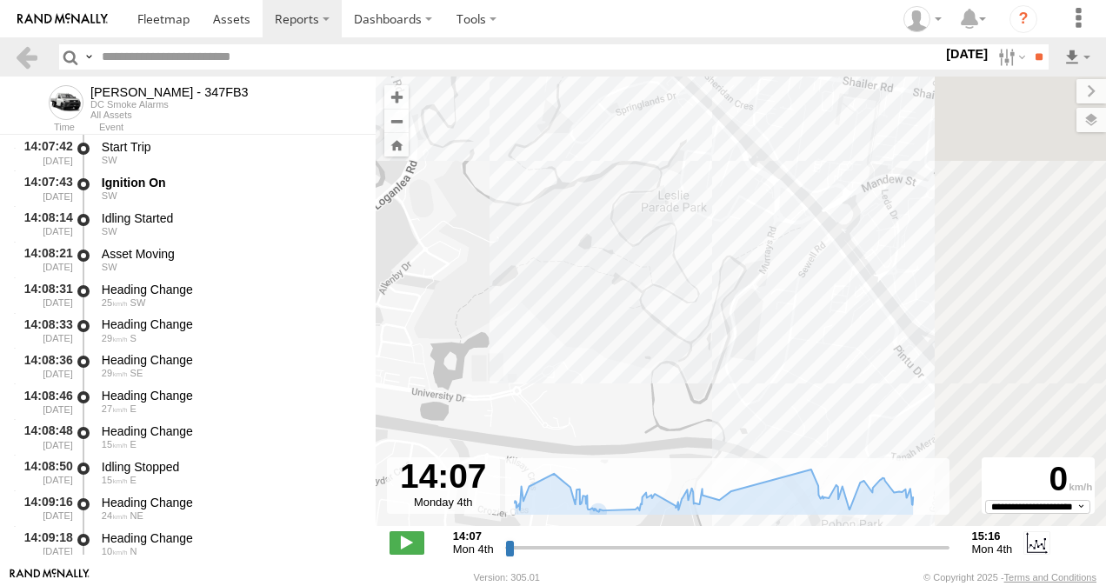
drag, startPoint x: 685, startPoint y: 84, endPoint x: 547, endPoint y: 121, distance: 143.0
click at [547, 121] on div "Alex - 347FB3 14:17 Mon 14:30 Mon 14:30 Mon 15:16 Mon" at bounding box center [741, 310] width 730 height 468
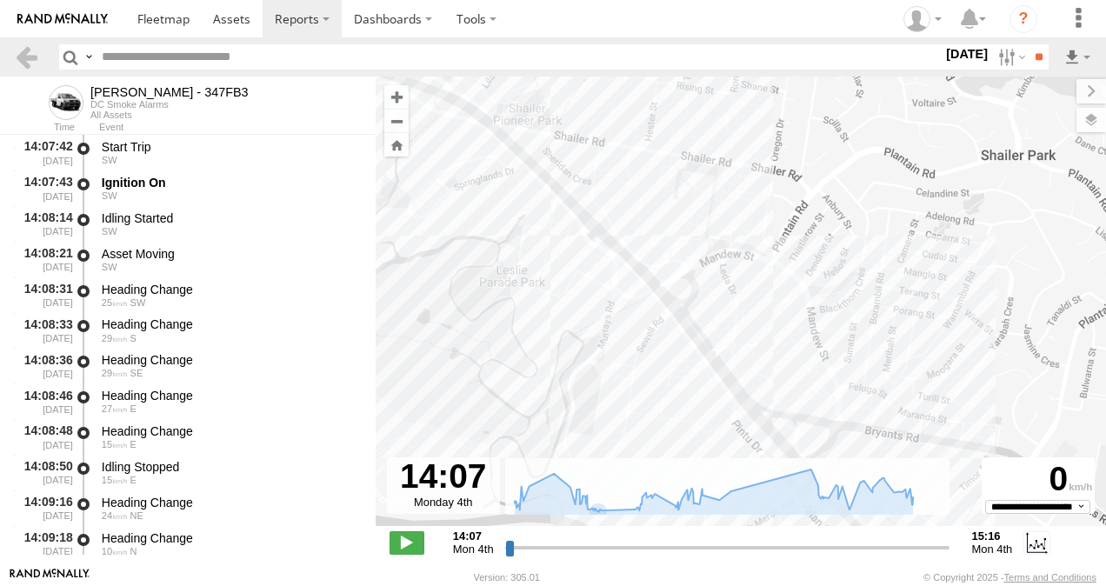
drag, startPoint x: 798, startPoint y: 176, endPoint x: 754, endPoint y: 136, distance: 59.1
click at [758, 98] on div "Alex - 347FB3 14:17 Mon 14:30 Mon 14:30 Mon 15:16 Mon" at bounding box center [741, 310] width 730 height 468
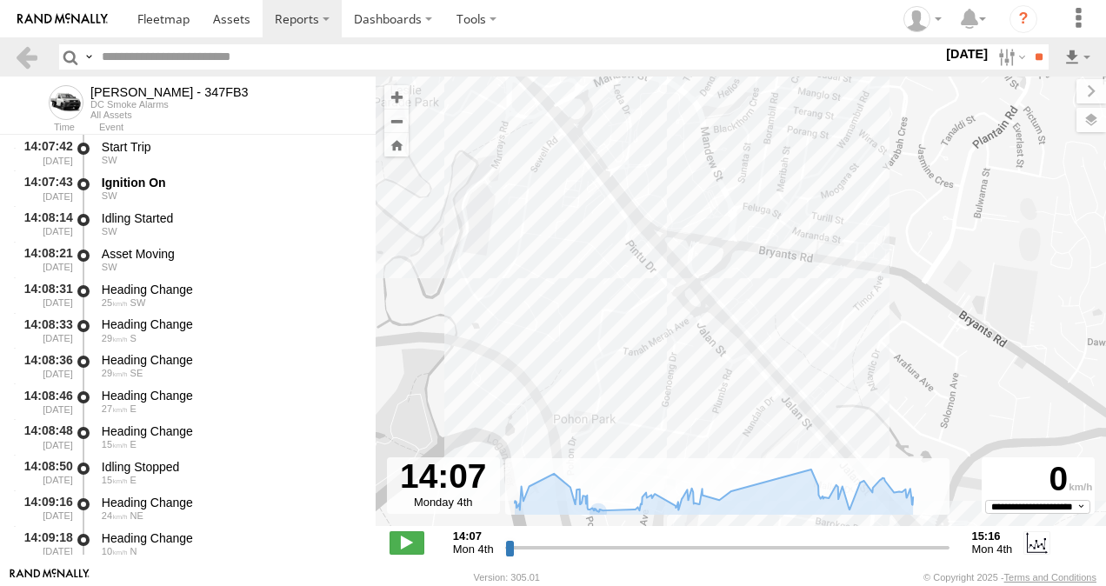
drag, startPoint x: 880, startPoint y: 319, endPoint x: 618, endPoint y: 45, distance: 378.7
click at [595, 5] on body "?" at bounding box center [553, 293] width 1106 height 586
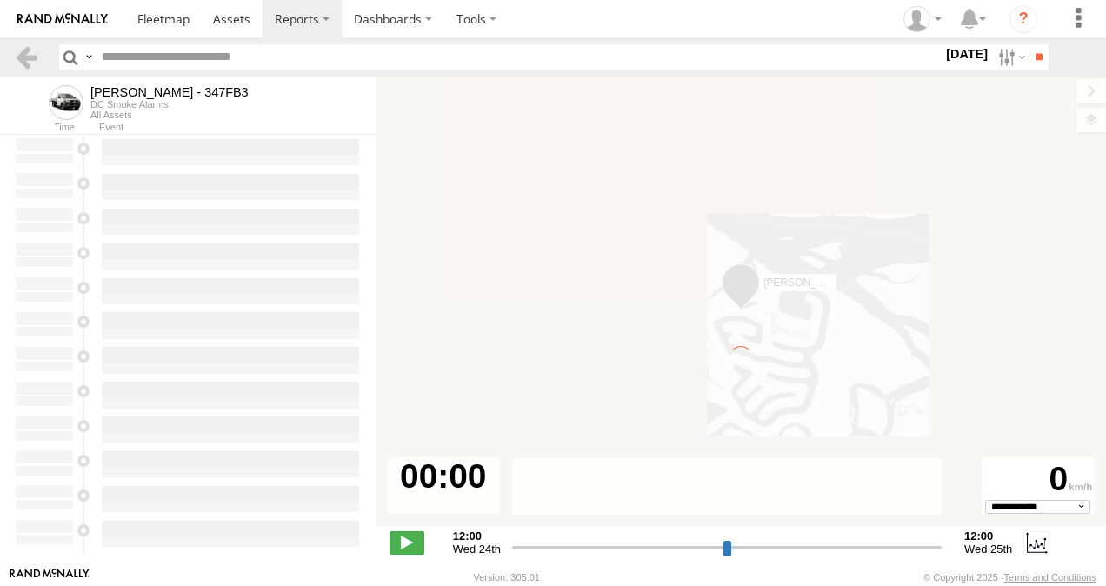
type input "**********"
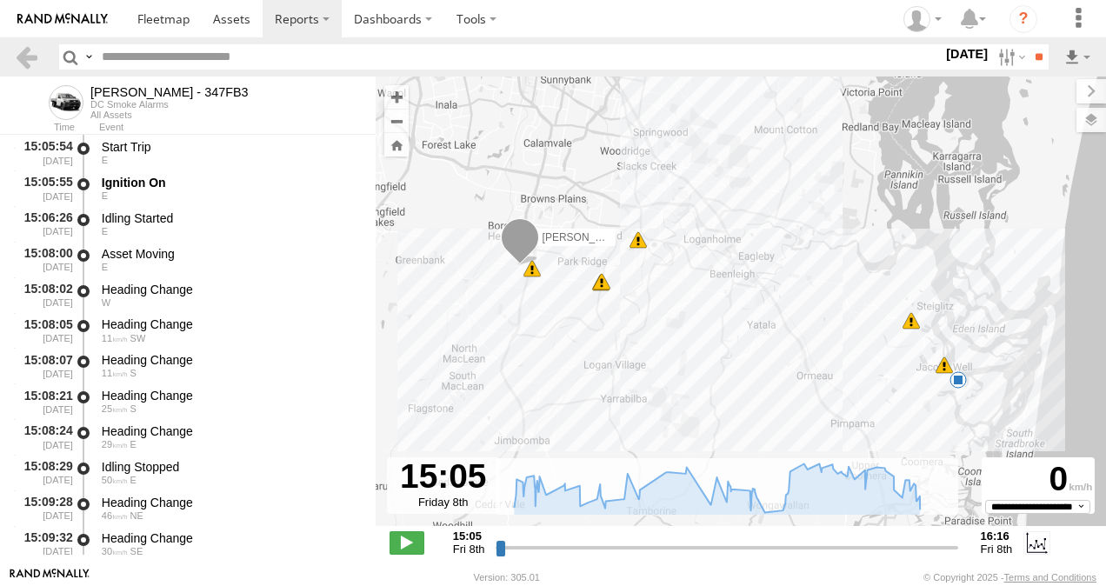
click at [961, 381] on span at bounding box center [957, 379] width 17 height 17
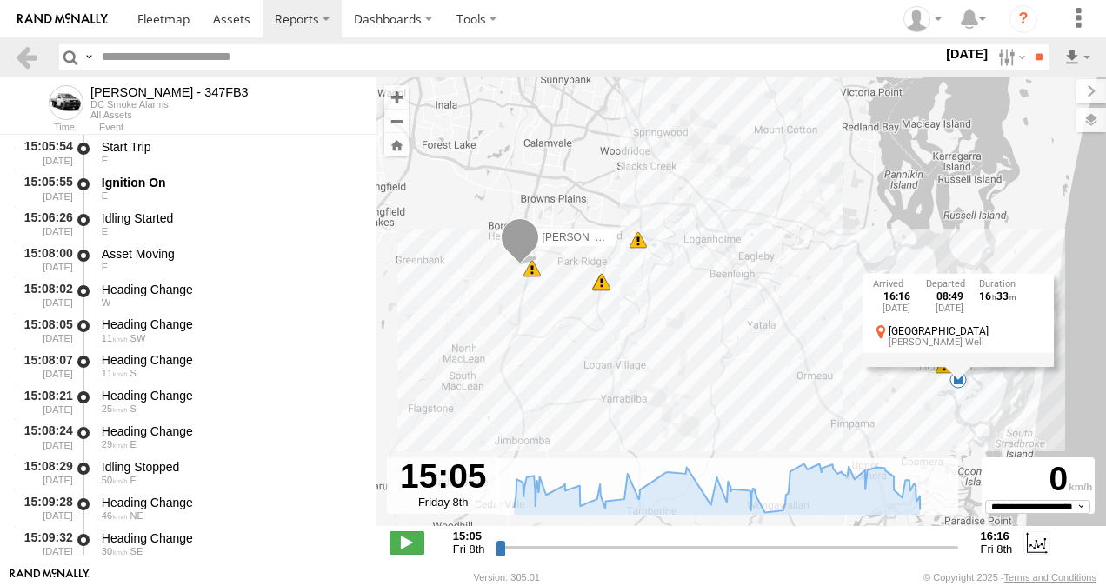
click at [694, 382] on div "Alex - 347FB3 15:09 Fri 15:18 Fri 15:18 Fri 15:25 Fri 16:03 Fri 16:07 Fri 16:16…" at bounding box center [741, 310] width 730 height 468
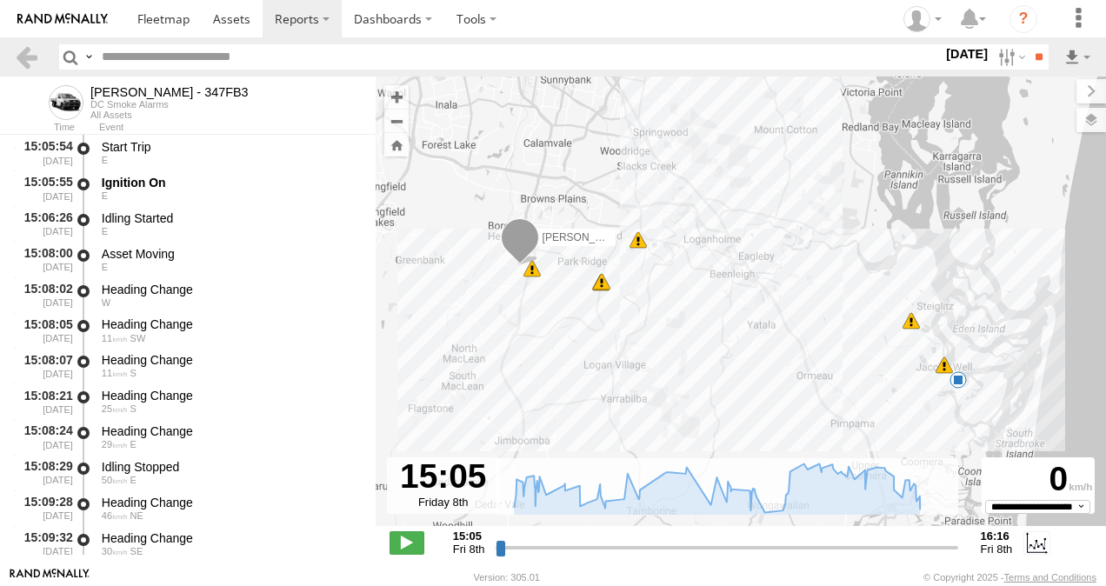
click at [911, 327] on span at bounding box center [910, 320] width 17 height 17
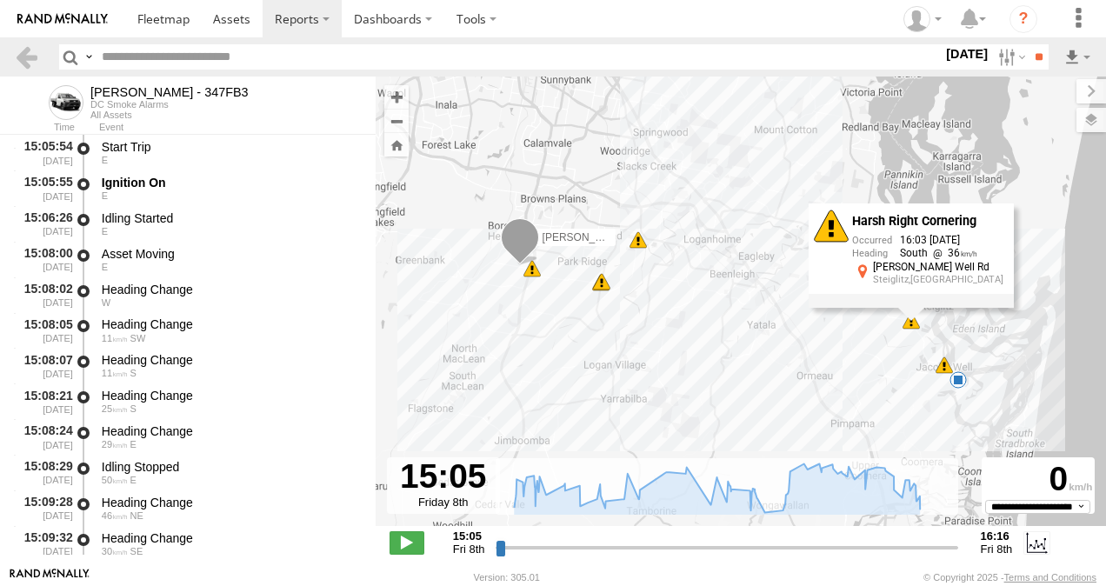
click at [640, 247] on span at bounding box center [637, 239] width 17 height 17
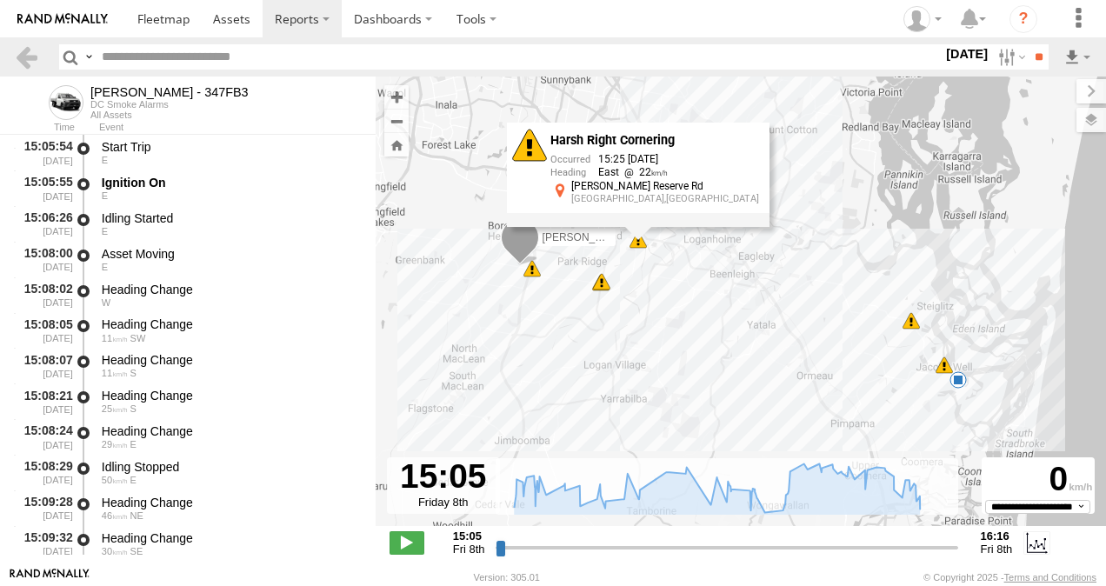
click at [603, 285] on span at bounding box center [601, 281] width 17 height 17
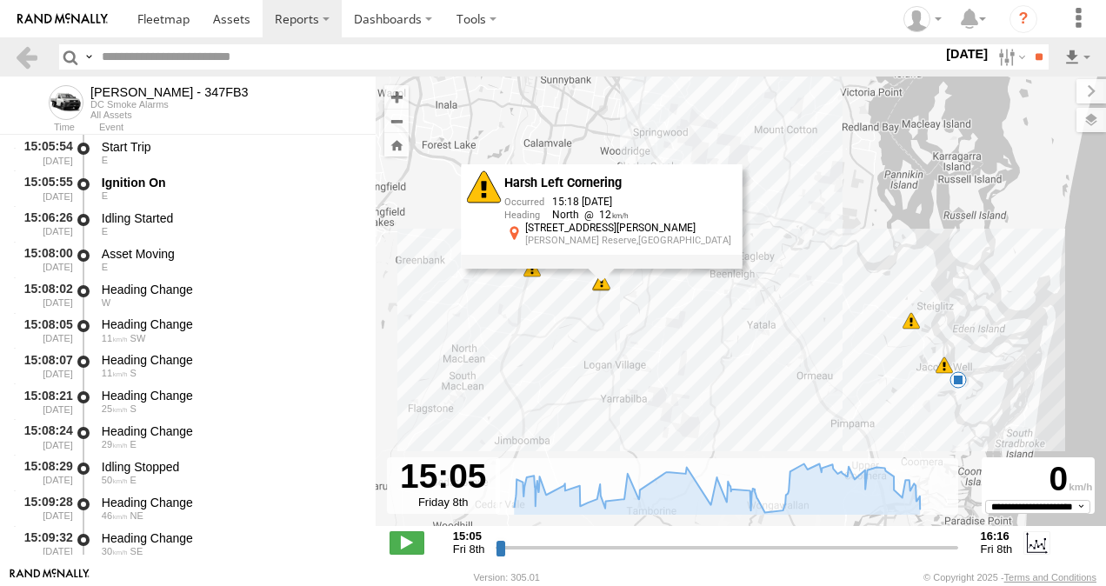
click at [705, 311] on div "Alex - 347FB3 15:09 Fri 15:18 Fri 15:18 Fri 15:25 Fri 16:03 Fri 16:07 Fri 16:16…" at bounding box center [741, 310] width 730 height 468
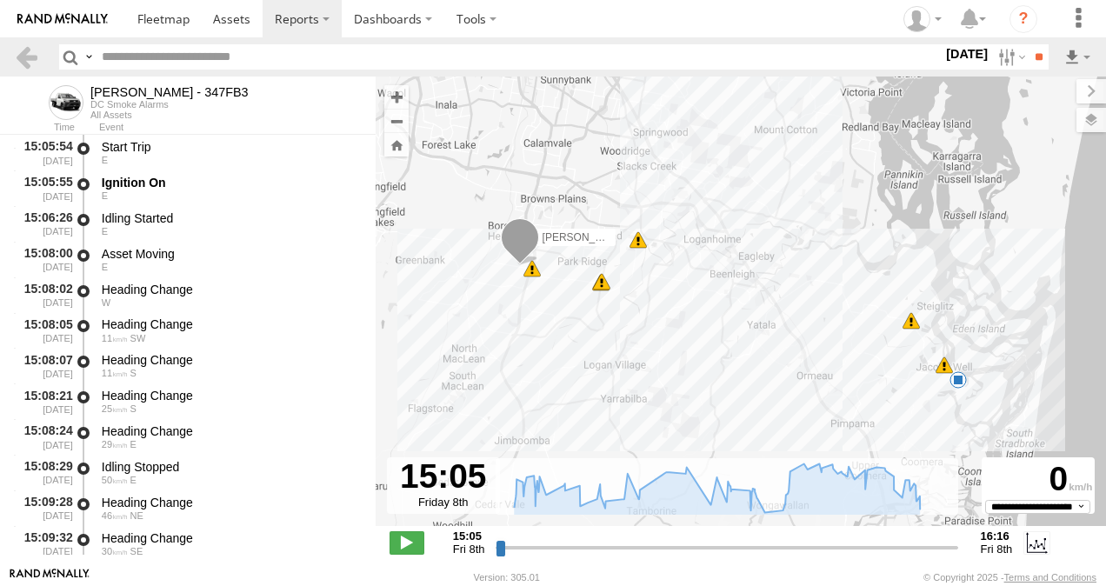
click at [602, 282] on span at bounding box center [601, 281] width 17 height 17
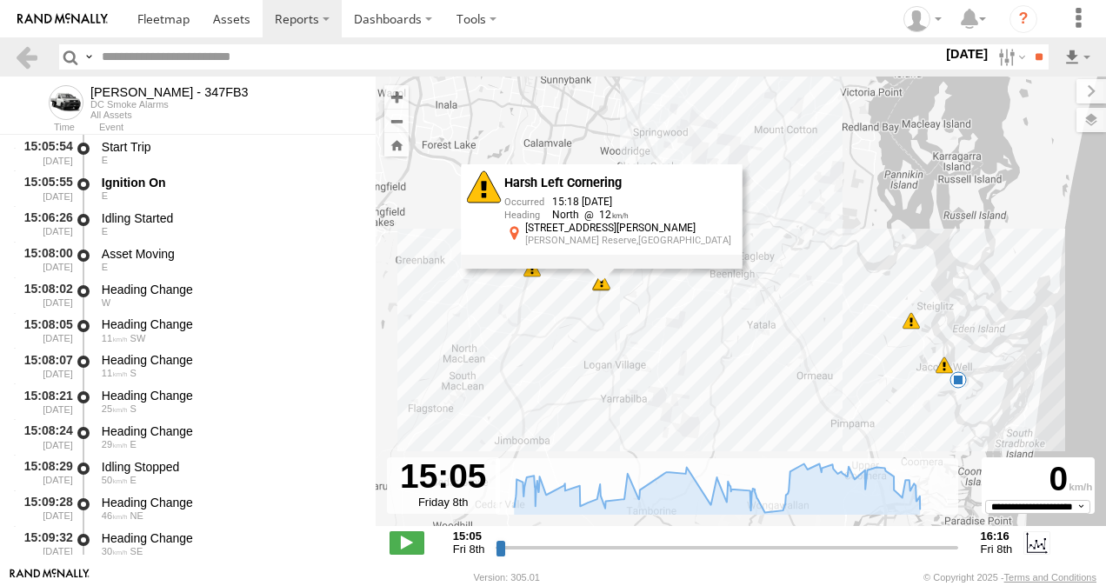
click at [690, 306] on div "Alex - 347FB3 15:09 Fri 15:18 Fri 15:18 Fri 15:25 Fri 16:03 Fri 16:07 Fri 16:16…" at bounding box center [741, 310] width 730 height 468
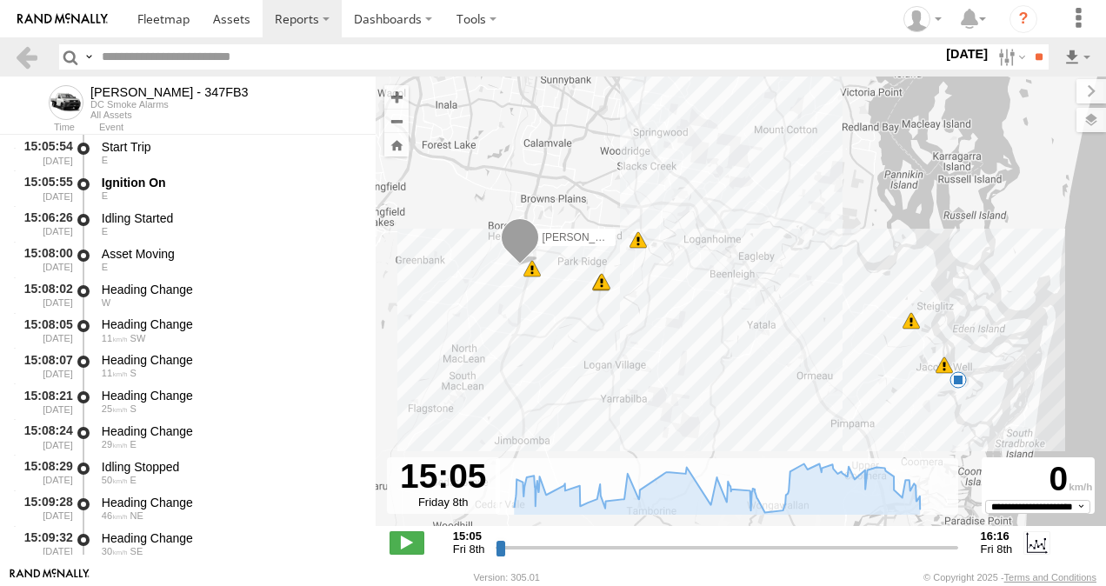
click at [638, 249] on span at bounding box center [637, 239] width 17 height 17
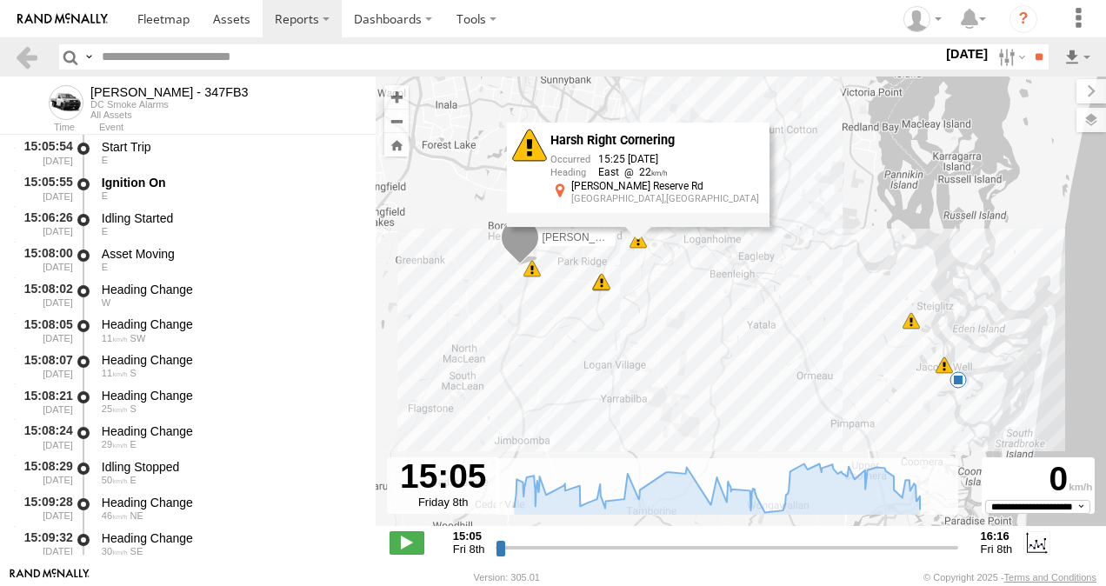
click at [909, 323] on span at bounding box center [910, 320] width 17 height 17
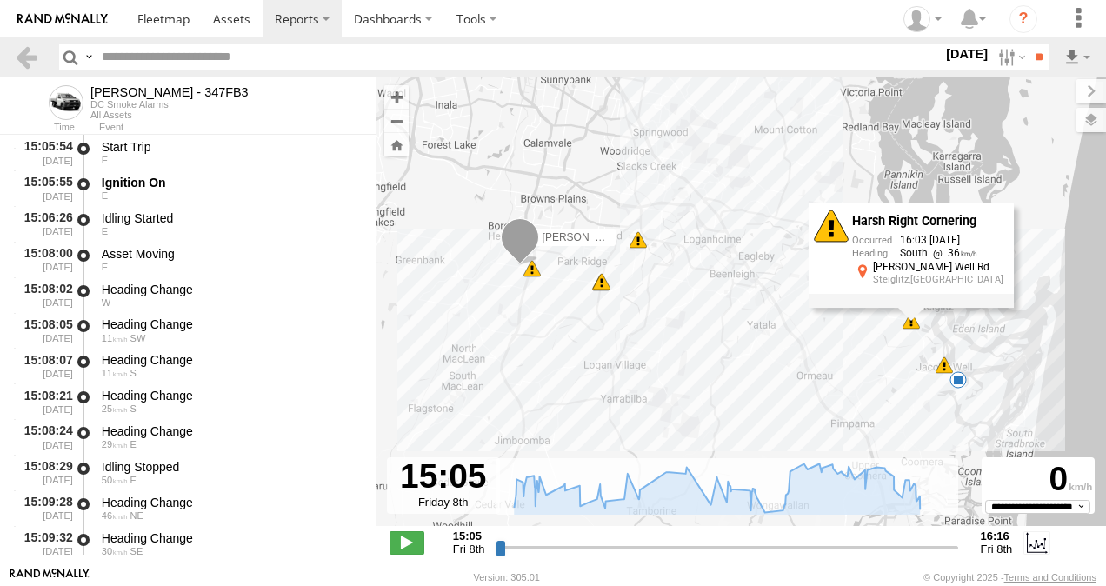
click at [639, 243] on span at bounding box center [637, 239] width 17 height 17
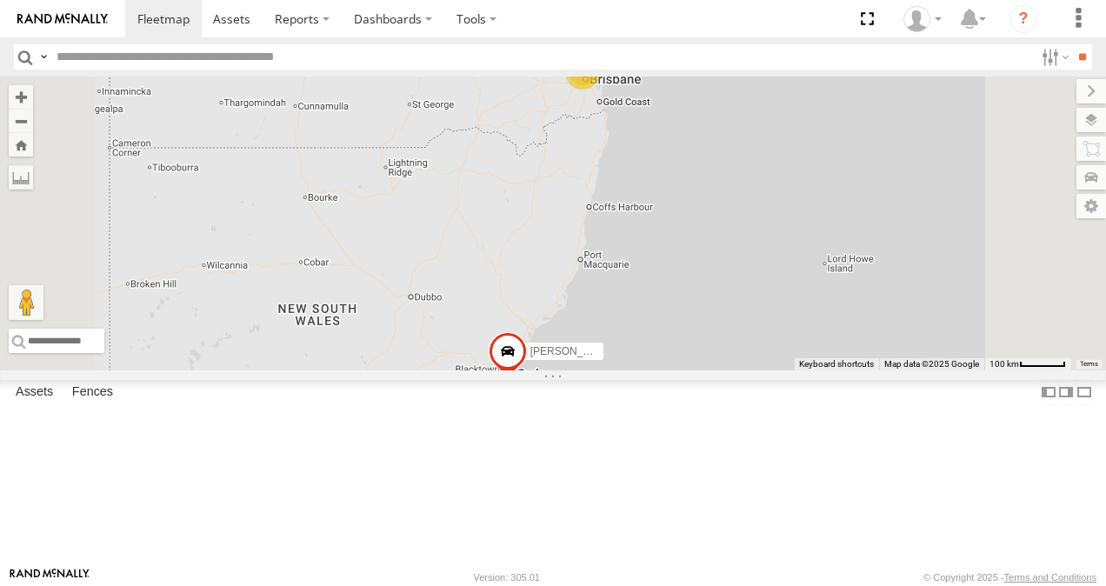
click at [0, 0] on link at bounding box center [0, 0] width 0 height 0
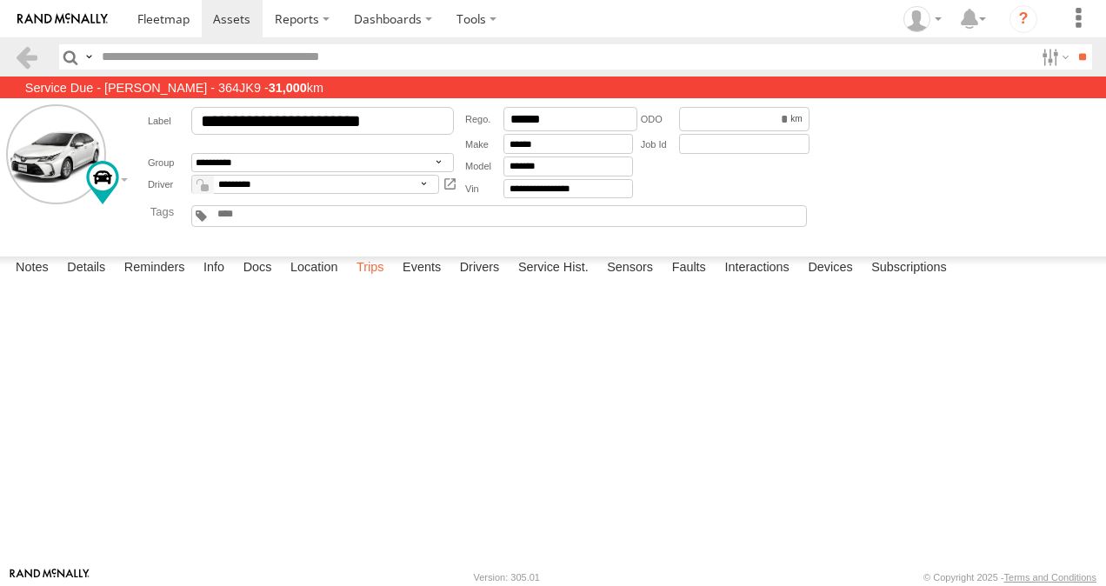
click at [374, 281] on label "Trips" at bounding box center [370, 268] width 45 height 24
click at [145, 17] on span at bounding box center [163, 18] width 52 height 17
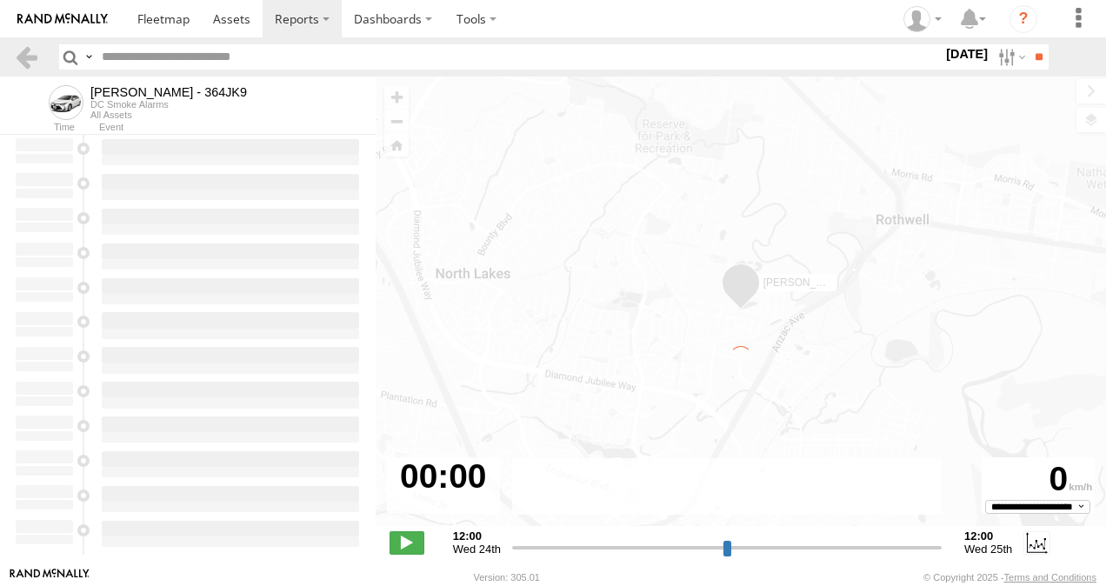
type input "**********"
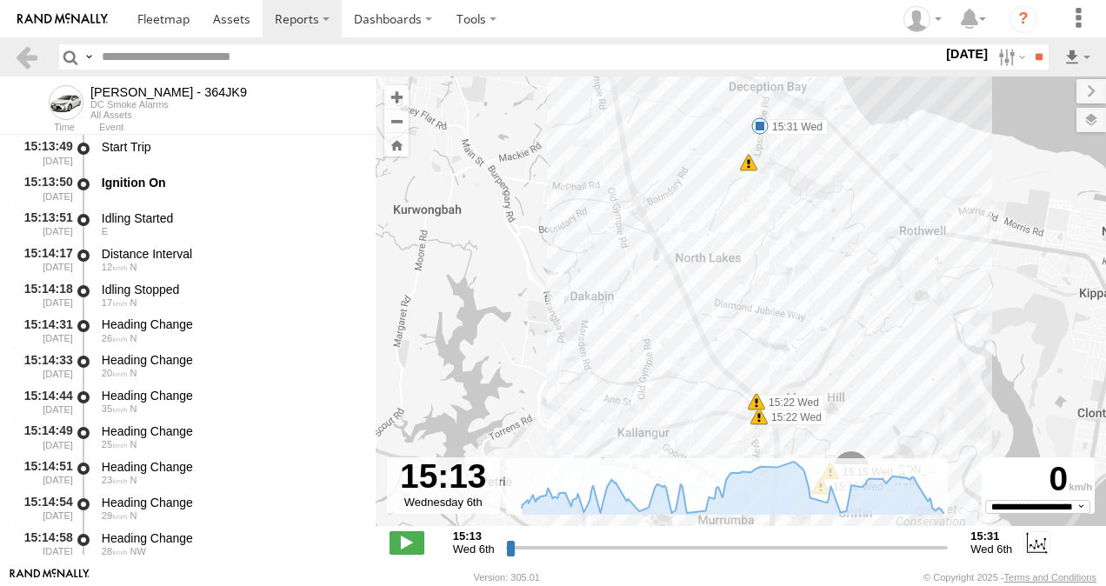
click at [748, 165] on div "5" at bounding box center [748, 162] width 17 height 17
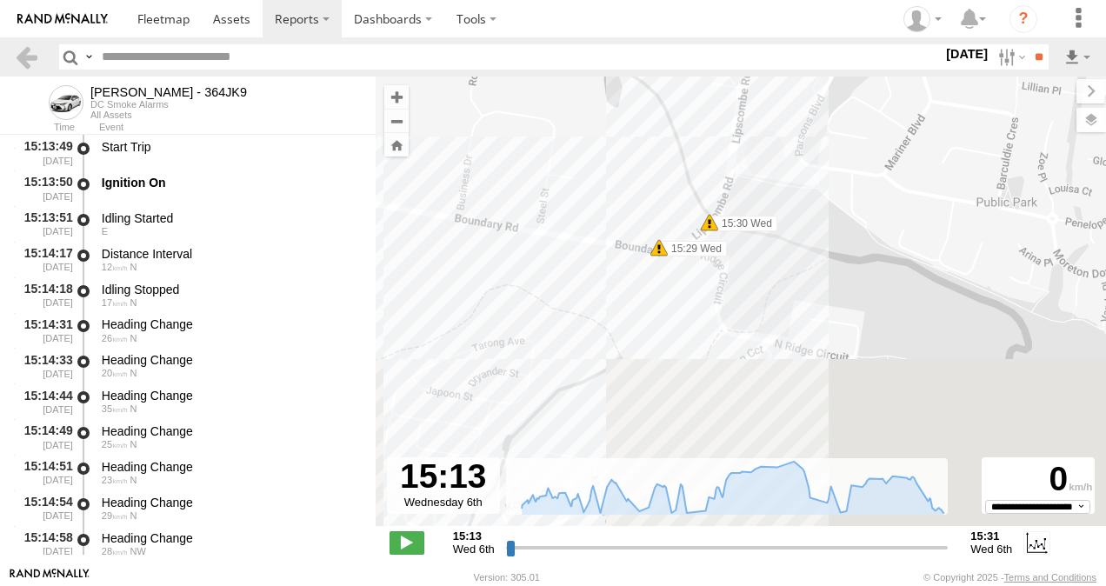
drag, startPoint x: 729, startPoint y: 306, endPoint x: 699, endPoint y: 87, distance: 221.2
click at [698, 85] on div "[PERSON_NAME] - 364JK9 15:14 Wed 15:15 Wed 15:15 Wed 15:16 Wed 15:22 Wed 15:22 …" at bounding box center [741, 310] width 730 height 468
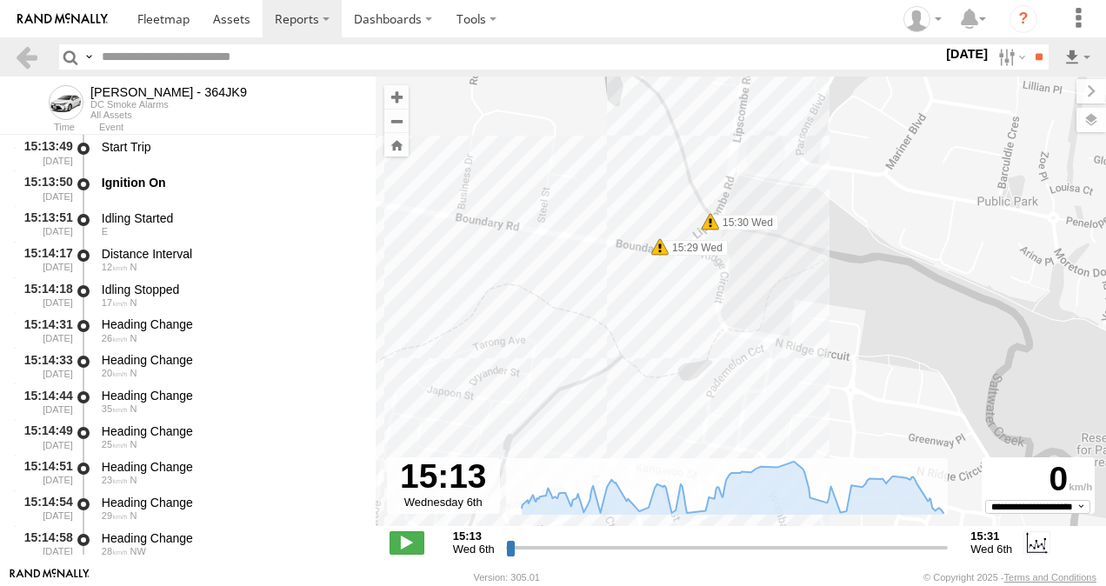
click at [661, 250] on span at bounding box center [659, 246] width 17 height 17
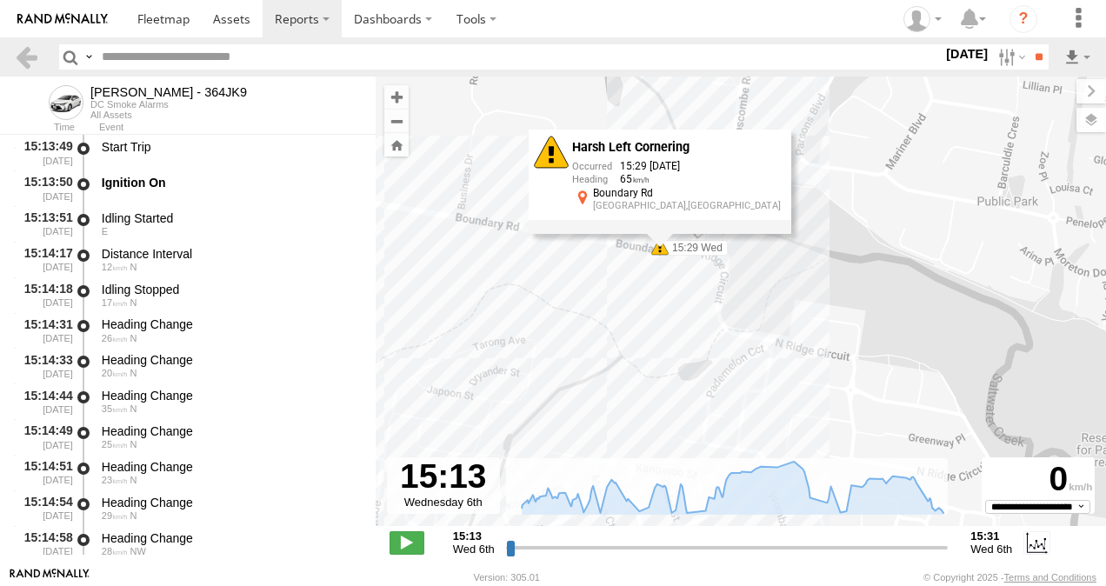
click at [565, 314] on div "[PERSON_NAME] - 364JK9 15:14 Wed 15:15 Wed 15:15 Wed 15:16 Wed 15:22 Wed 15:22 …" at bounding box center [741, 310] width 730 height 468
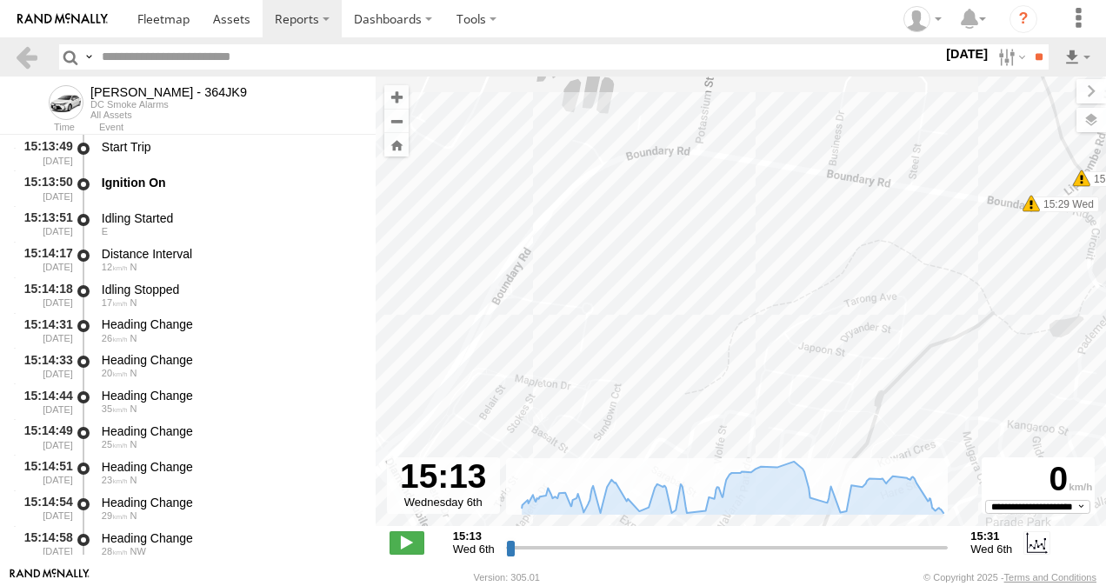
drag, startPoint x: 640, startPoint y: 311, endPoint x: 901, endPoint y: 269, distance: 265.0
click at [902, 269] on div "[PERSON_NAME] - 364JK9 15:14 Wed 15:15 Wed 15:15 Wed 15:16 Wed 15:22 Wed 15:22 …" at bounding box center [741, 310] width 730 height 468
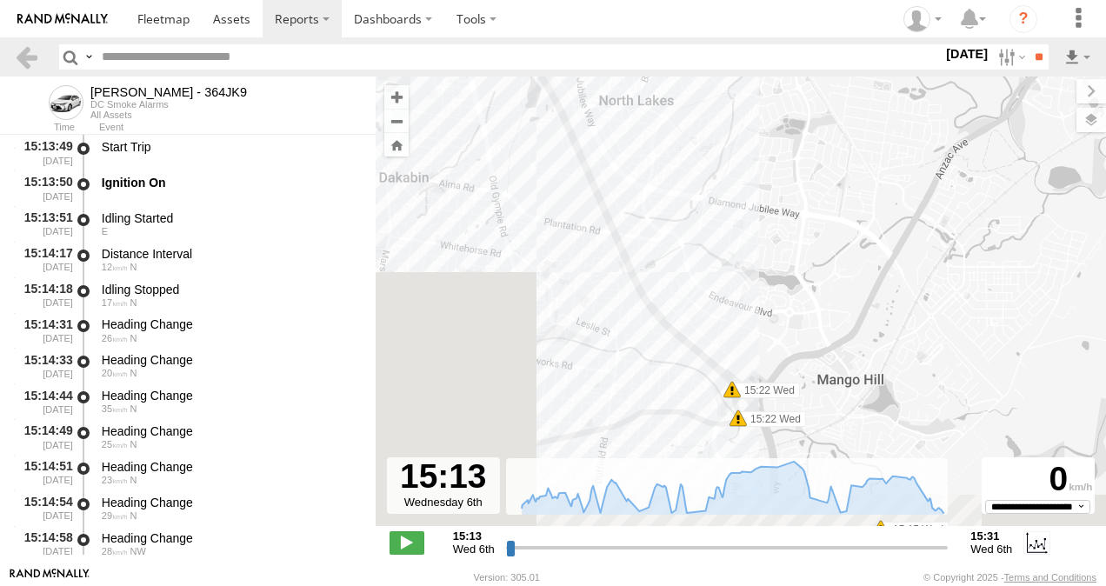
drag, startPoint x: 852, startPoint y: 362, endPoint x: 675, endPoint y: 21, distance: 383.7
click at [675, 21] on body "?" at bounding box center [553, 293] width 1106 height 586
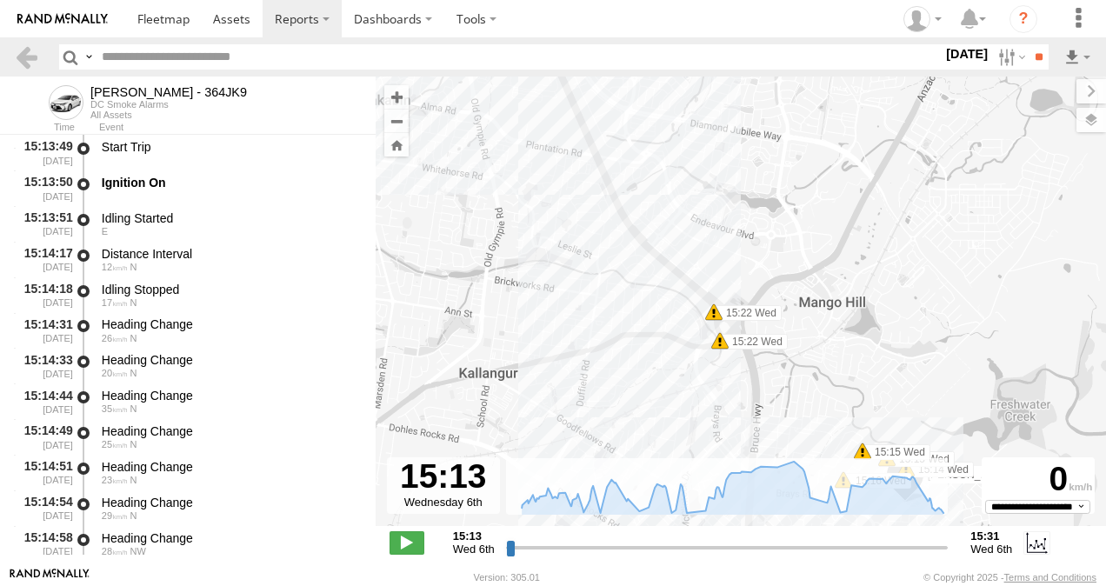
click at [713, 315] on span at bounding box center [713, 311] width 17 height 17
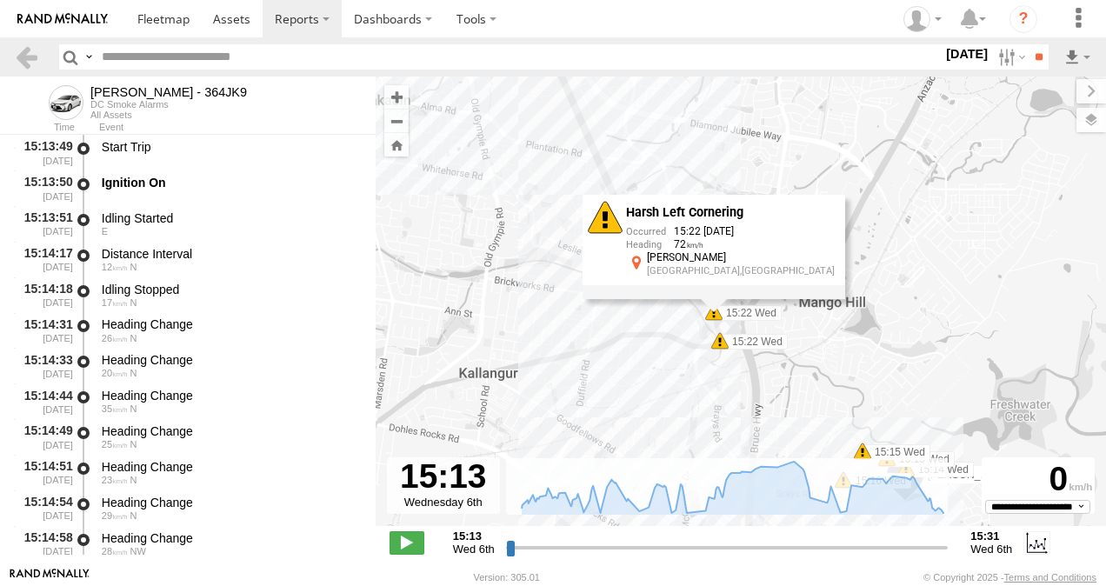
click at [720, 341] on span at bounding box center [719, 340] width 17 height 17
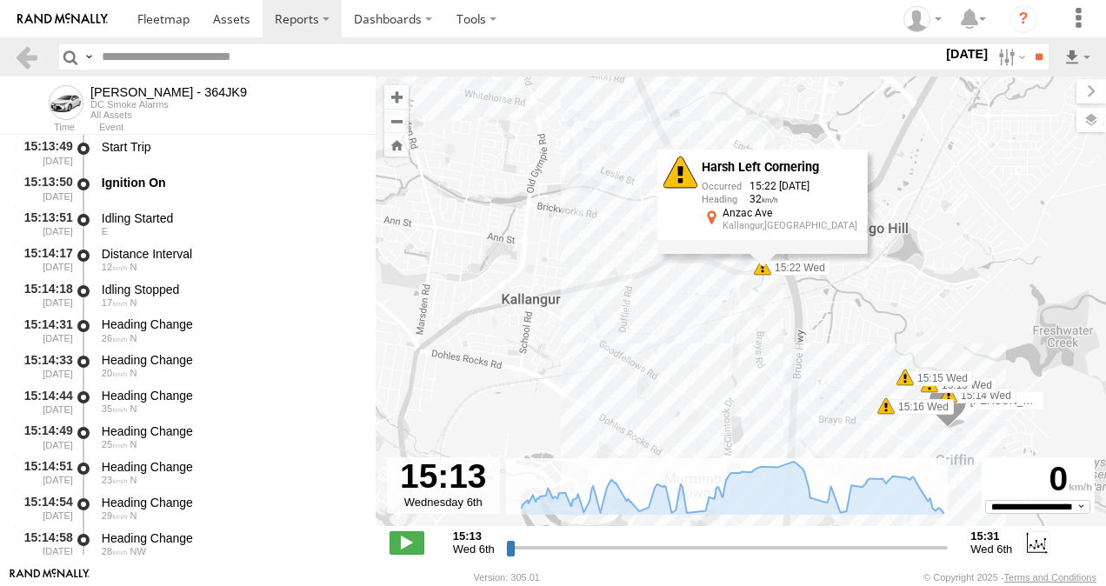
drag, startPoint x: 856, startPoint y: 412, endPoint x: 900, endPoint y: 341, distance: 83.5
click at [901, 336] on div "Benjamin Fidow - 364JK9 15:14 Wed 15:15 Wed 15:15 Wed 15:16 Wed 15:22 Wed 15:22…" at bounding box center [741, 310] width 730 height 468
click at [884, 407] on span at bounding box center [886, 405] width 17 height 17
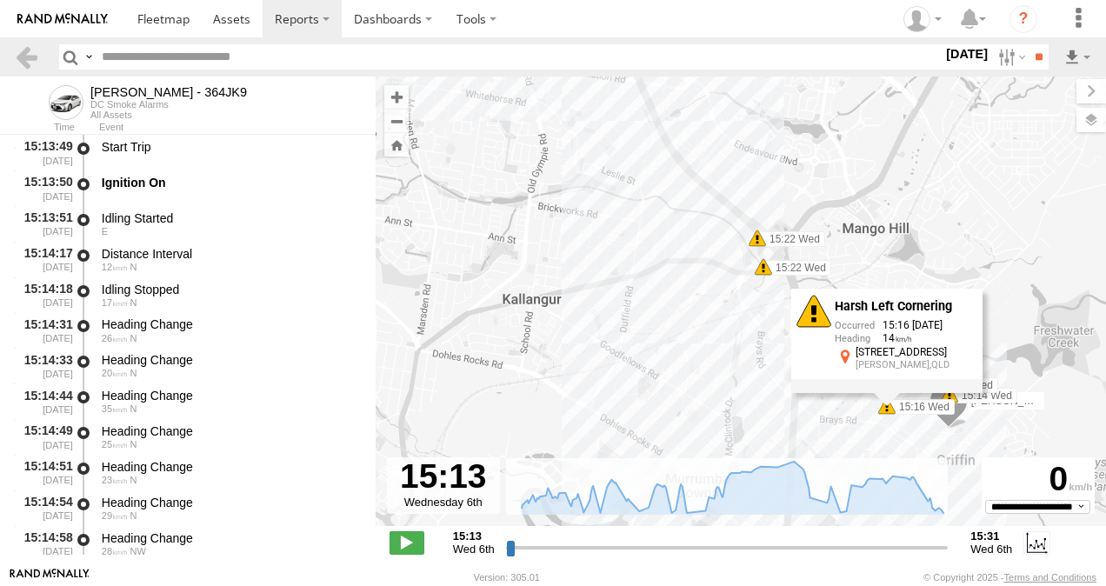
click at [928, 178] on div "Benjamin Fidow - 364JK9 15:14 Wed 15:15 Wed 15:15 Wed 15:16 Wed 15:22 Wed 15:22…" at bounding box center [741, 310] width 730 height 468
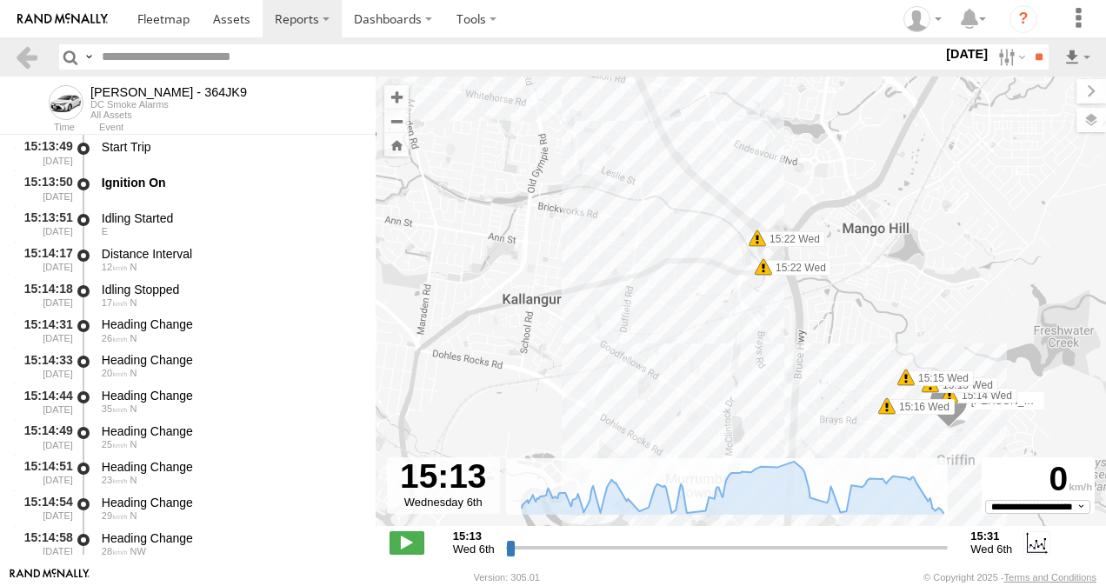
click at [760, 269] on span at bounding box center [763, 266] width 17 height 17
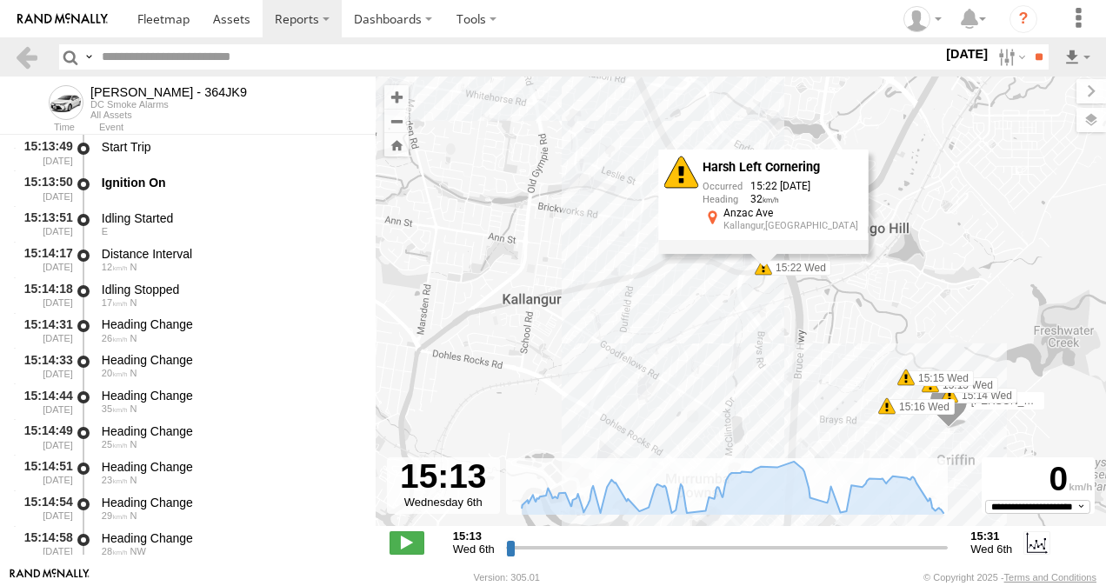
click at [958, 244] on div "Benjamin Fidow - 364JK9 15:14 Wed 15:15 Wed 15:15 Wed 15:16 Wed 15:22 Wed 15:22…" at bounding box center [741, 310] width 730 height 468
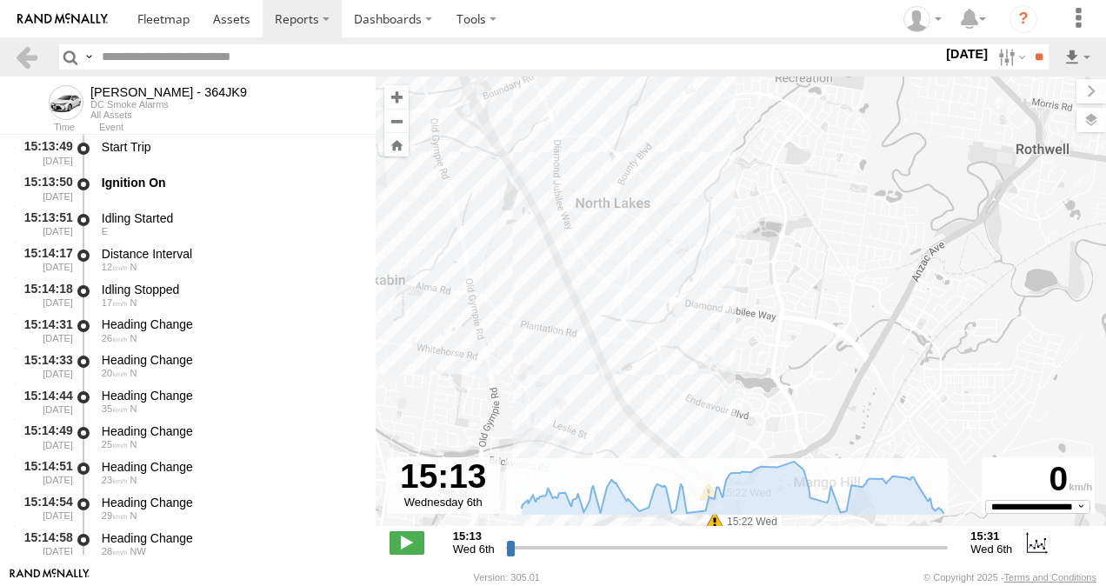
drag, startPoint x: 853, startPoint y: 165, endPoint x: 808, endPoint y: 414, distance: 252.7
click at [807, 422] on div "Benjamin Fidow - 364JK9 15:14 Wed 15:15 Wed 15:15 Wed 15:16 Wed 15:22 Wed 15:22…" at bounding box center [741, 310] width 730 height 468
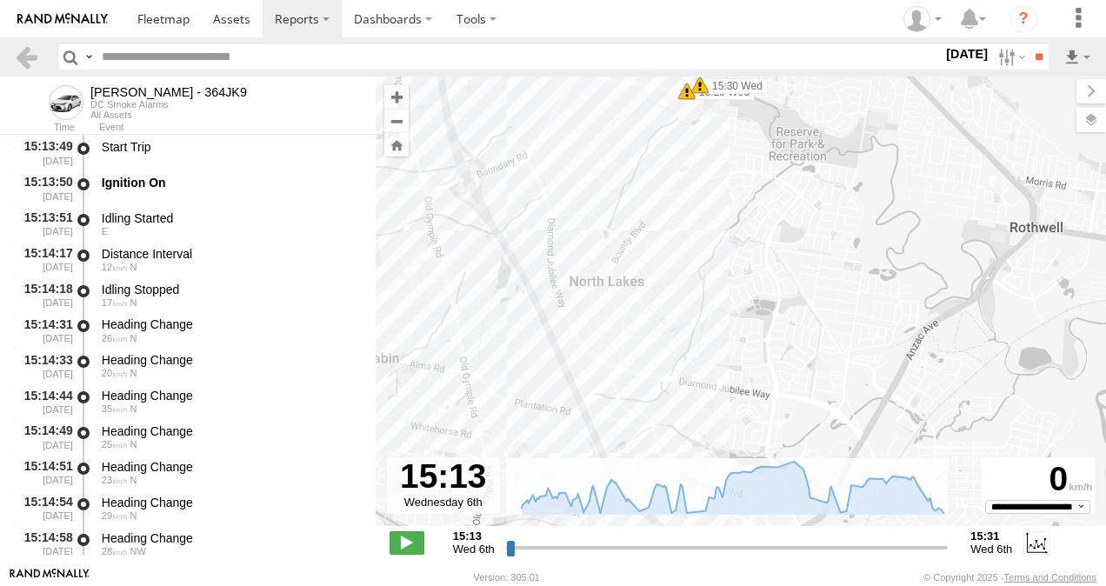
drag, startPoint x: 852, startPoint y: 254, endPoint x: 824, endPoint y: 351, distance: 101.3
click at [822, 353] on div "Benjamin Fidow - 364JK9 15:14 Wed 15:15 Wed 15:15 Wed 15:16 Wed 15:22 Wed 15:22…" at bounding box center [741, 310] width 730 height 468
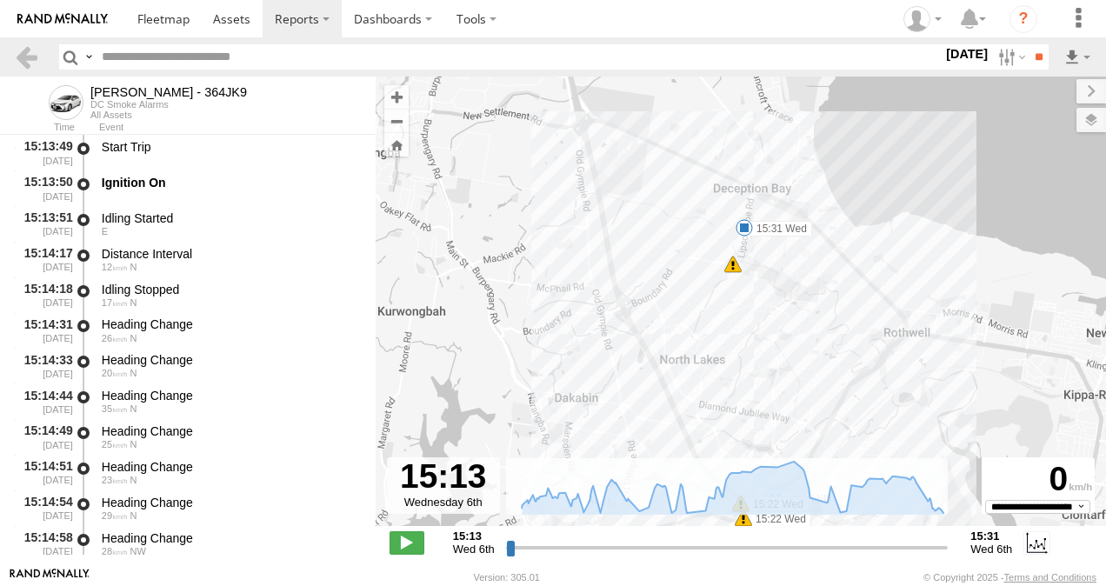
click at [743, 227] on span at bounding box center [743, 227] width 17 height 17
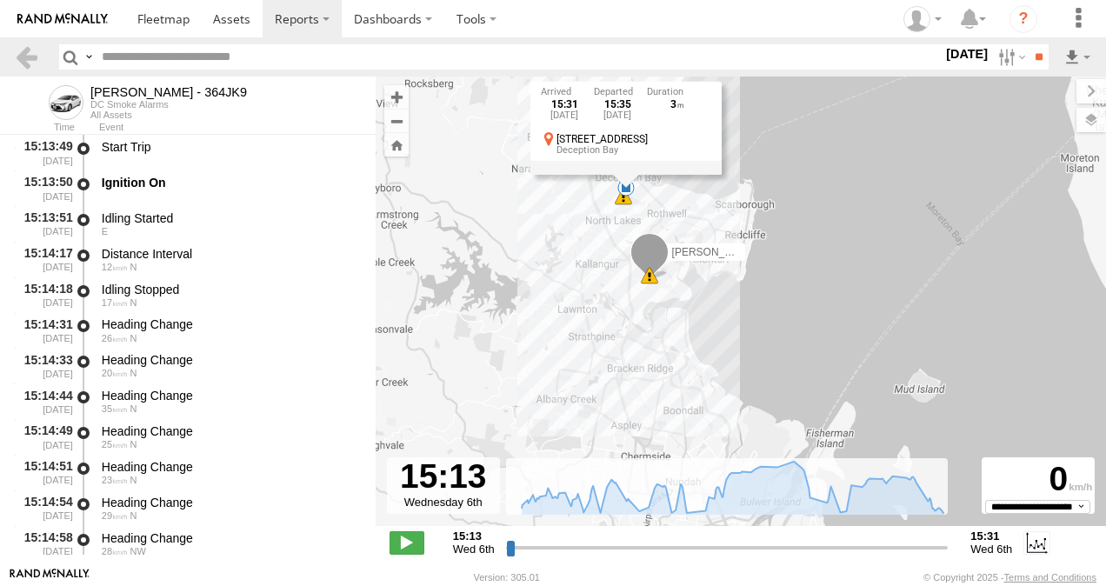
drag, startPoint x: 668, startPoint y: 355, endPoint x: 617, endPoint y: 259, distance: 108.5
click at [617, 259] on div "Benjamin Fidow - 364JK9 15:31 Wed 6 5 15:31 Wed 6th Aug 15:35 Wed 6th Aug 3 1 B…" at bounding box center [741, 310] width 730 height 468
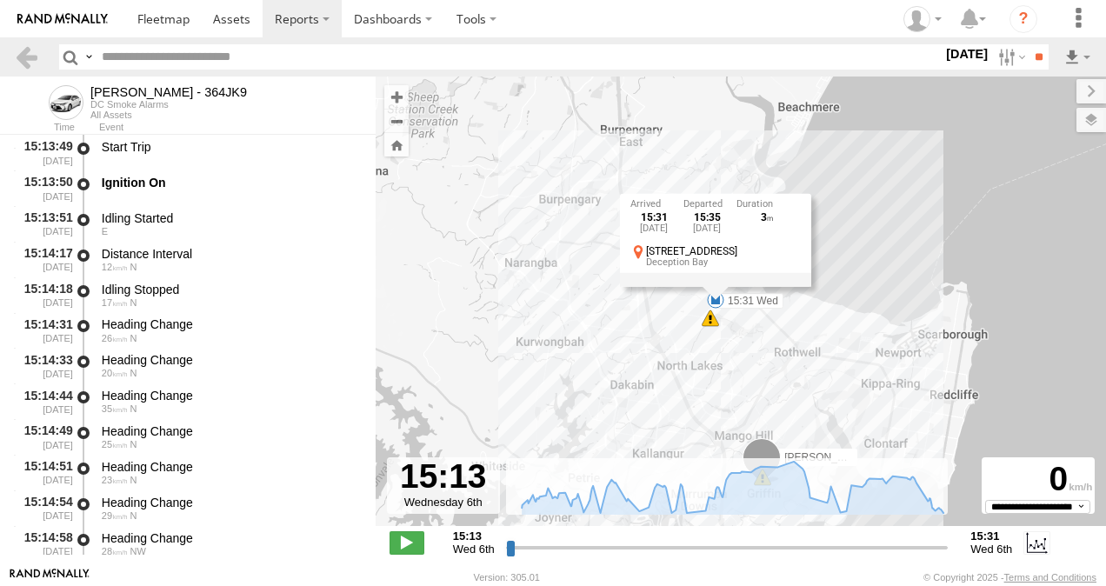
drag, startPoint x: 615, startPoint y: 188, endPoint x: 692, endPoint y: 400, distance: 225.8
click at [690, 400] on div "Benjamin Fidow - 364JK9 15:31 Wed 6 5 15:31 Wed 6th Aug 15:35 Wed 6th Aug 3 1 B…" at bounding box center [741, 310] width 730 height 468
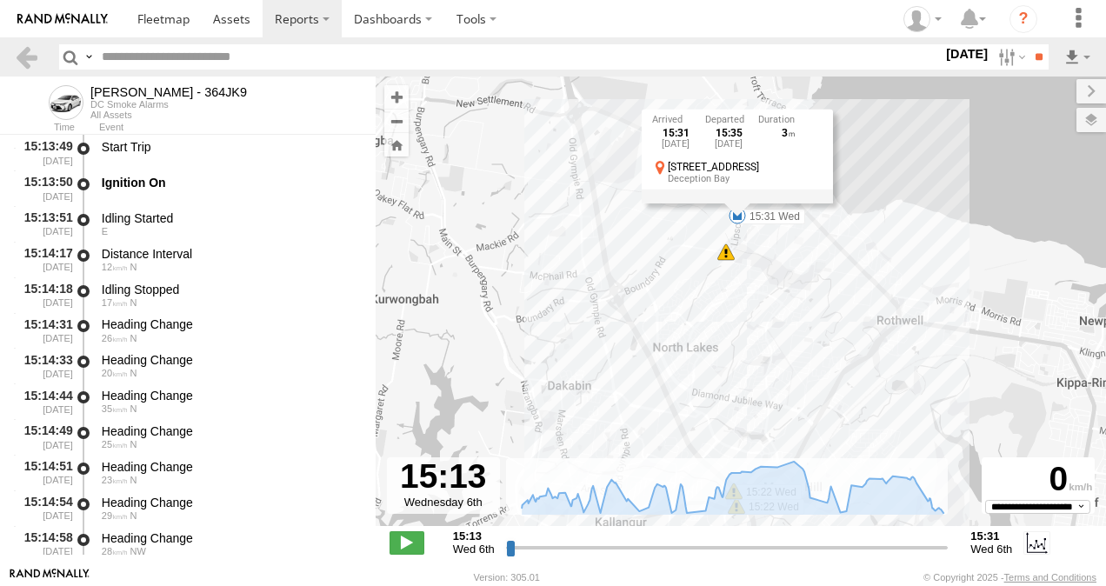
click at [728, 257] on div "5" at bounding box center [725, 251] width 17 height 17
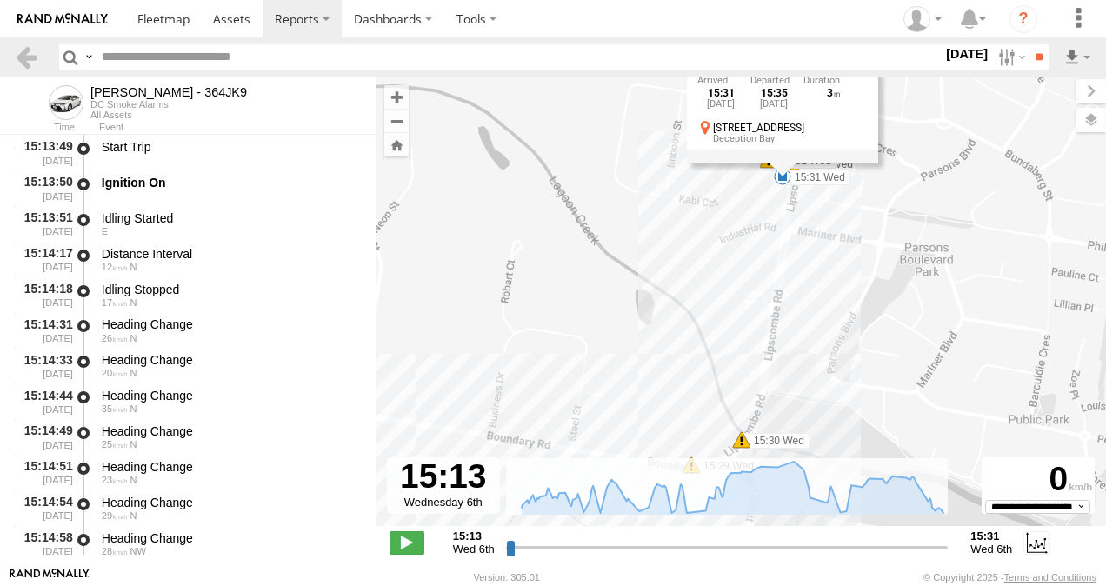
click at [743, 442] on span at bounding box center [741, 439] width 17 height 17
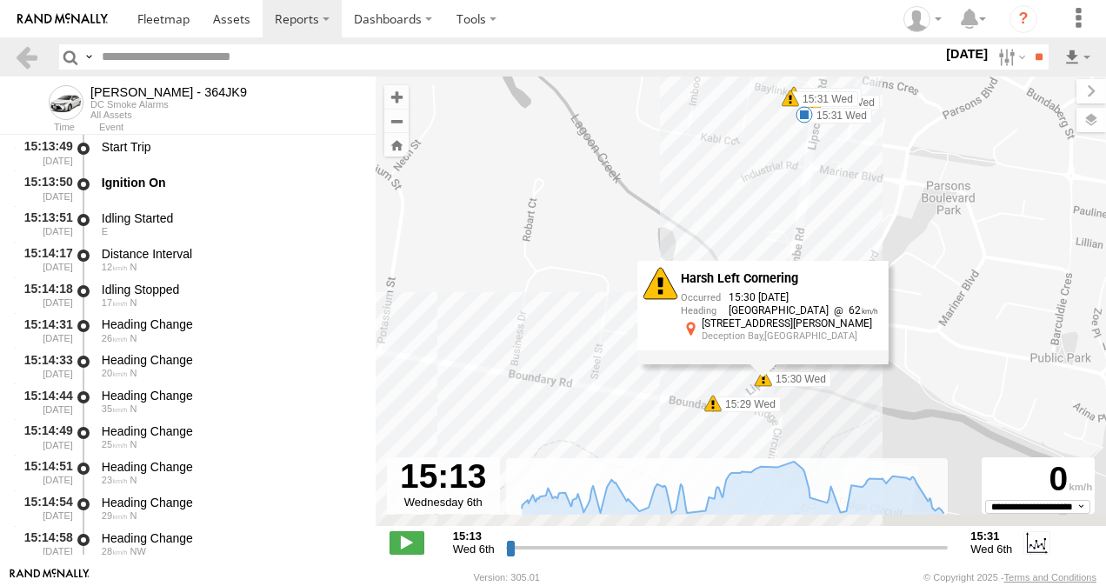
drag, startPoint x: 658, startPoint y: 443, endPoint x: 742, endPoint y: 110, distance: 344.3
click at [742, 110] on div "Benjamin Fidow - 364JK9 15:31 Wed 15:14 Wed 15:15 Wed 15:15 Wed 15:16 Wed 15:22…" at bounding box center [741, 310] width 730 height 468
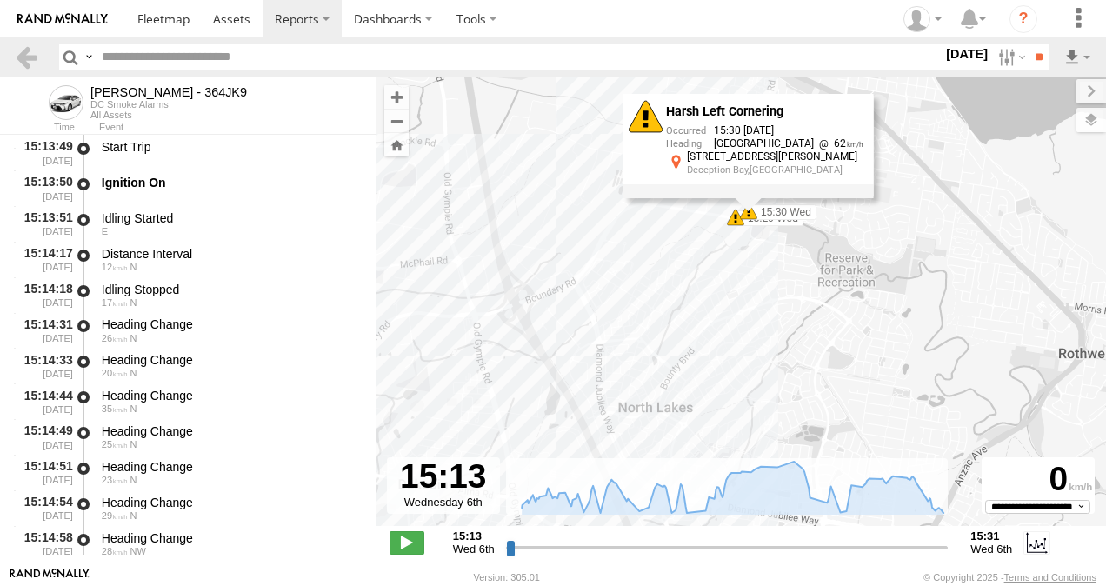
drag, startPoint x: 640, startPoint y: 309, endPoint x: 588, endPoint y: -64, distance: 376.4
click at [588, 0] on html at bounding box center [553, 293] width 1106 height 586
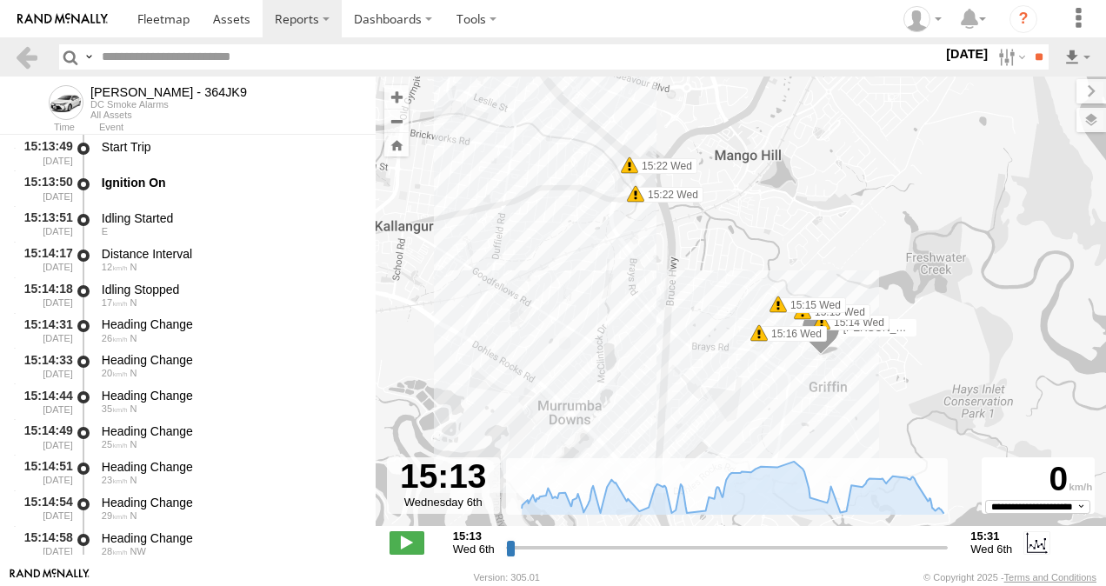
click at [730, 205] on div "Benjamin Fidow - 364JK9 15:31 Wed 15:14 Wed 15:15 Wed 15:15 Wed 15:16 Wed 15:22…" at bounding box center [741, 310] width 730 height 468
click at [633, 167] on span at bounding box center [628, 163] width 17 height 17
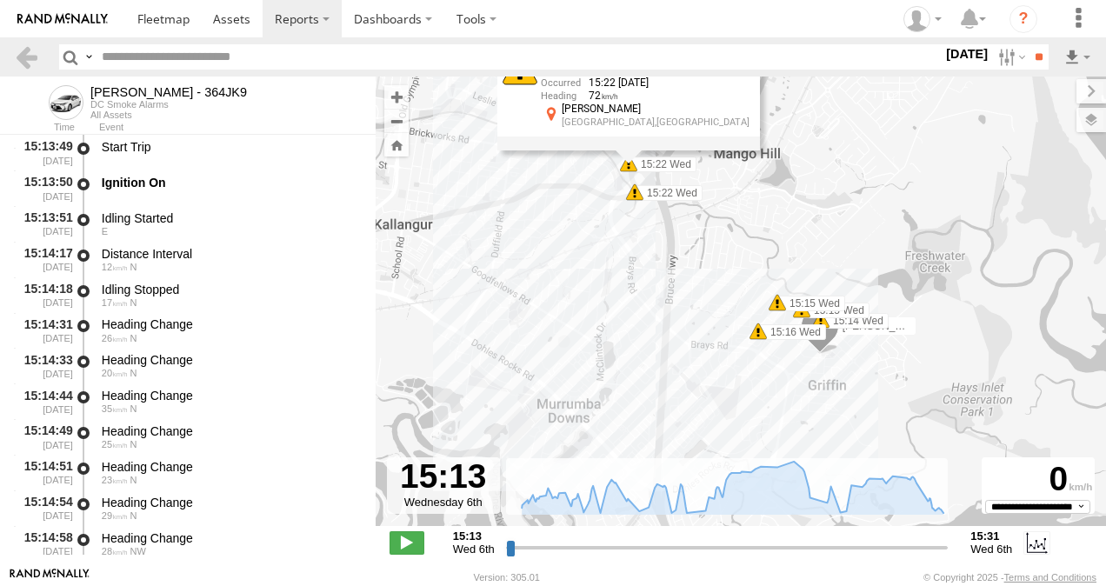
click at [635, 191] on span at bounding box center [634, 191] width 17 height 17
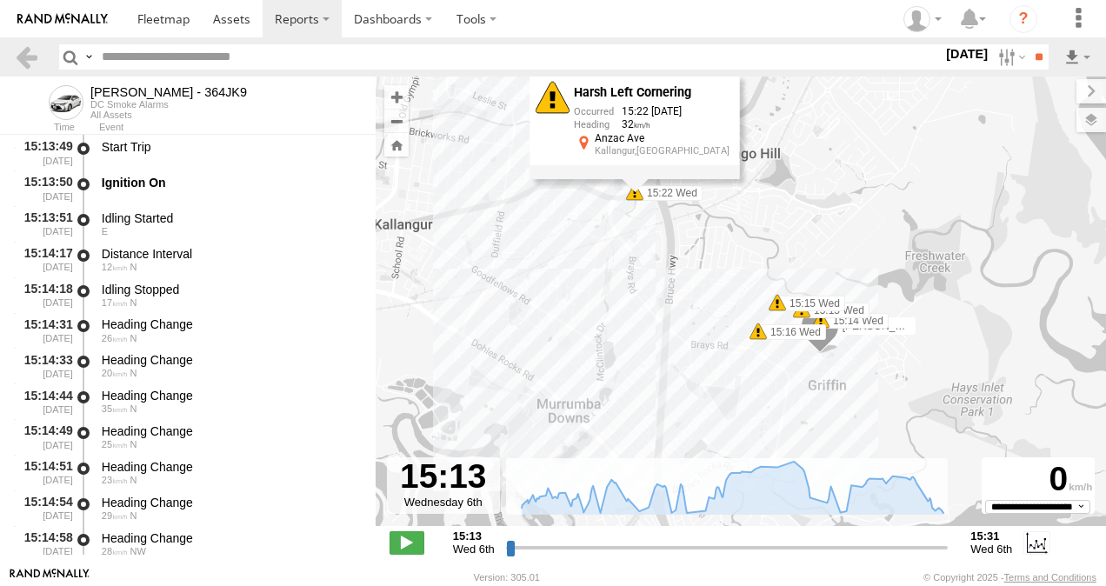
click at [776, 304] on span at bounding box center [776, 302] width 17 height 17
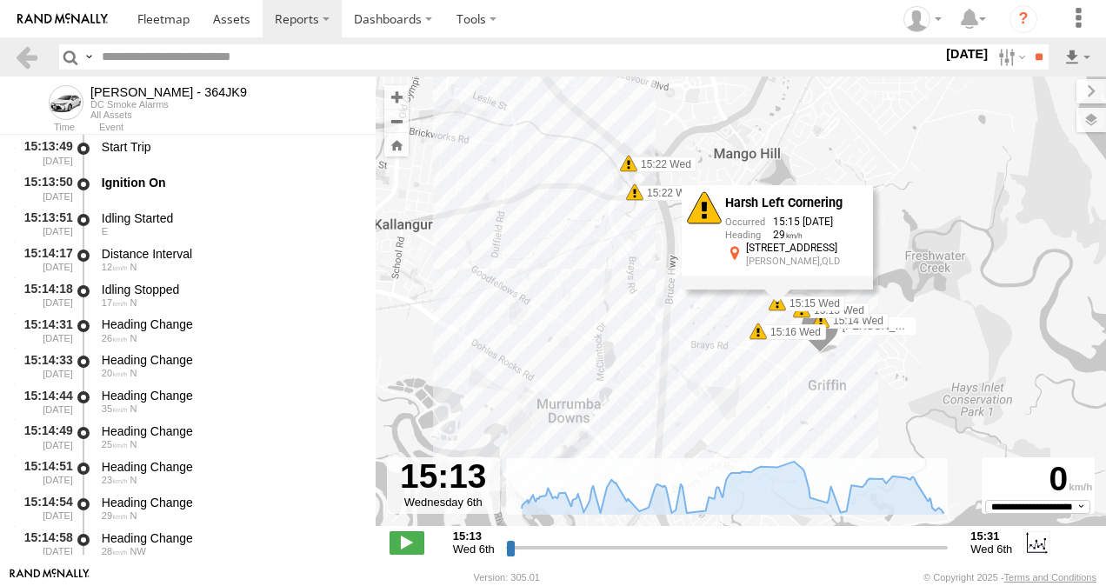
click at [756, 333] on span at bounding box center [757, 330] width 17 height 17
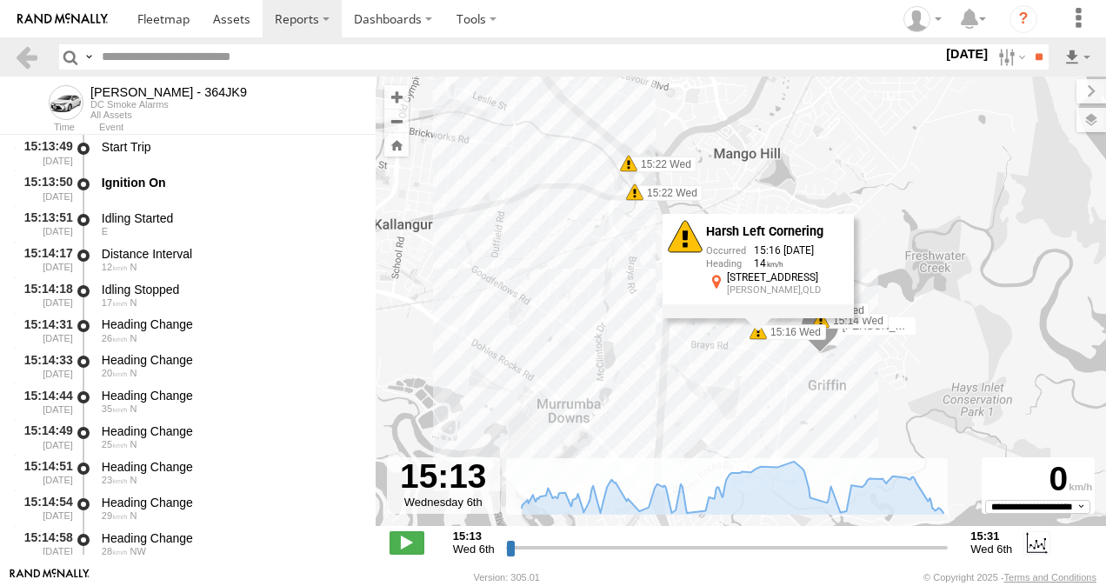
click at [820, 322] on span at bounding box center [820, 319] width 17 height 17
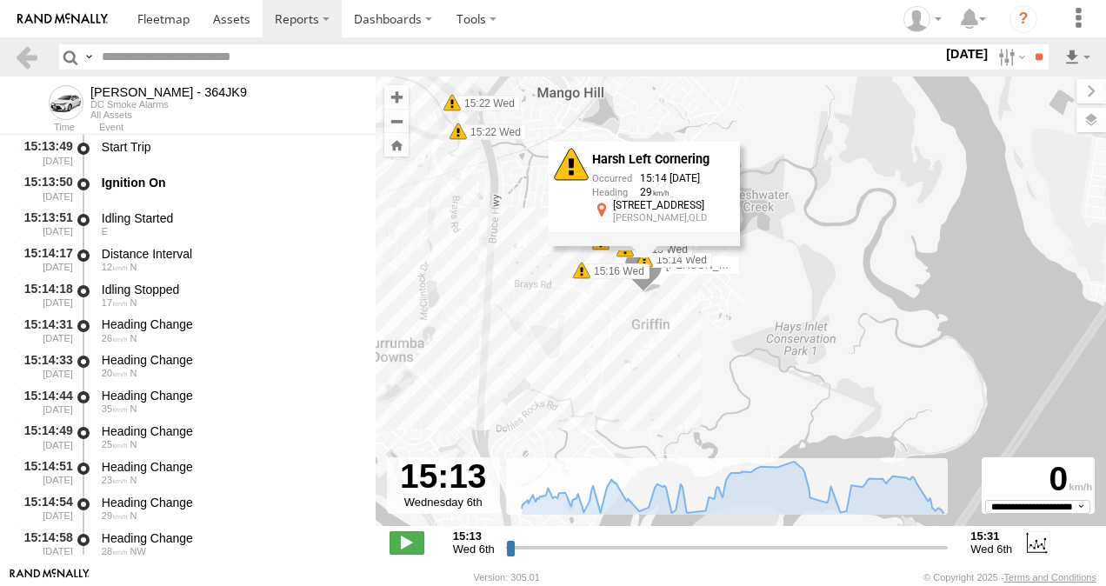
drag, startPoint x: 742, startPoint y: 320, endPoint x: 572, endPoint y: 263, distance: 179.8
click at [565, 259] on div "Benjamin Fidow - 364JK9 15:31 Wed 15:14 Wed 15:15 Wed 15:15 Wed 15:16 Wed 15:22…" at bounding box center [741, 310] width 730 height 468
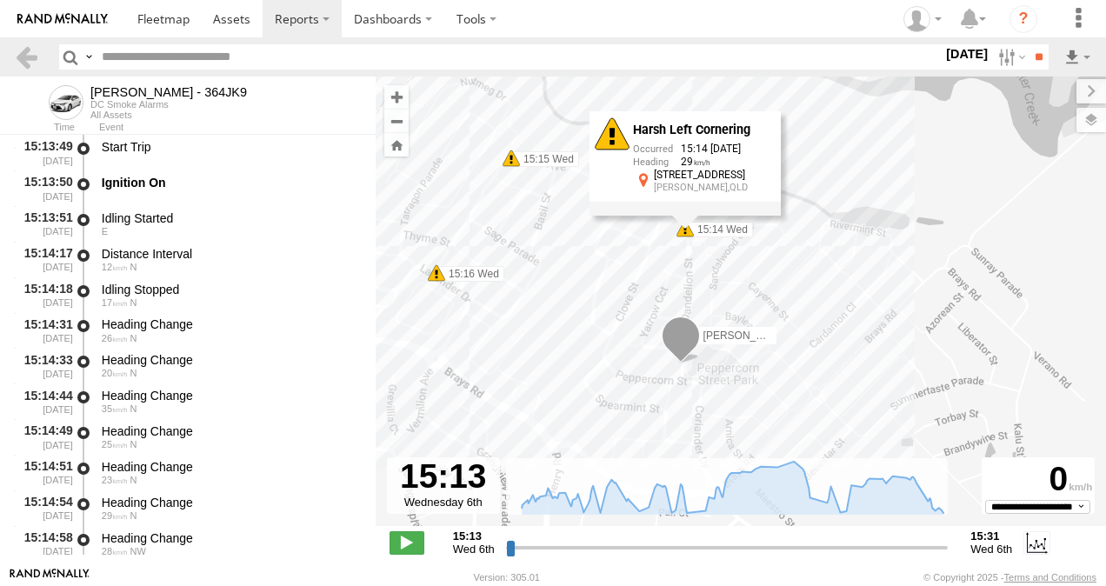
drag, startPoint x: 595, startPoint y: 222, endPoint x: 775, endPoint y: 332, distance: 211.1
click at [775, 332] on label "Benjamin Fidow - 364JK9" at bounding box center [732, 335] width 87 height 17
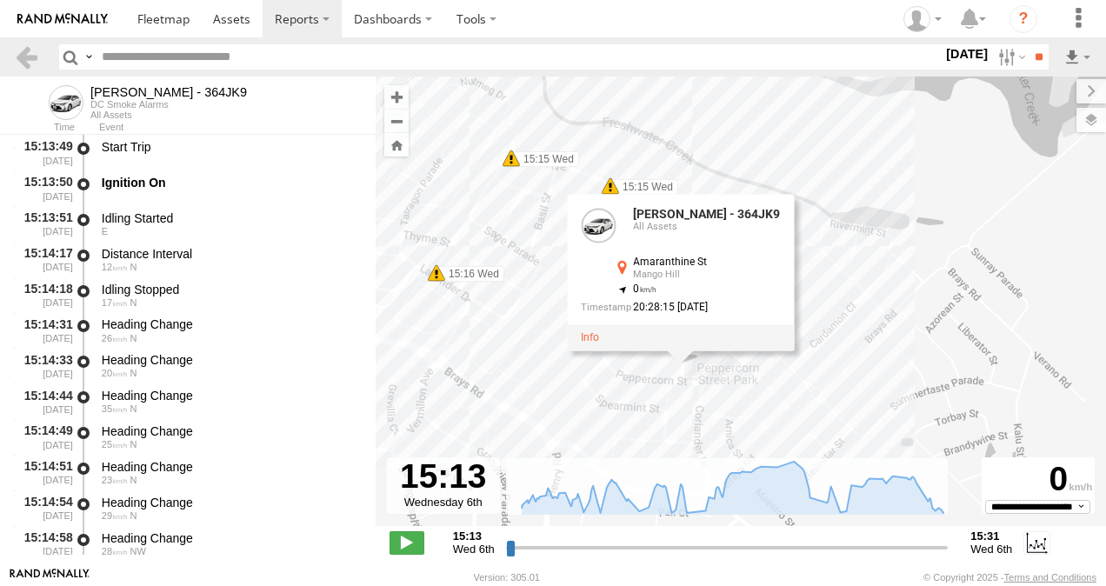
drag, startPoint x: 582, startPoint y: 263, endPoint x: 742, endPoint y: 312, distance: 167.4
click at [742, 312] on div "Benjamin Fidow - 364JK9 All Assets Amaranthine St Mango Hill -27.26209 , 153.03…" at bounding box center [680, 260] width 227 height 130
click at [918, 308] on div "Benjamin Fidow - 364JK9 15:31 Wed 15:14 Wed 15:15 Wed 15:15 Wed 15:16 Wed 15:22…" at bounding box center [741, 310] width 730 height 468
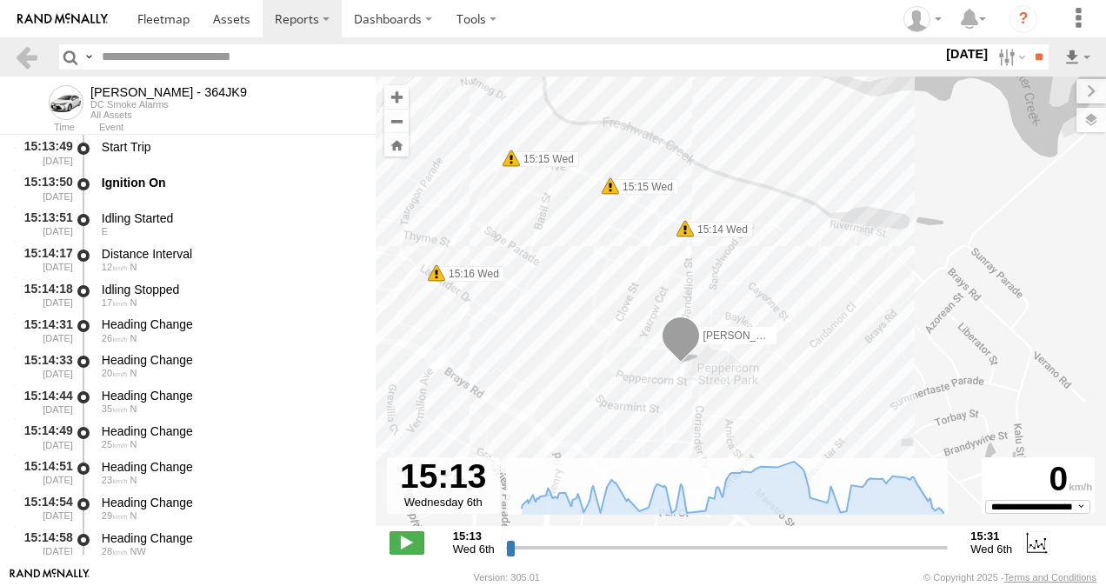
click at [686, 236] on span at bounding box center [684, 228] width 17 height 17
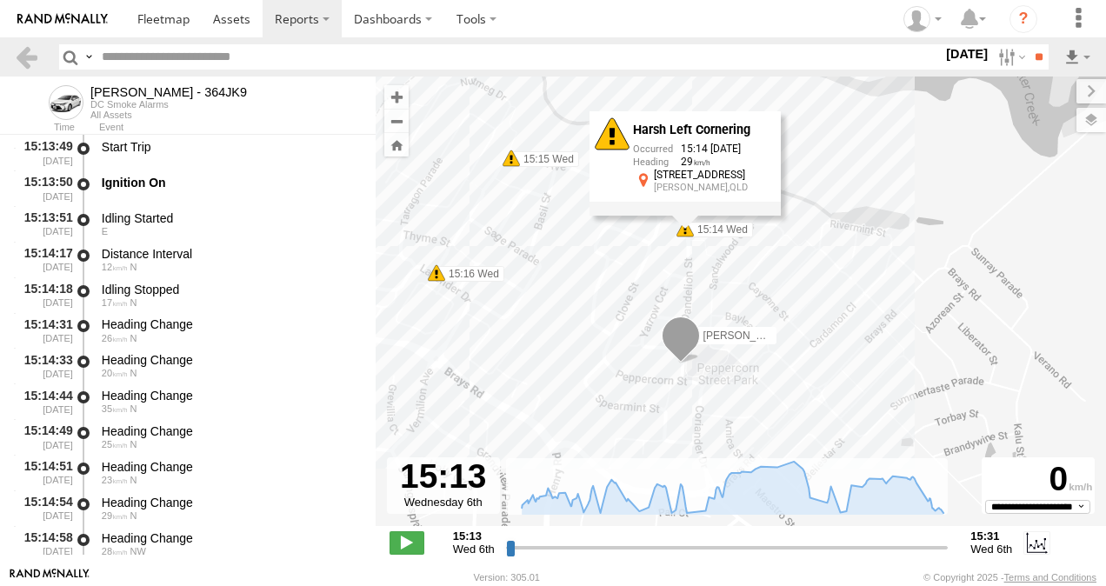
click at [544, 264] on div "Benjamin Fidow - 364JK9 15:31 Wed 15:14 Wed 15:15 Wed 15:15 Wed 15:16 Wed 15:22…" at bounding box center [741, 310] width 730 height 468
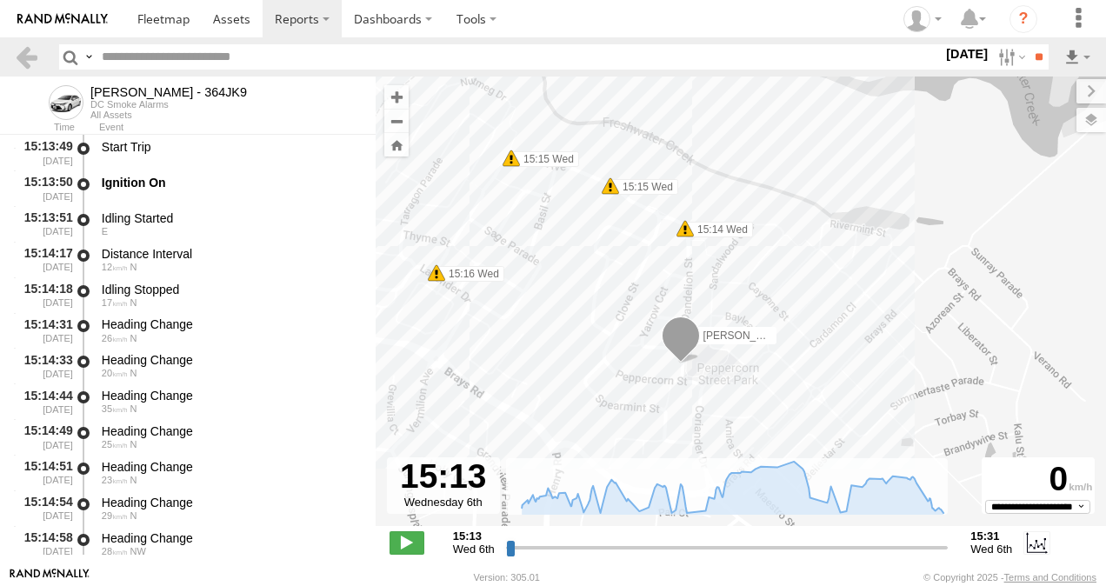
click at [612, 189] on span at bounding box center [610, 185] width 17 height 17
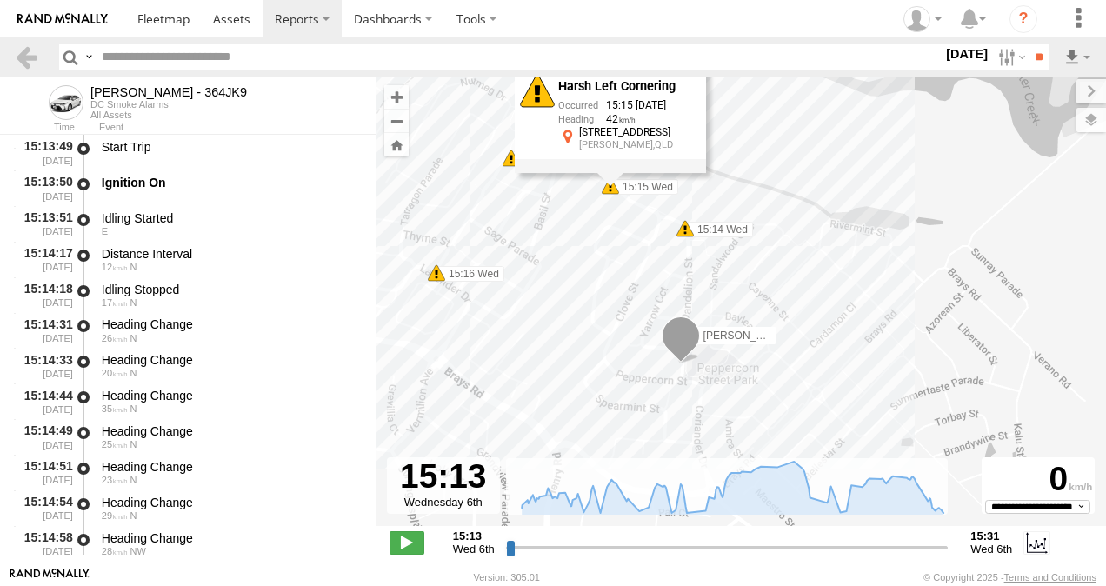
click at [560, 253] on div "Benjamin Fidow - 364JK9 15:31 Wed 15:14 Wed 15:15 Wed 15:15 Wed 15:16 Wed 15:22…" at bounding box center [741, 310] width 730 height 468
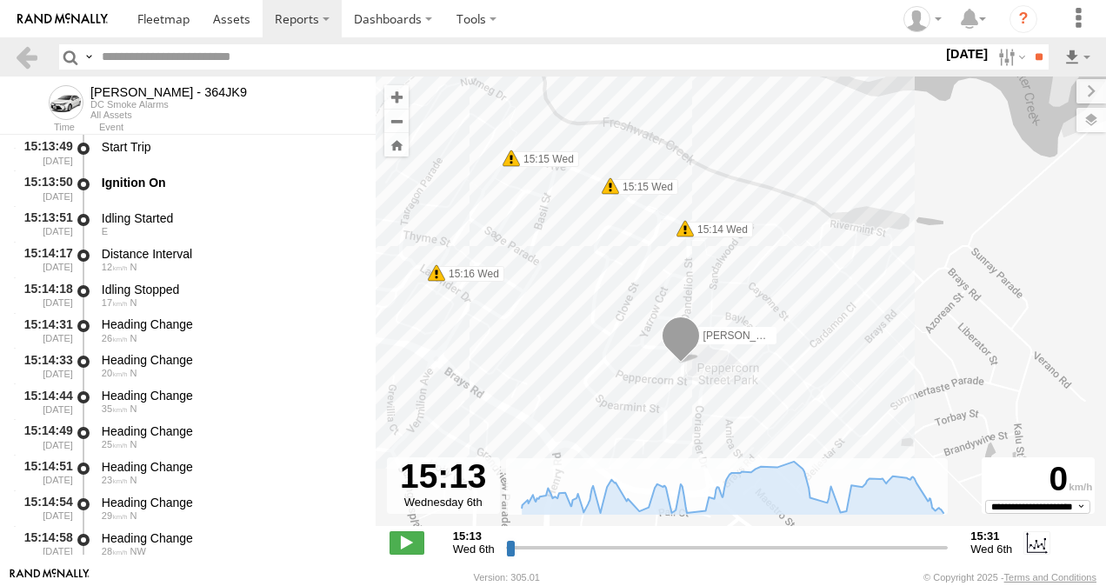
click at [685, 224] on span at bounding box center [684, 228] width 17 height 17
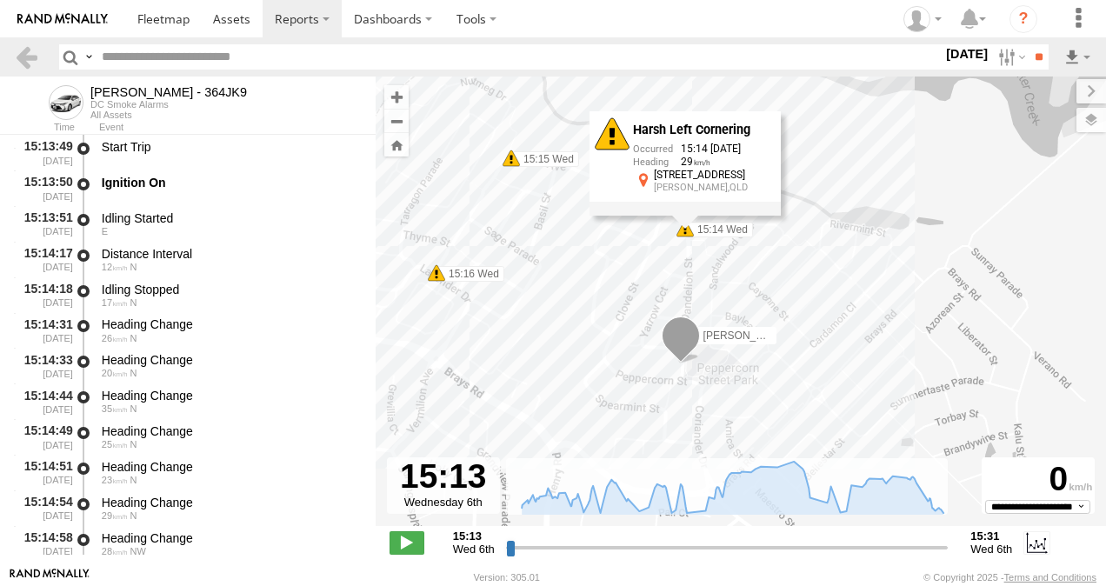
click at [621, 254] on div "Benjamin Fidow - 364JK9 15:31 Wed 15:14 Wed 15:15 Wed 15:15 Wed 15:16 Wed 15:22…" at bounding box center [741, 310] width 730 height 468
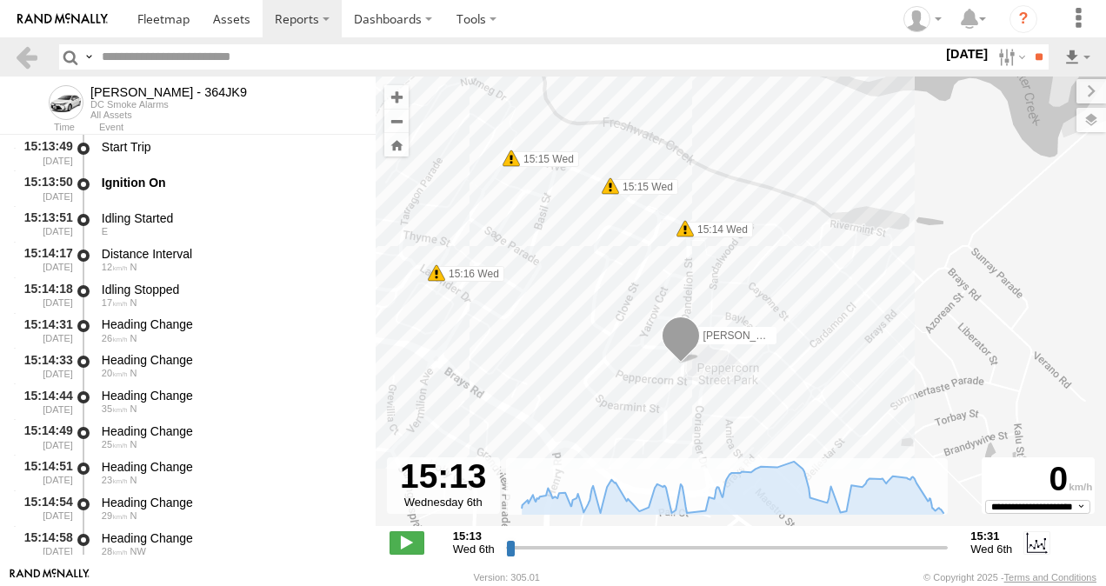
click at [613, 189] on span at bounding box center [610, 185] width 17 height 17
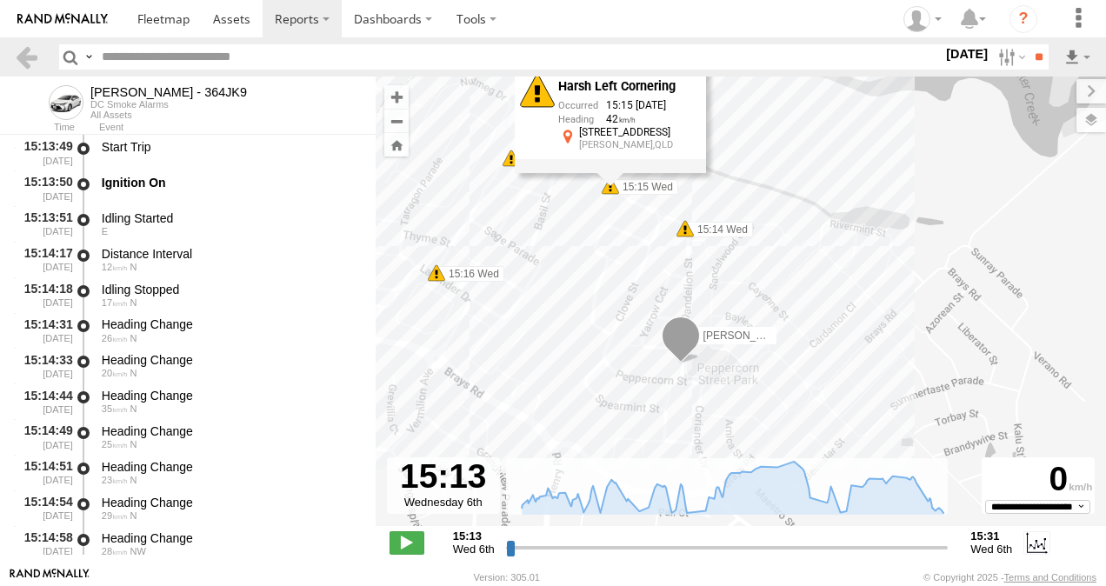
click at [573, 253] on div "Benjamin Fidow - 364JK9 15:31 Wed 15:14 Wed 15:15 Wed 15:15 Wed 15:16 Wed 15:22…" at bounding box center [741, 310] width 730 height 468
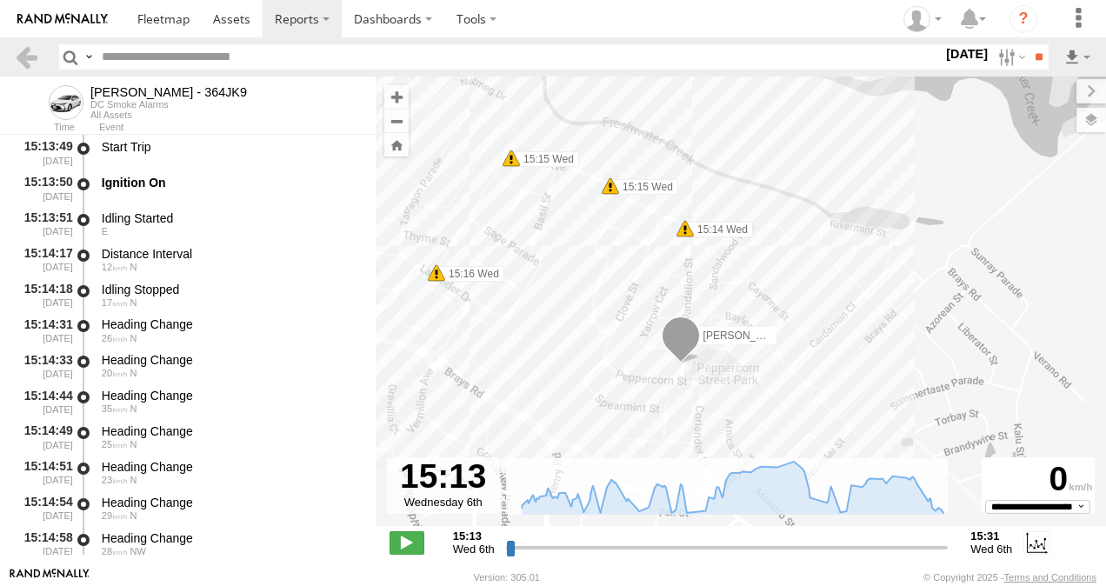
click at [509, 162] on span at bounding box center [510, 158] width 17 height 17
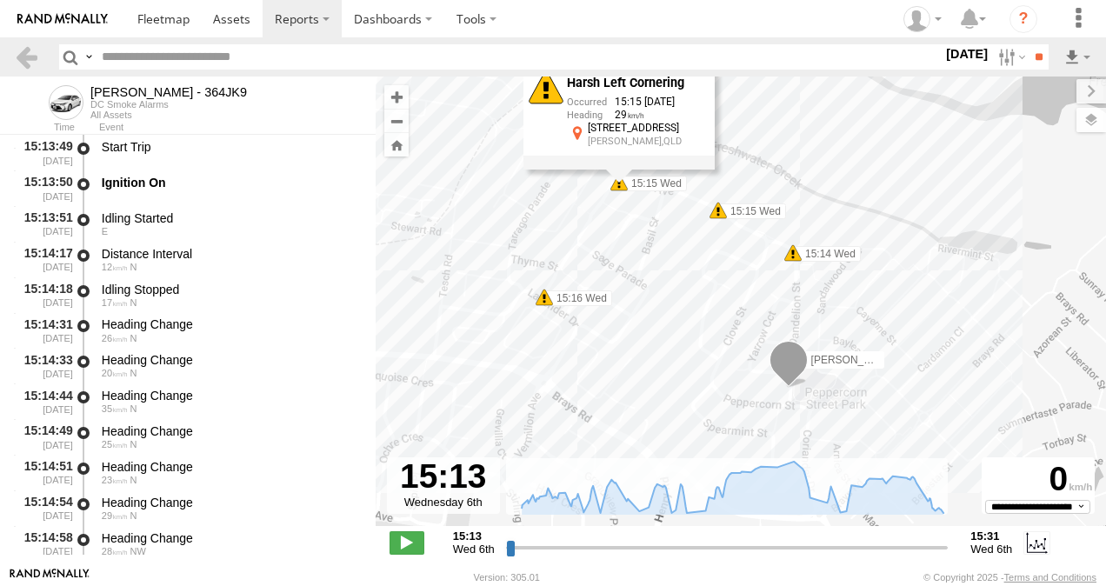
drag, startPoint x: 510, startPoint y: 216, endPoint x: 661, endPoint y: 252, distance: 154.7
click at [655, 248] on div "Benjamin Fidow - 364JK9 15:31 Wed 15:14 Wed 15:15 Wed 15:15 Wed 15:16 Wed 15:22…" at bounding box center [741, 310] width 730 height 468
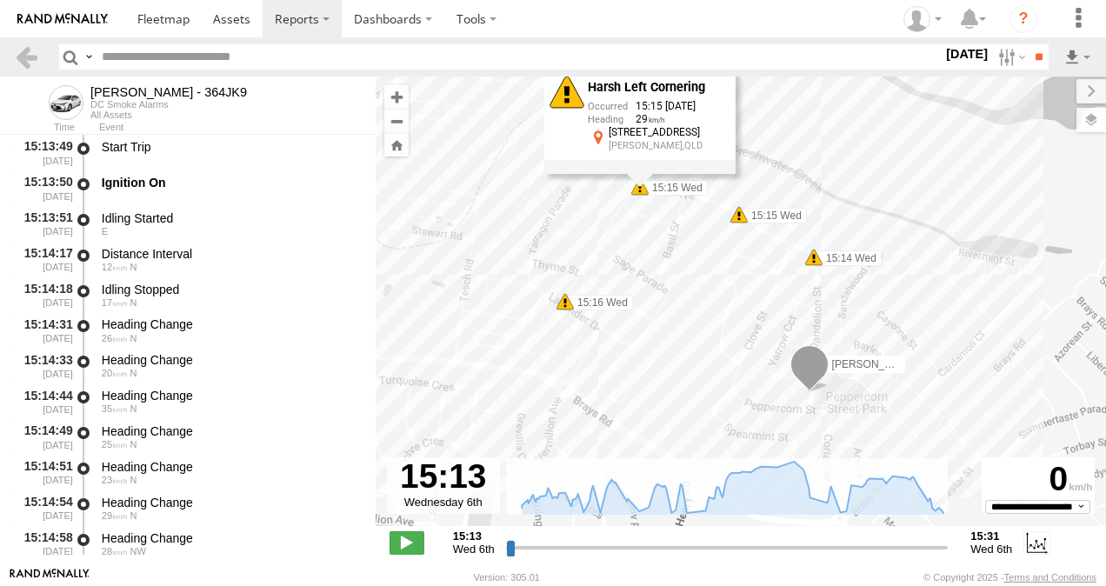
click at [567, 302] on span at bounding box center [564, 301] width 17 height 17
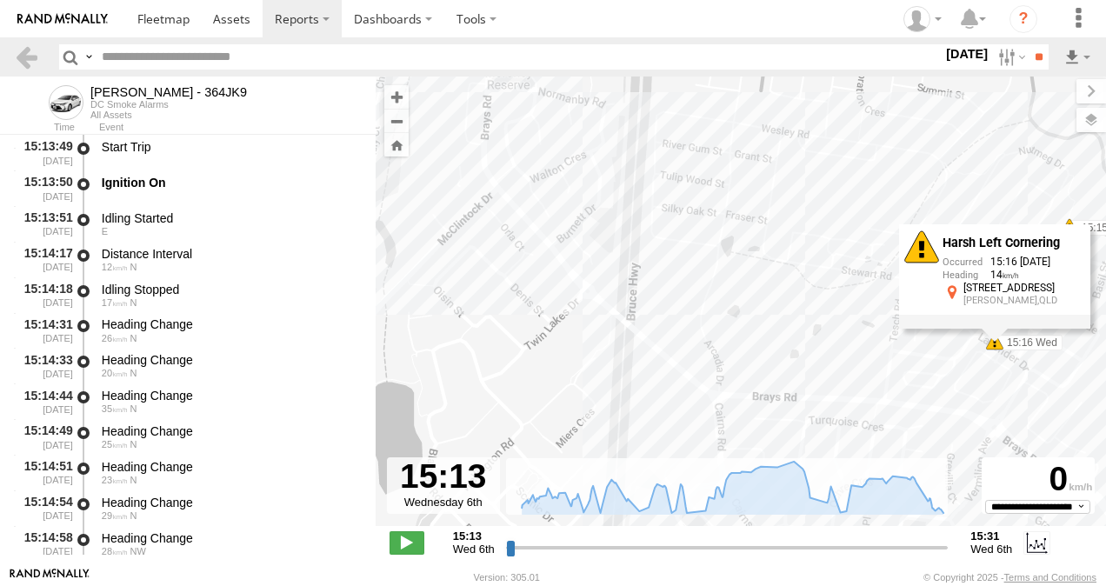
drag, startPoint x: 474, startPoint y: 321, endPoint x: 923, endPoint y: 363, distance: 451.4
click at [923, 362] on div "Benjamin Fidow - 364JK9 15:31 Wed 15:14 Wed 15:15 Wed 15:15 Wed 15:16 Wed 15:22…" at bounding box center [741, 310] width 730 height 468
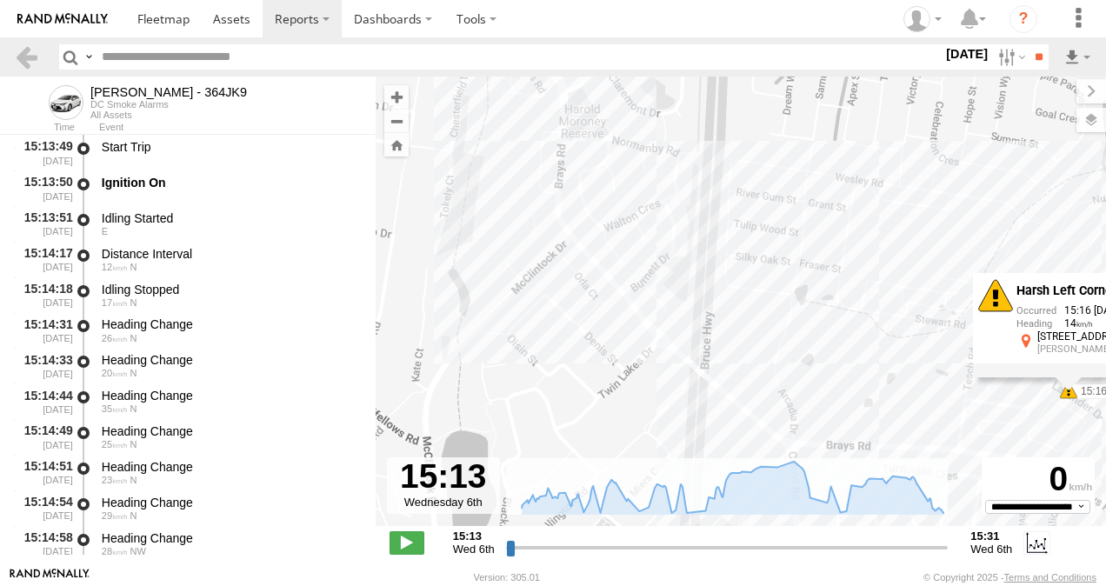
drag, startPoint x: 753, startPoint y: 297, endPoint x: 975, endPoint y: 461, distance: 276.1
click at [998, 476] on div "To navigate the map with touch gestures double-tap and hold your finger on the …" at bounding box center [741, 321] width 730 height 490
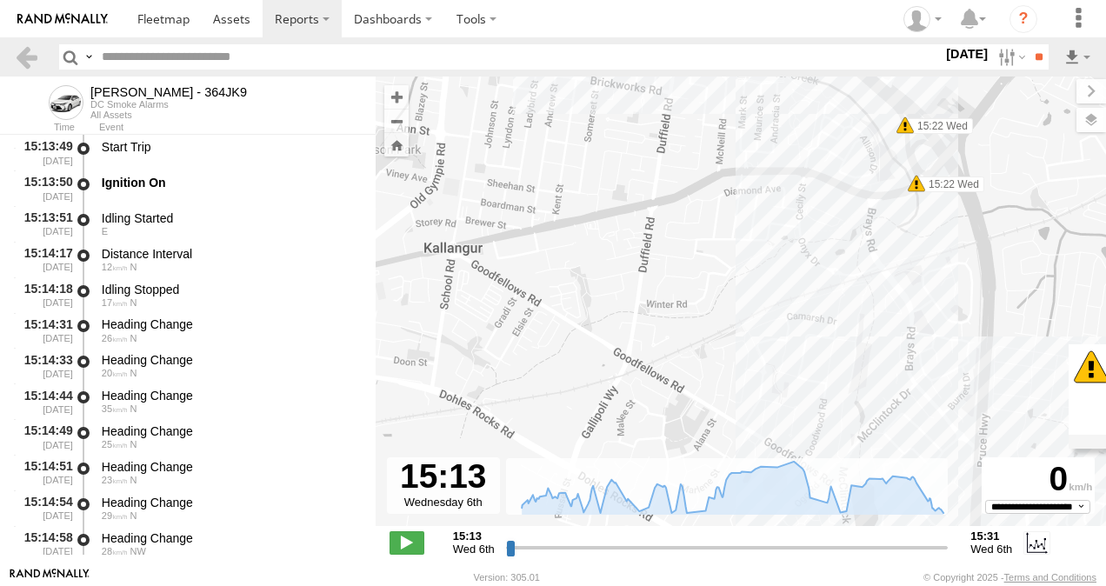
click at [915, 188] on span at bounding box center [915, 183] width 17 height 17
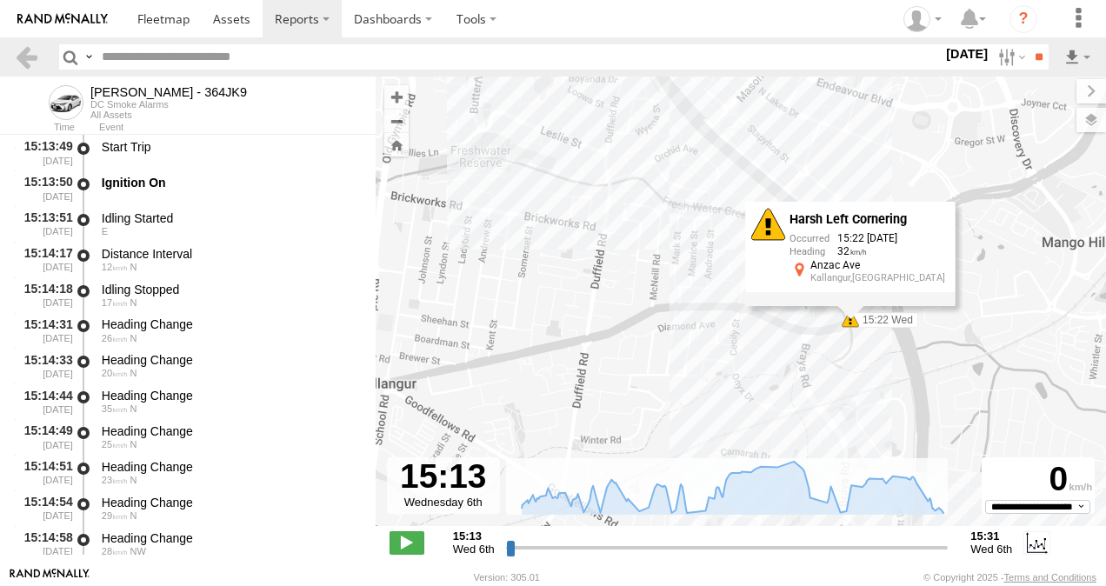
drag, startPoint x: 902, startPoint y: 256, endPoint x: 807, endPoint y: 435, distance: 203.0
click at [807, 437] on div "Benjamin Fidow - 364JK9 15:31 Wed 15:14 Wed 15:15 Wed 15:15 Wed 15:16 Wed 15:22…" at bounding box center [741, 310] width 730 height 468
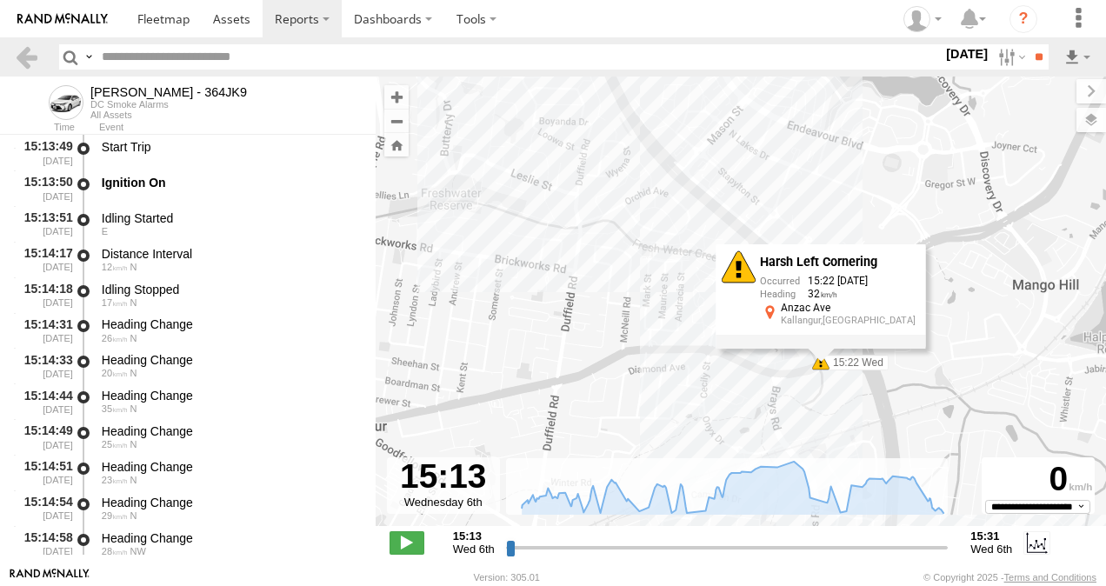
click at [709, 396] on div "Benjamin Fidow - 364JK9 15:31 Wed 15:14 Wed 15:15 Wed 15:15 Wed 15:16 Wed 15:22…" at bounding box center [741, 310] width 730 height 468
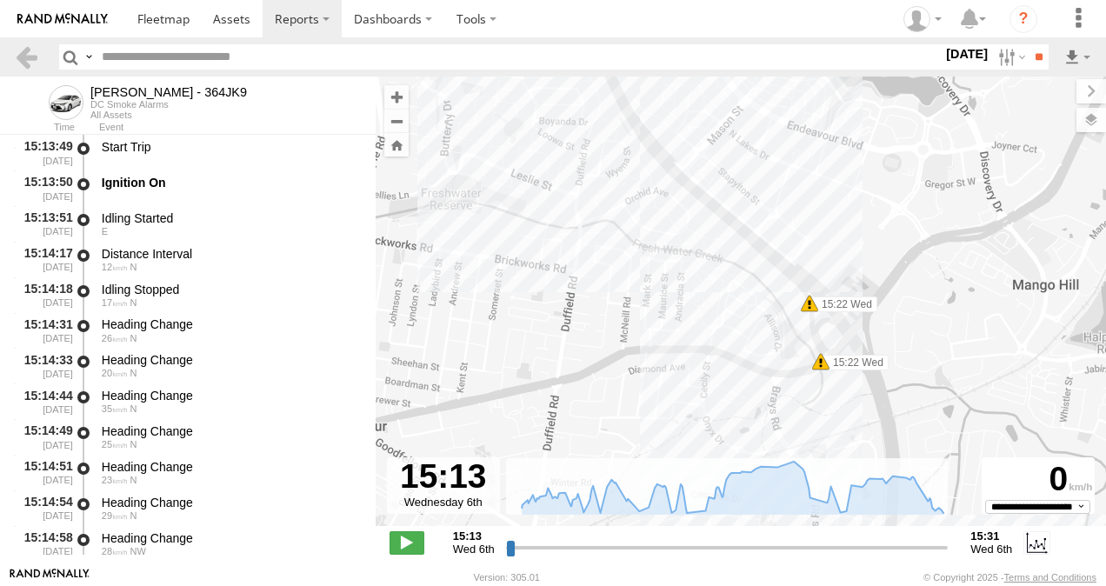
click at [809, 308] on span at bounding box center [809, 303] width 17 height 17
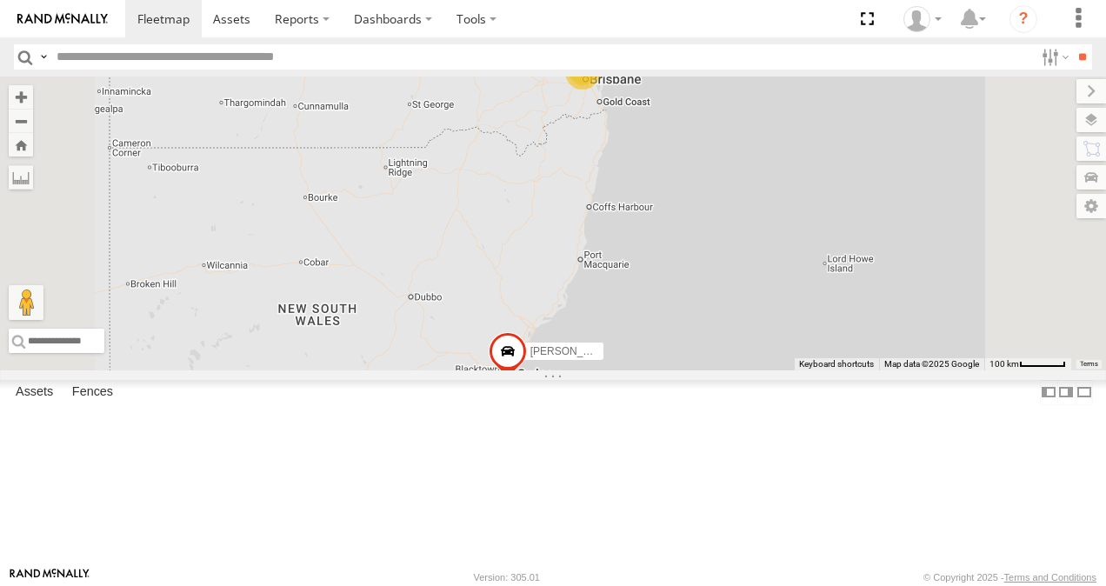
scroll to position [359, 0]
click at [0, 0] on link at bounding box center [0, 0] width 0 height 0
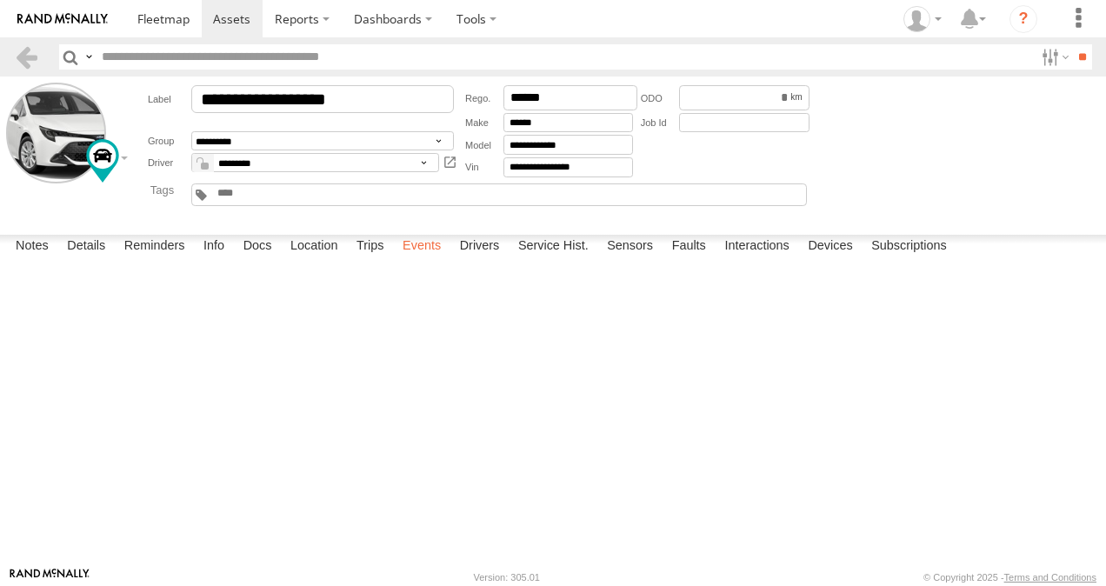
click at [369, 259] on label "Trips" at bounding box center [370, 247] width 45 height 24
click at [169, 19] on span at bounding box center [163, 18] width 52 height 17
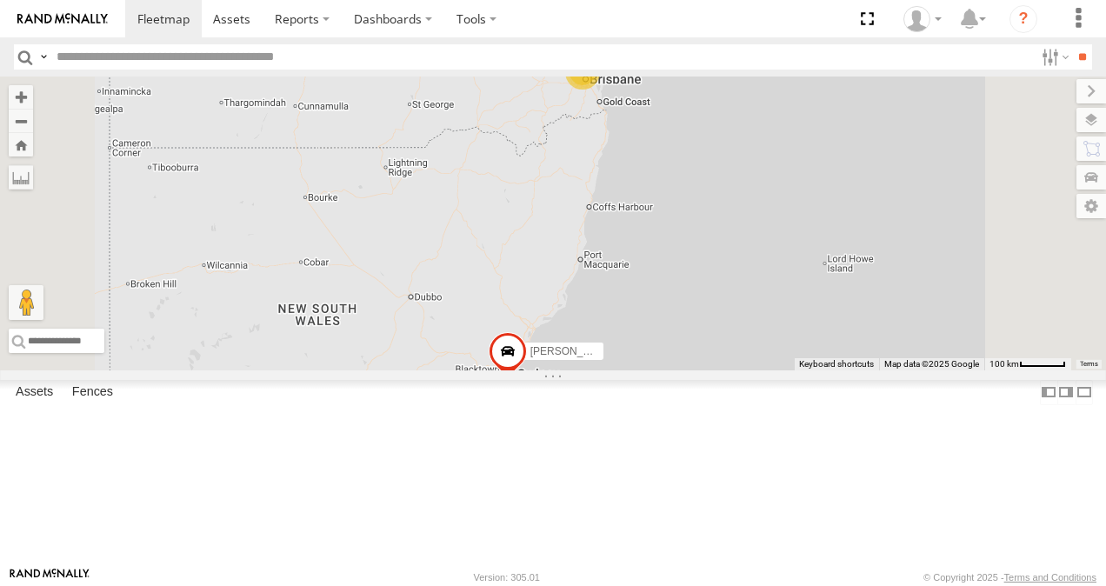
drag, startPoint x: 249, startPoint y: 122, endPoint x: 263, endPoint y: 156, distance: 36.3
click at [0, 0] on link at bounding box center [0, 0] width 0 height 0
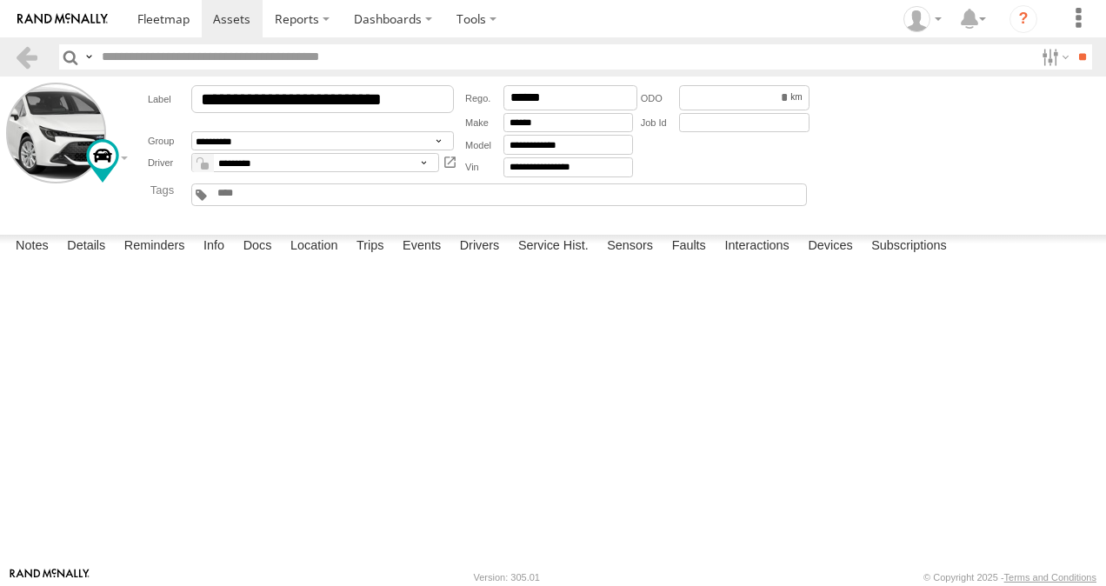
drag, startPoint x: 382, startPoint y: 544, endPoint x: 397, endPoint y: 531, distance: 20.4
click at [382, 259] on label "Trips" at bounding box center [370, 247] width 45 height 24
click at [165, 14] on span at bounding box center [163, 18] width 52 height 17
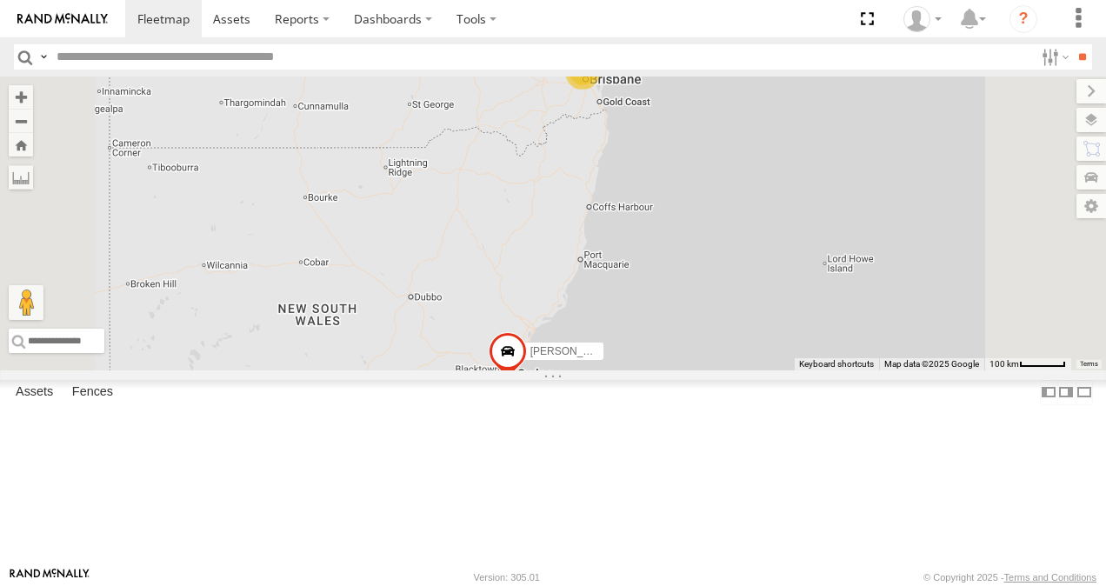
click at [0, 0] on link at bounding box center [0, 0] width 0 height 0
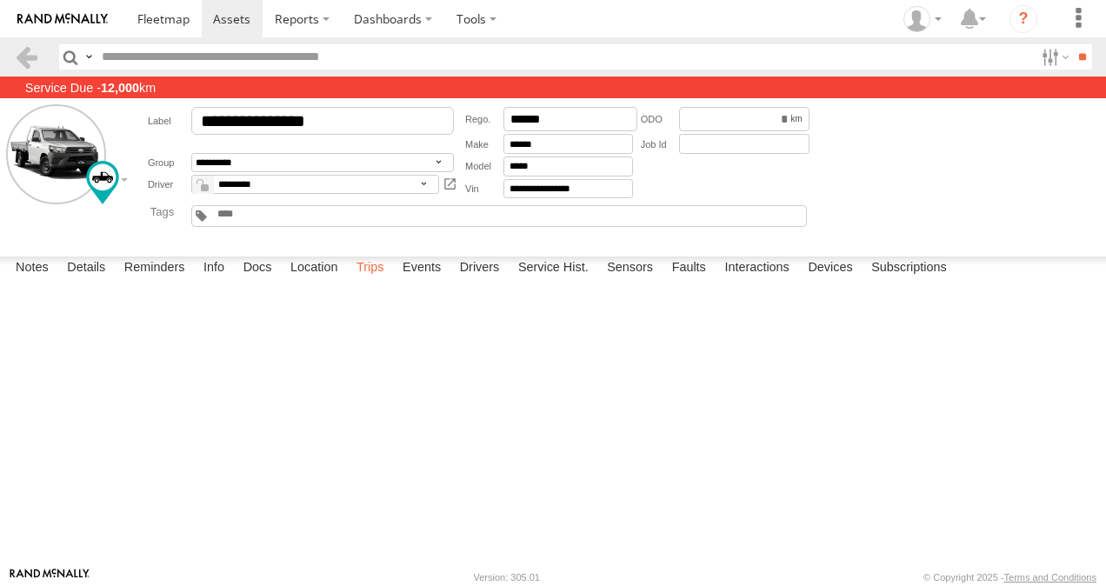
drag, startPoint x: 372, startPoint y: 542, endPoint x: 311, endPoint y: 71, distance: 475.0
click at [373, 281] on label "Trips" at bounding box center [370, 268] width 45 height 24
